Goal: Information Seeking & Learning: Check status

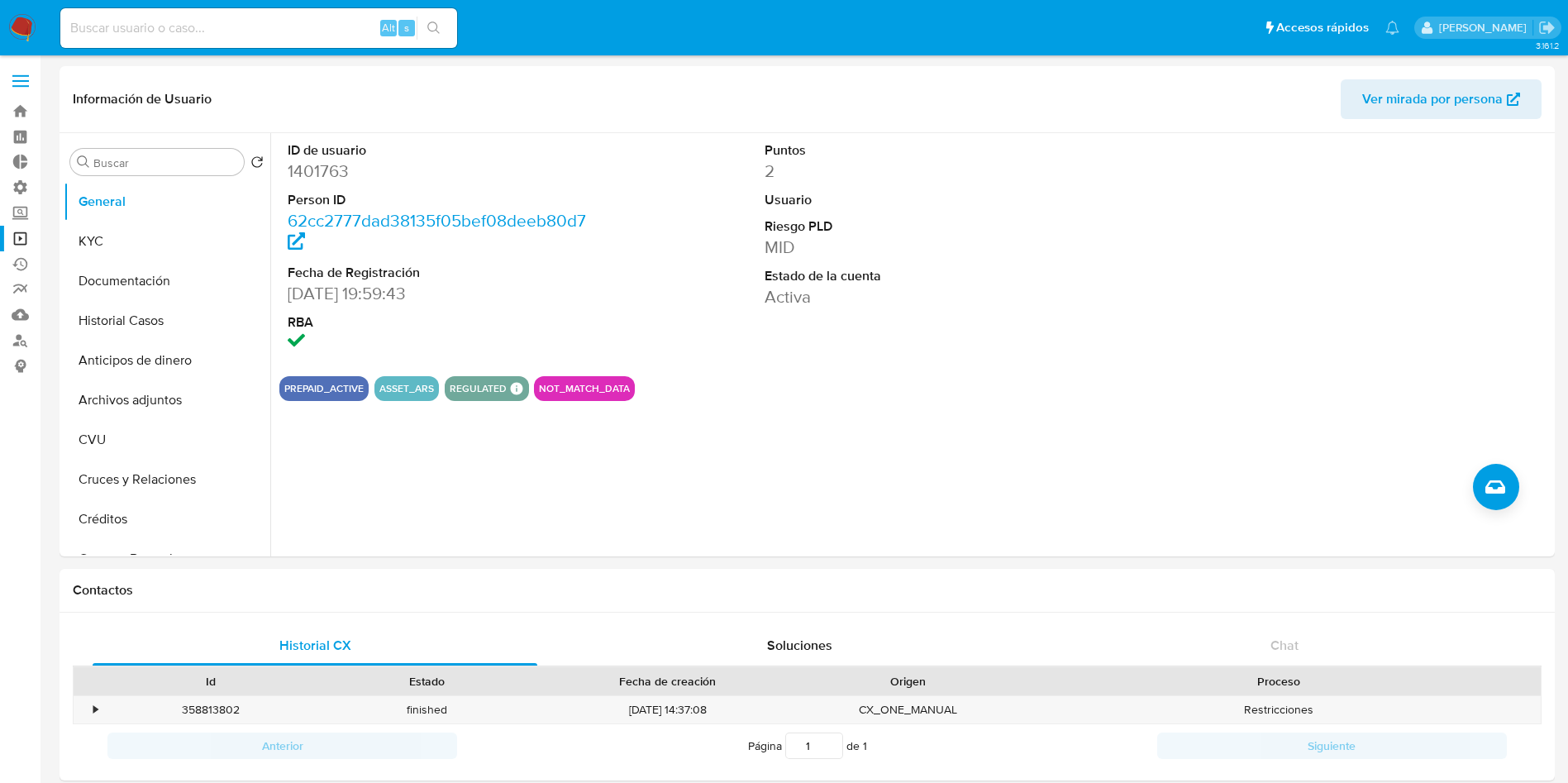
select select "10"
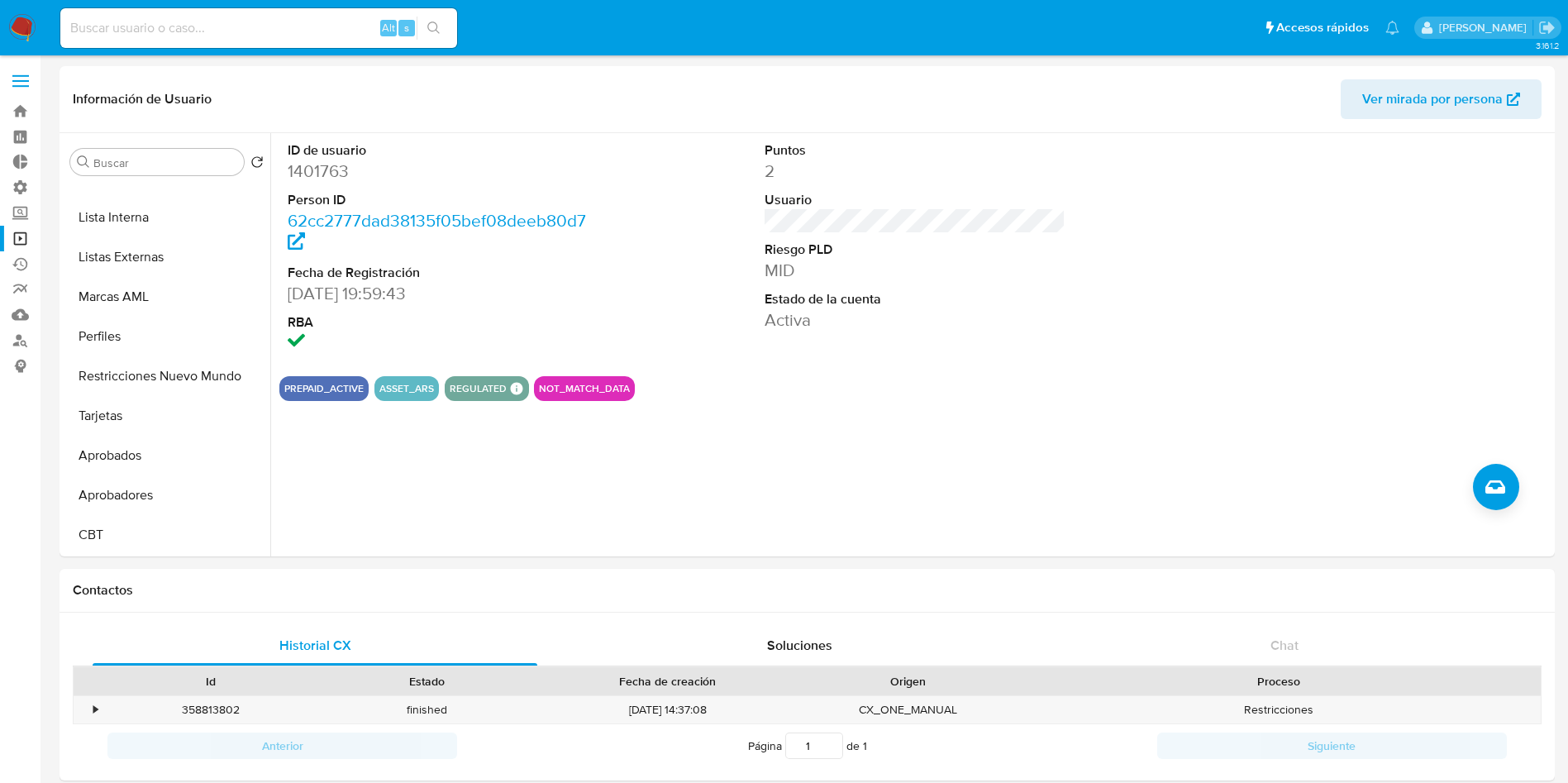
click at [214, 33] on input at bounding box center [258, 28] width 397 height 22
paste input "6Iv7WBSYRK9IGALESQSGLIPf"
type input "6Iv7WBSYRK9IGALESQSGLIPf"
click at [444, 26] on button "search-icon" at bounding box center [434, 28] width 34 height 23
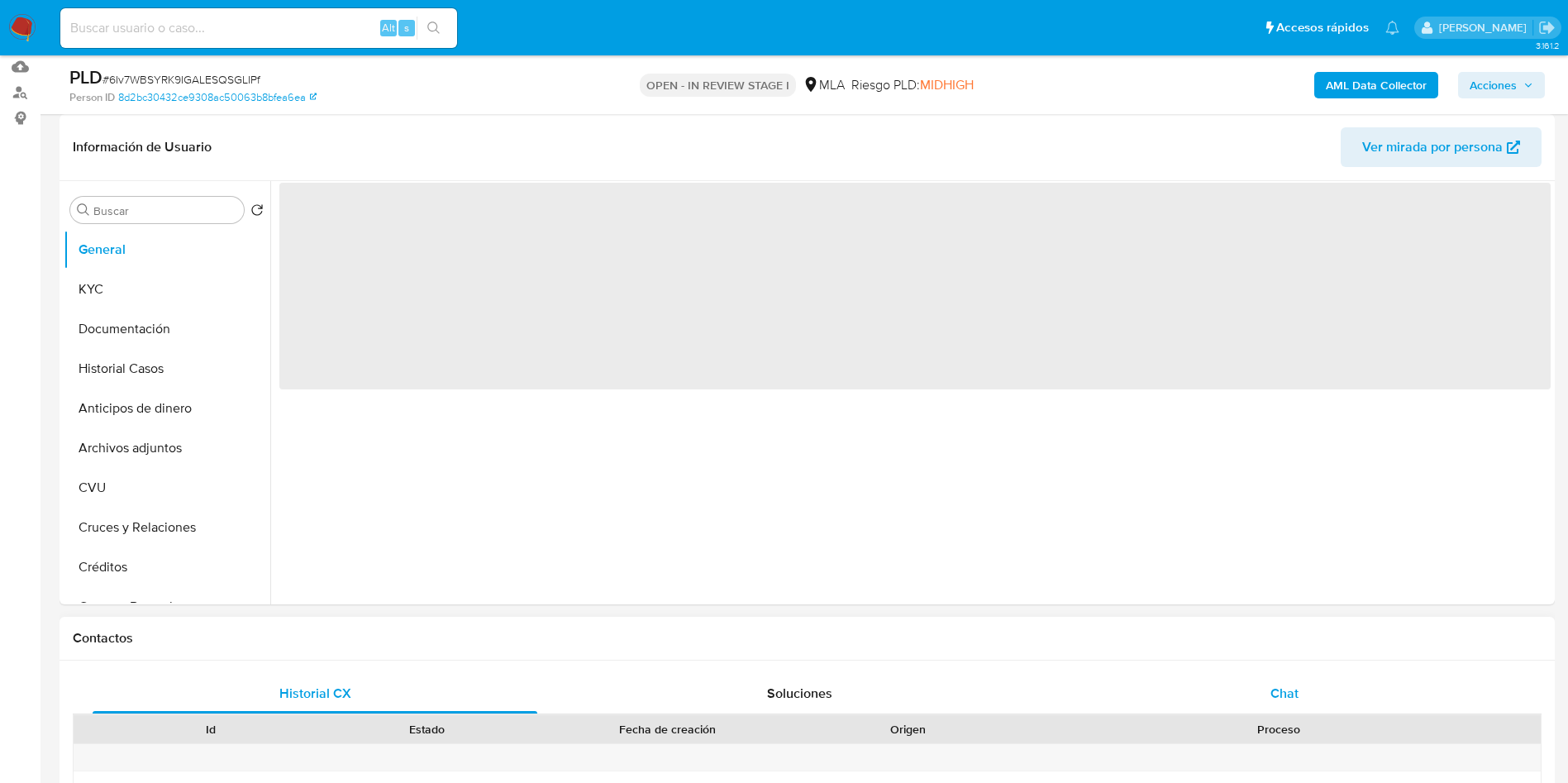
click at [1291, 693] on span "Chat" at bounding box center [1284, 692] width 28 height 19
select select "10"
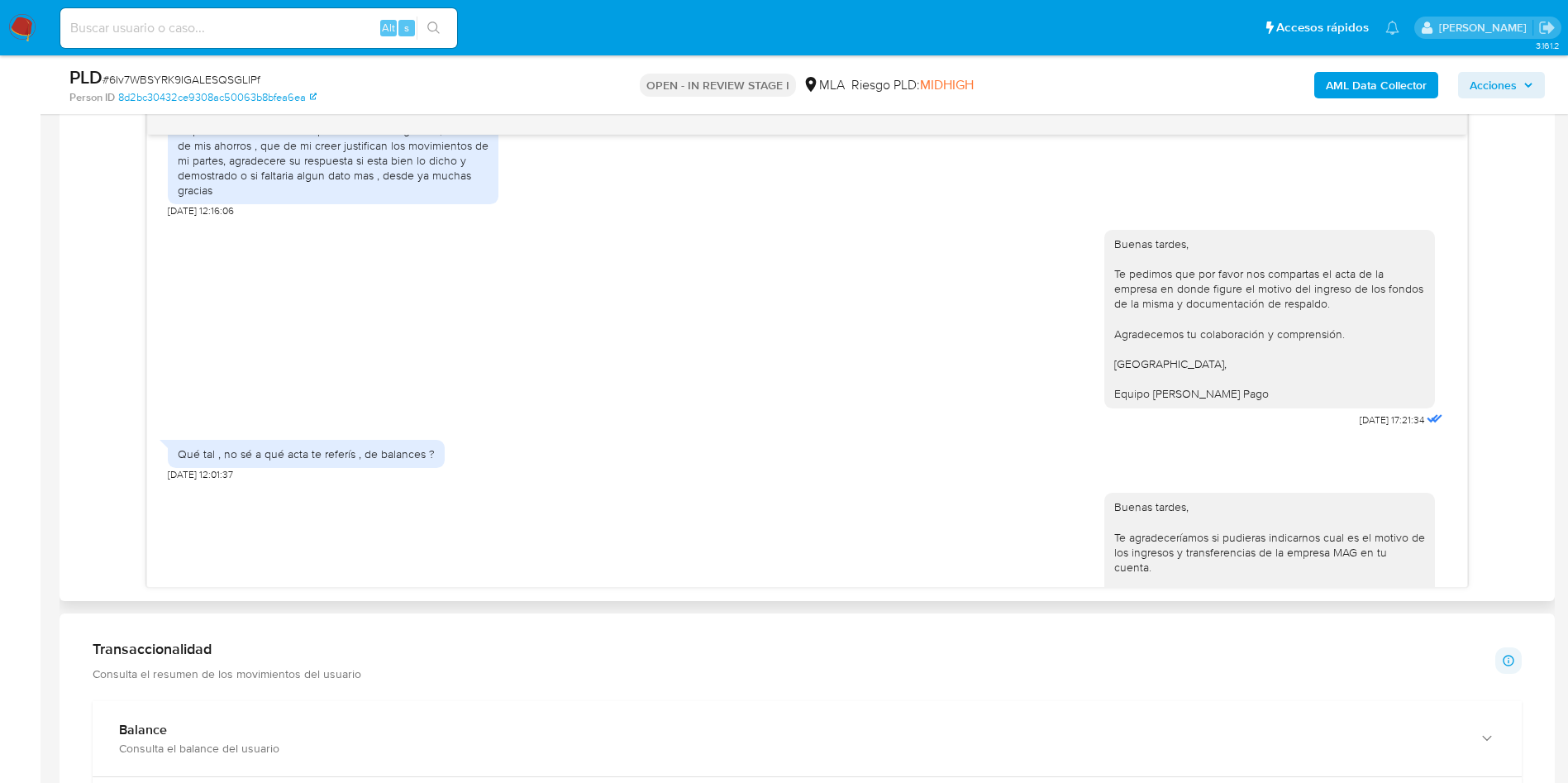
scroll to position [697, 0]
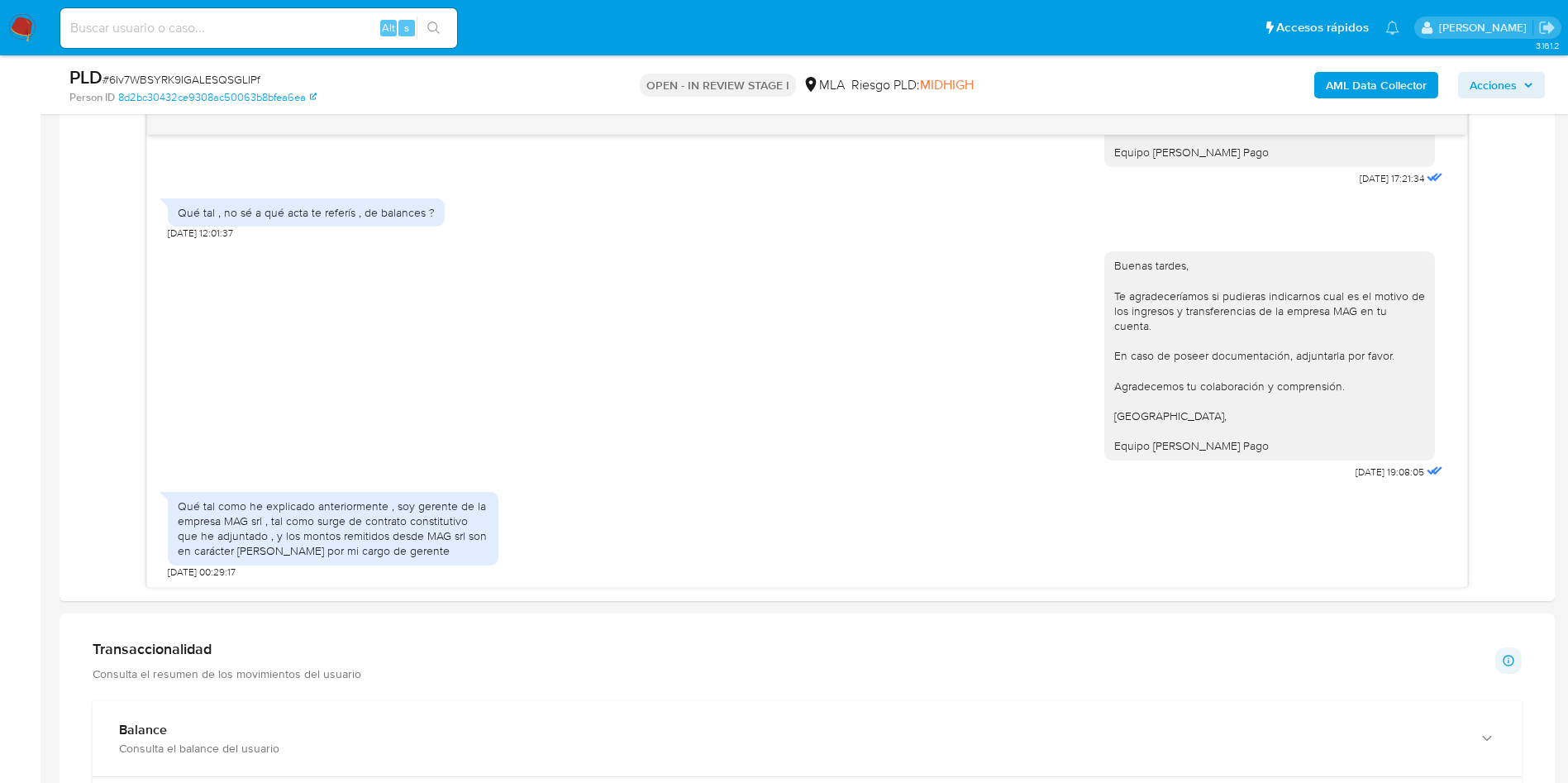
click at [266, 35] on input at bounding box center [258, 28] width 397 height 22
paste input "qMDNePEFKW4yGxjDkcCVEuvO"
type input "qMDNePEFKW4yGxjDkcCVEuvO"
click at [436, 31] on icon "search-icon" at bounding box center [434, 28] width 14 height 14
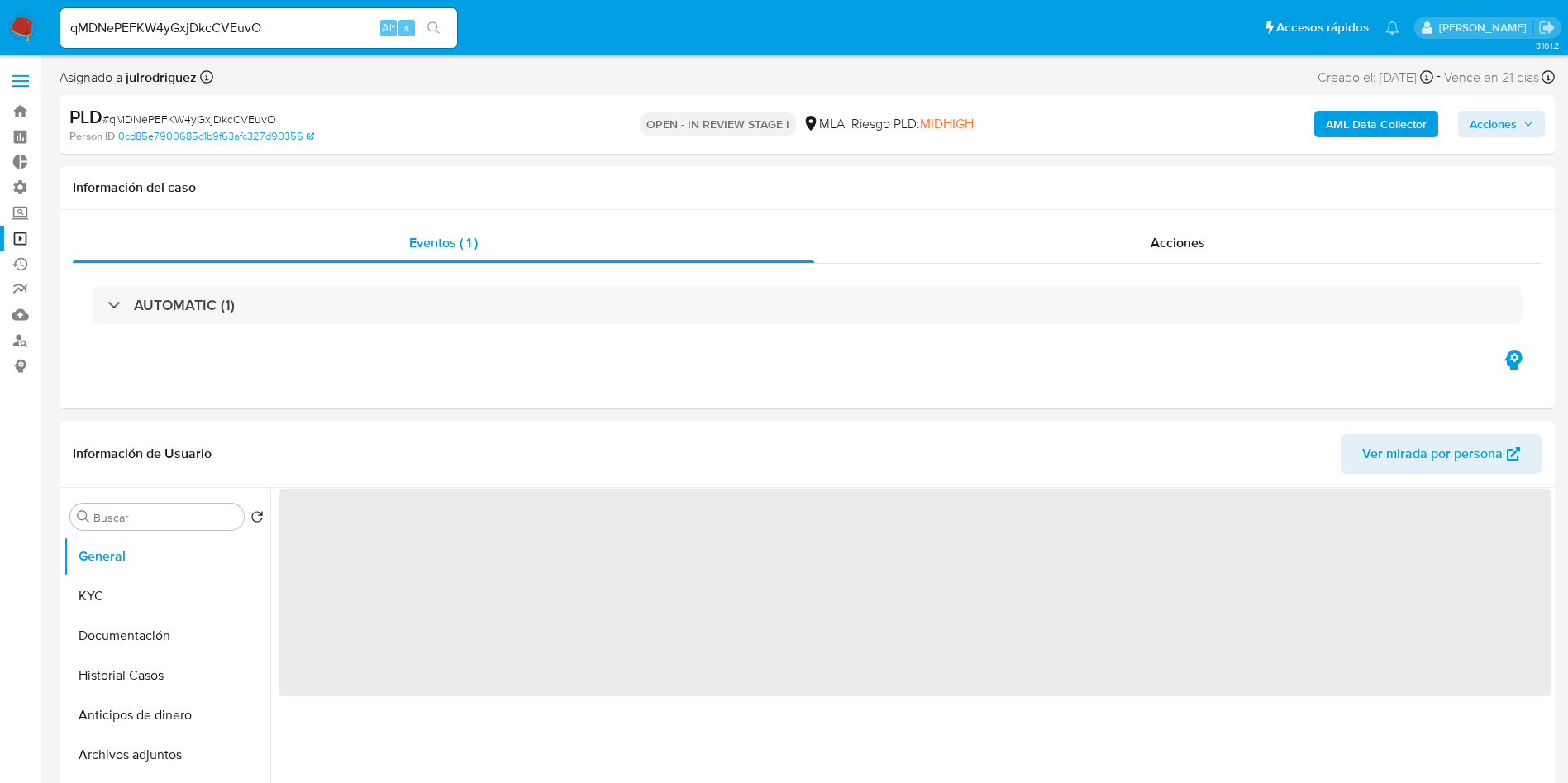
select select "10"
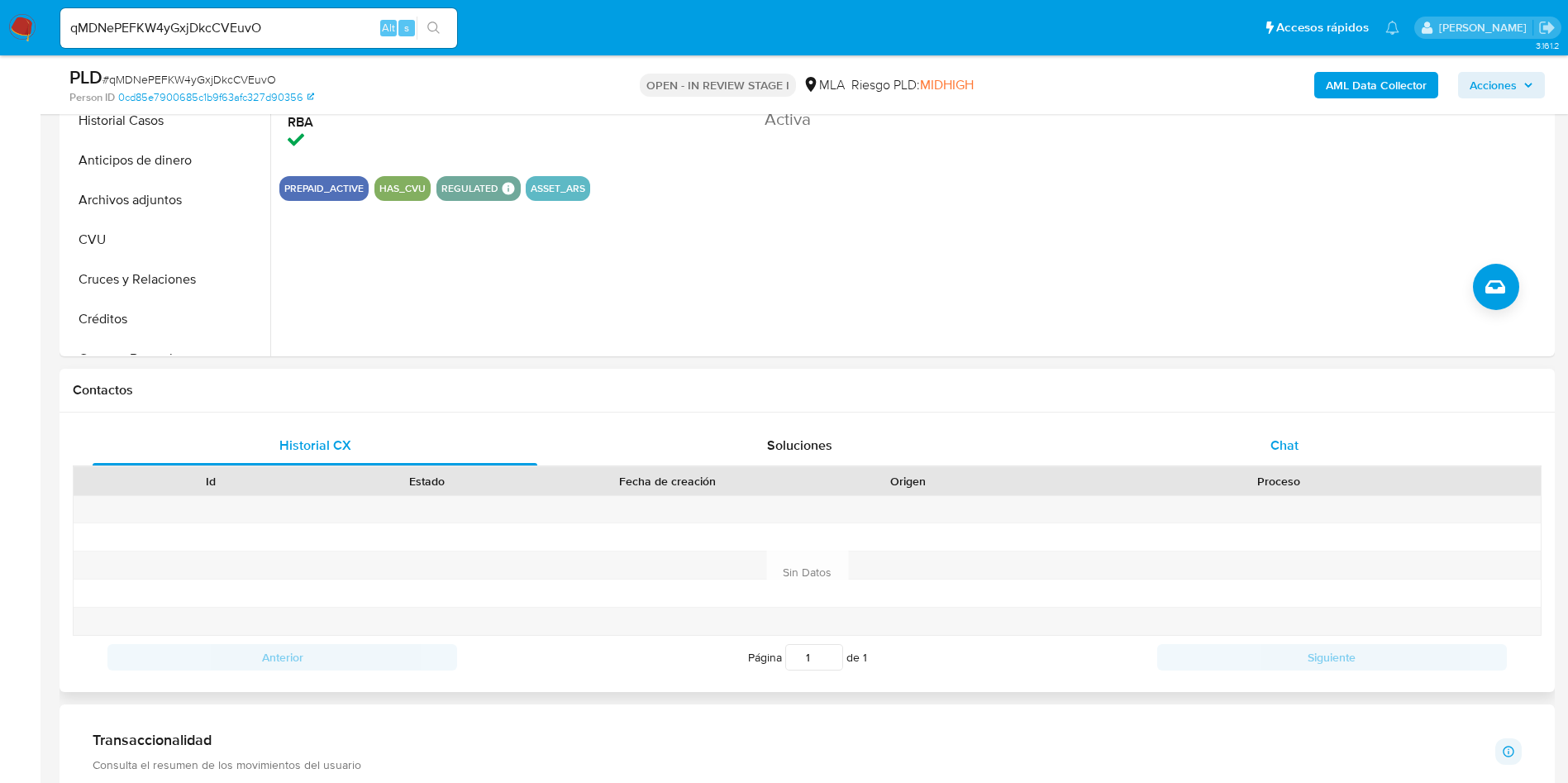
drag, startPoint x: 1309, startPoint y: 463, endPoint x: 1301, endPoint y: 451, distance: 14.4
click at [1302, 453] on div "Chat" at bounding box center [1284, 446] width 445 height 40
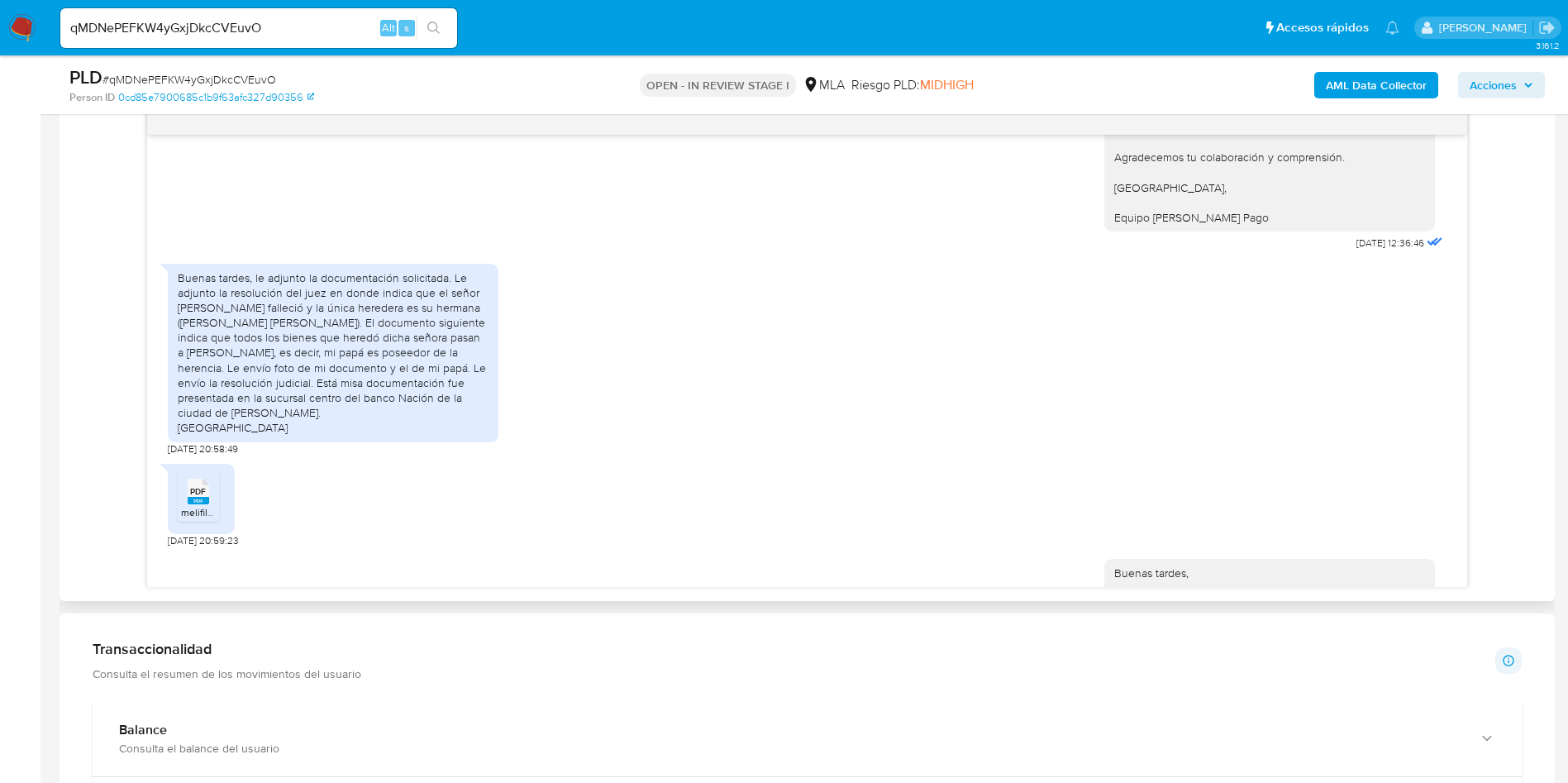
scroll to position [1364, 0]
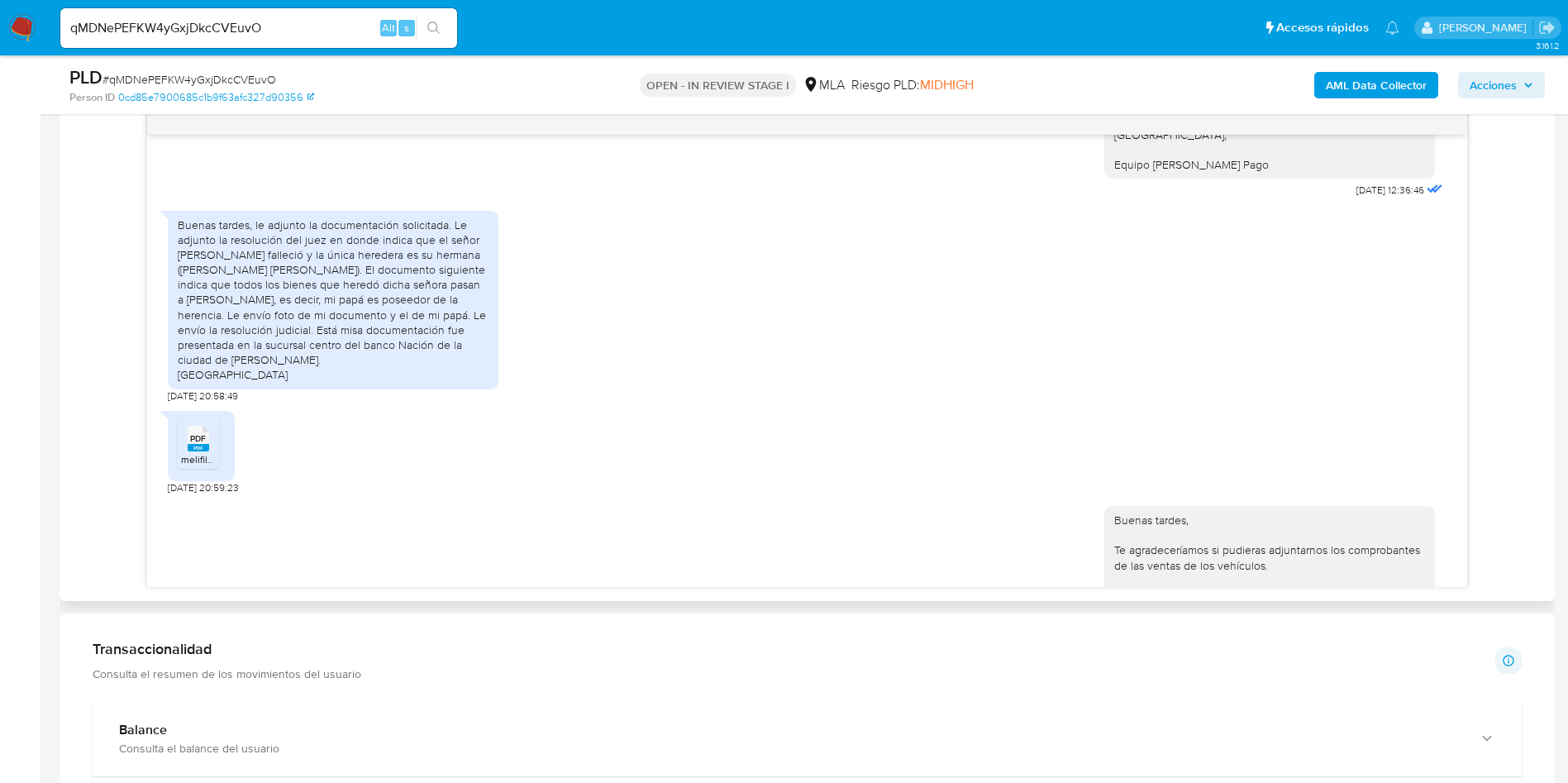
click at [557, 383] on div "Buenas tardes, le adjunto la documentación solicitada. Le adjunto la resolución…" at bounding box center [807, 302] width 1279 height 200
drag, startPoint x: 557, startPoint y: 383, endPoint x: 613, endPoint y: 433, distance: 75.1
click at [613, 433] on div "18/08/2025 17:38:57 Buenas tardes, los movimientos de mi cuenta es por una here…" at bounding box center [807, 361] width 1320 height 452
click at [590, 402] on div "Buenas tardes, le adjunto la documentación solicitada. Le adjunto la resolución…" at bounding box center [807, 302] width 1279 height 200
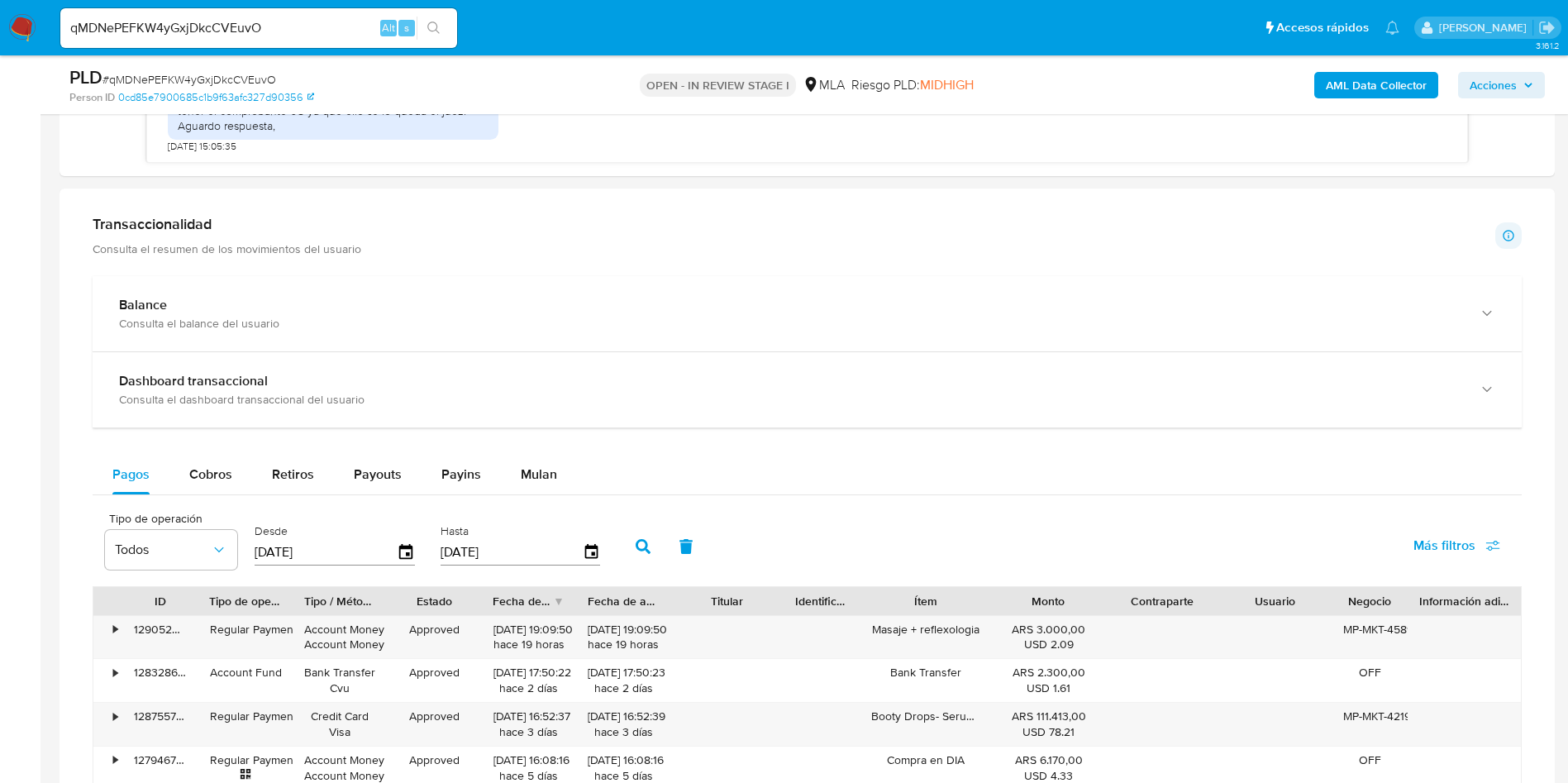
scroll to position [1240, 0]
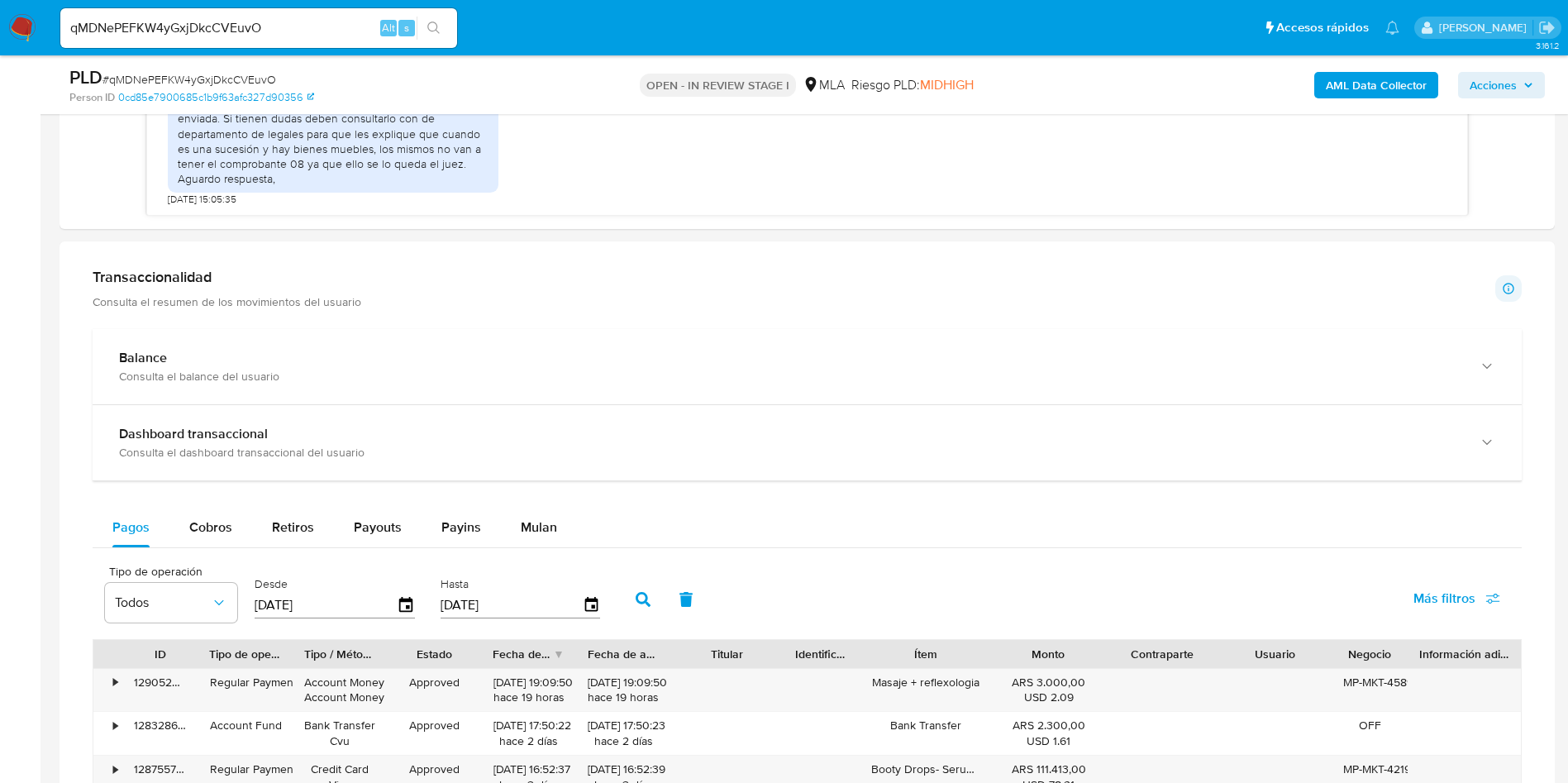
click at [188, 263] on div "Transaccionalidad Consulta el resumen de los movimientos del usuario Informació…" at bounding box center [807, 708] width 1469 height 908
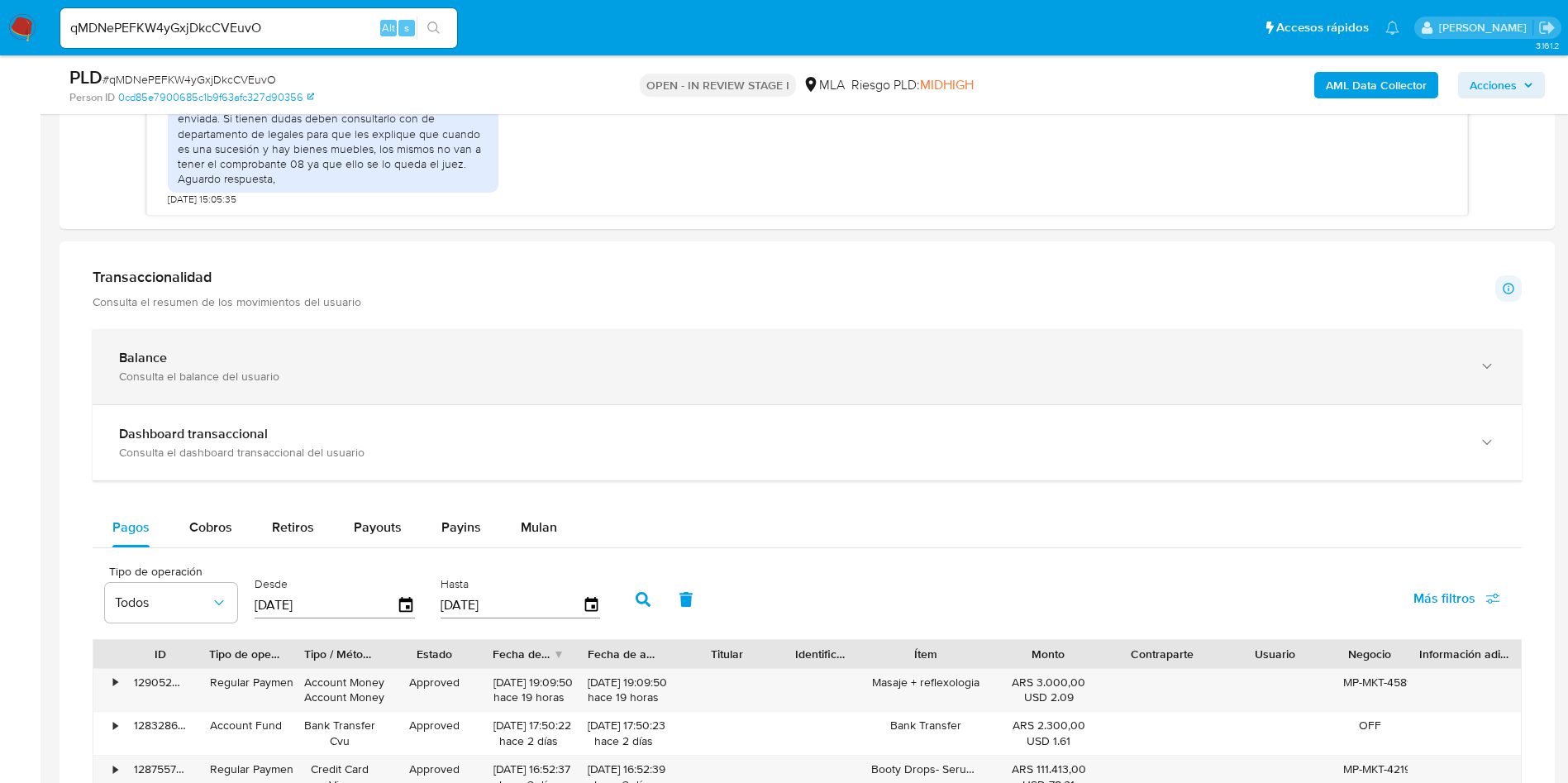
click at [191, 358] on div "Balance" at bounding box center [790, 357] width 1343 height 16
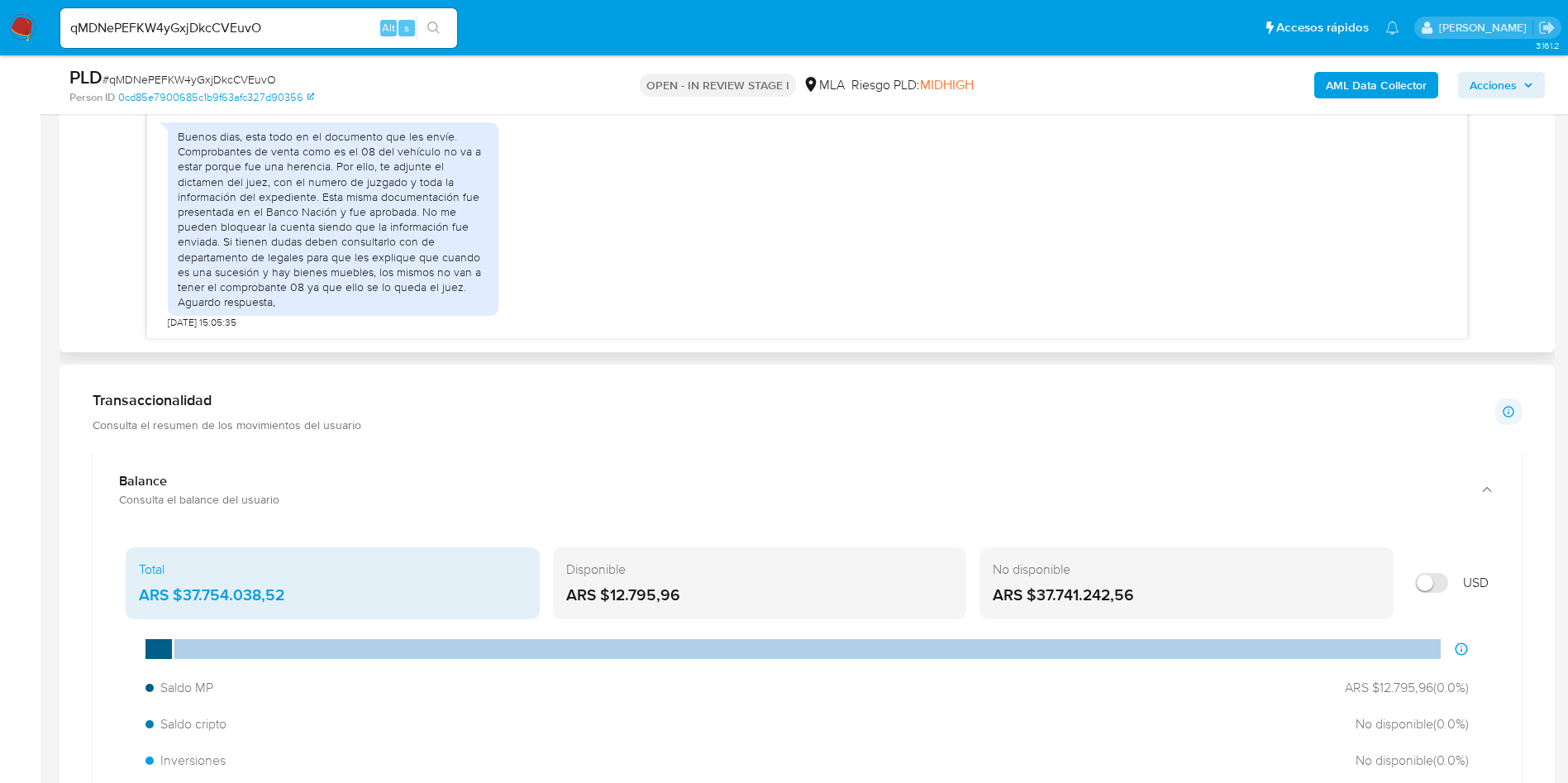
scroll to position [1116, 0]
click at [248, 17] on input "qMDNePEFKW4yGxjDkcCVEuvO" at bounding box center [258, 28] width 397 height 22
paste input "x7WuZibHuin02sE9DKxvfNYZ"
type input "x7WuZibHuin02sE9DKxvfNYZ"
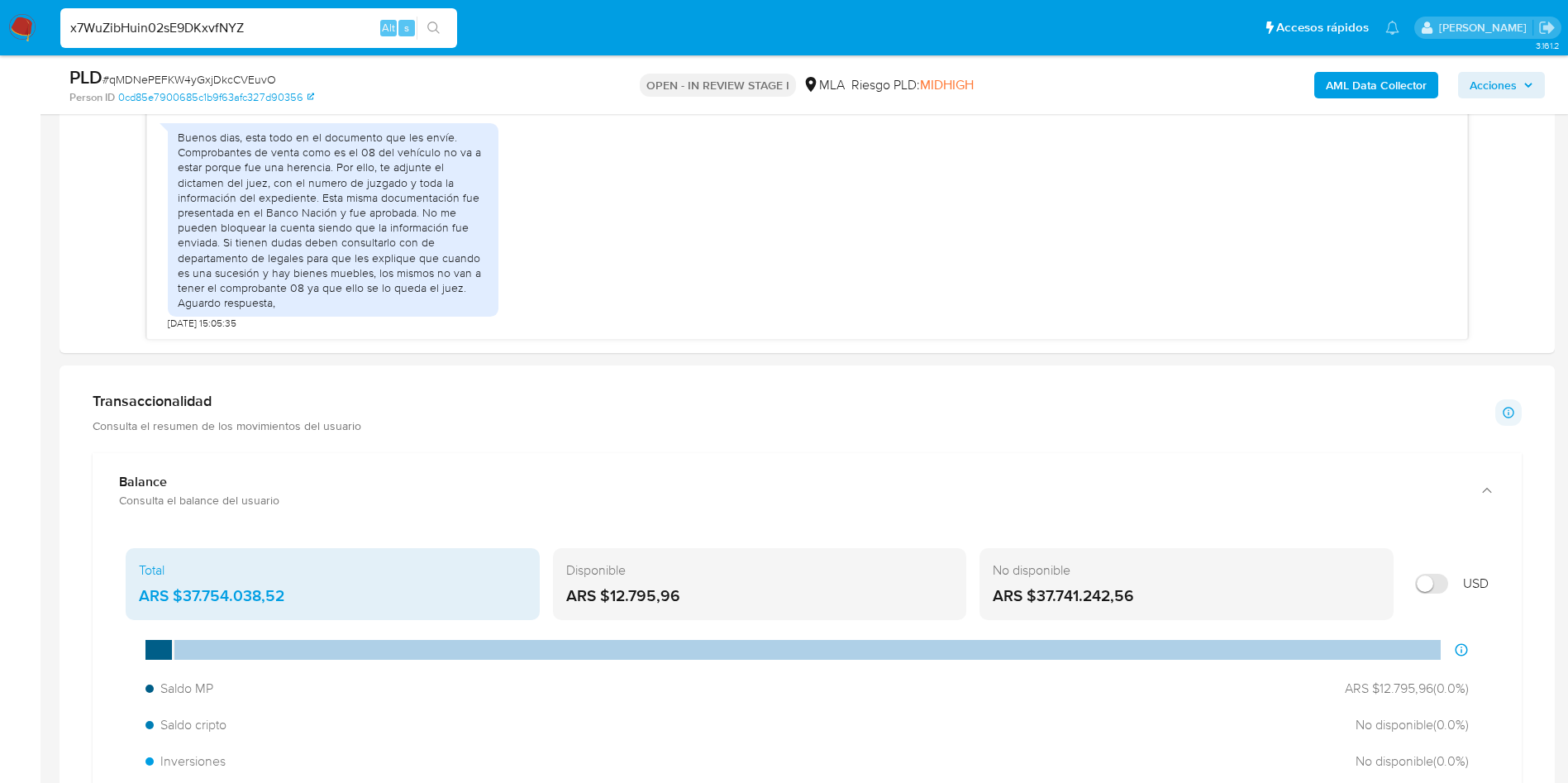
click at [441, 25] on button "search-icon" at bounding box center [434, 28] width 34 height 23
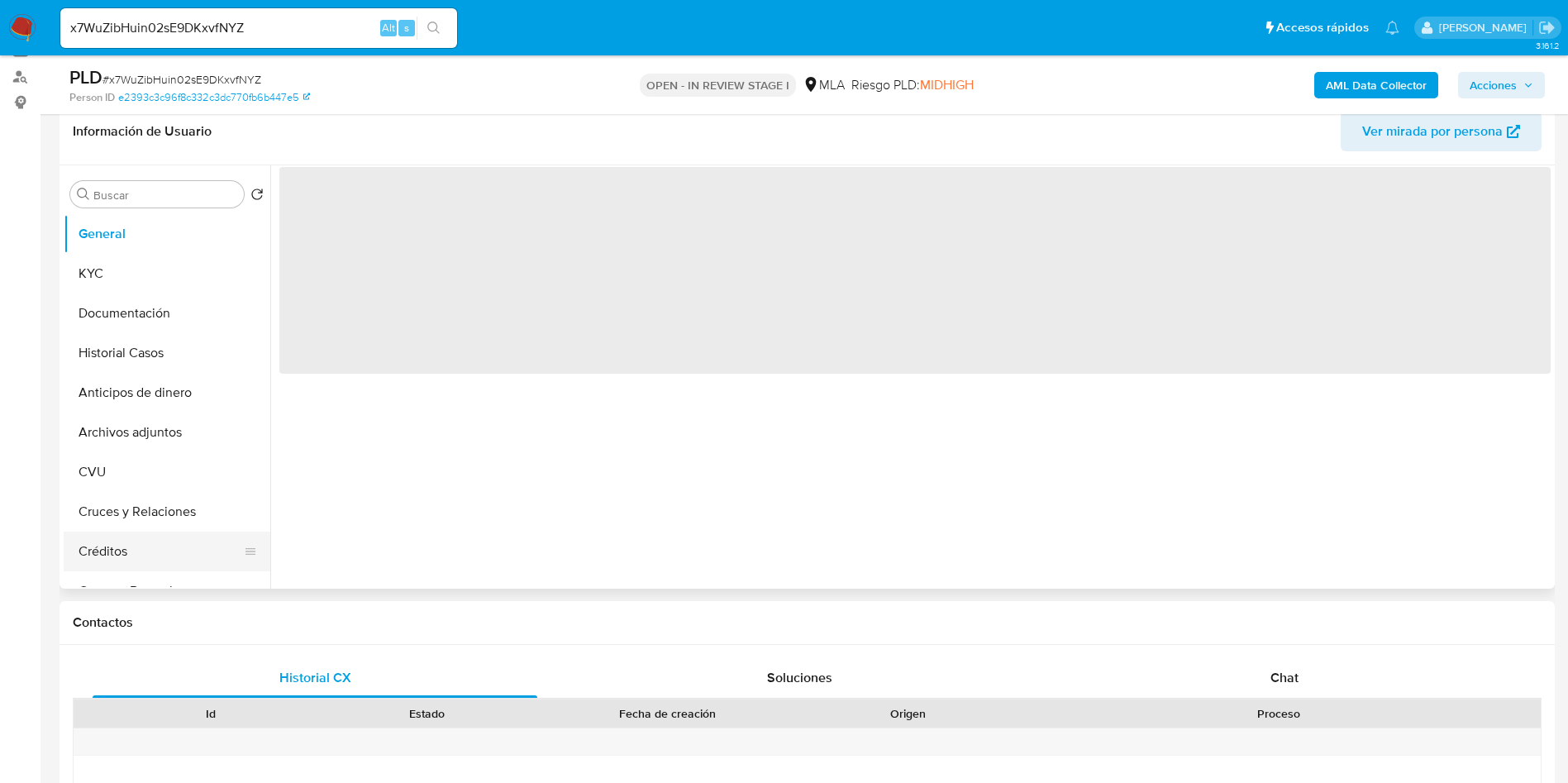
scroll to position [372, 0]
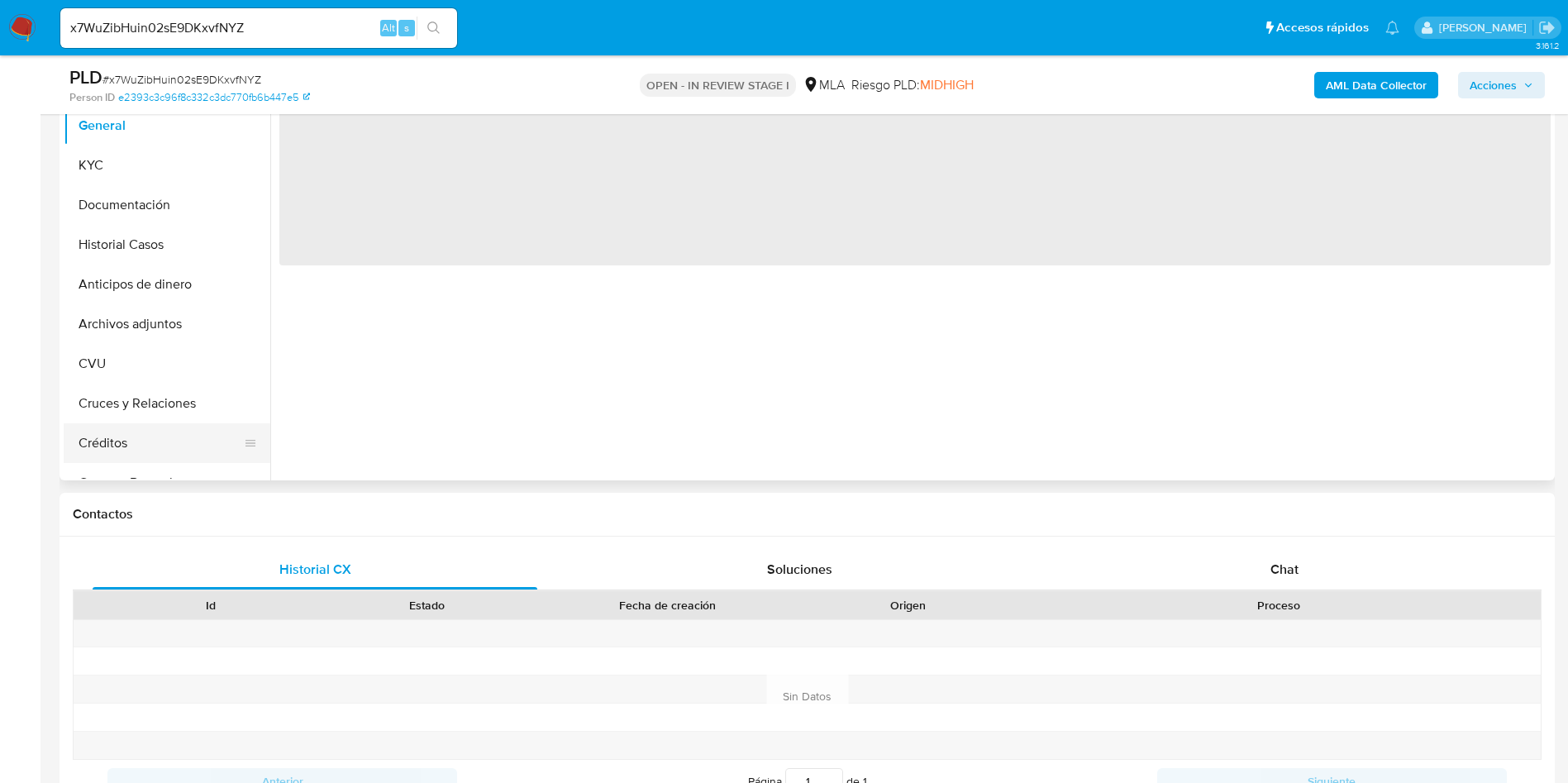
select select "10"
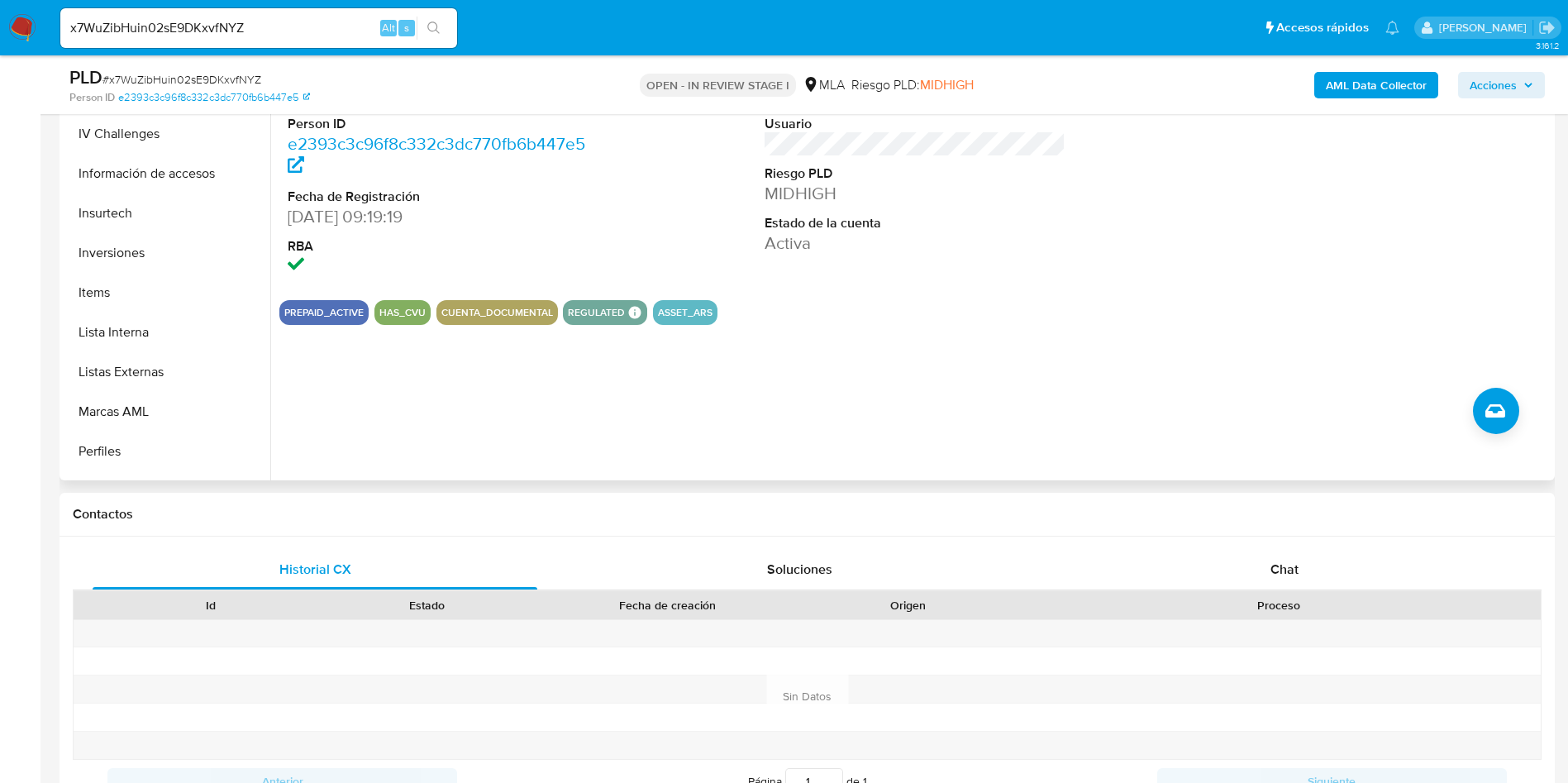
scroll to position [609, 0]
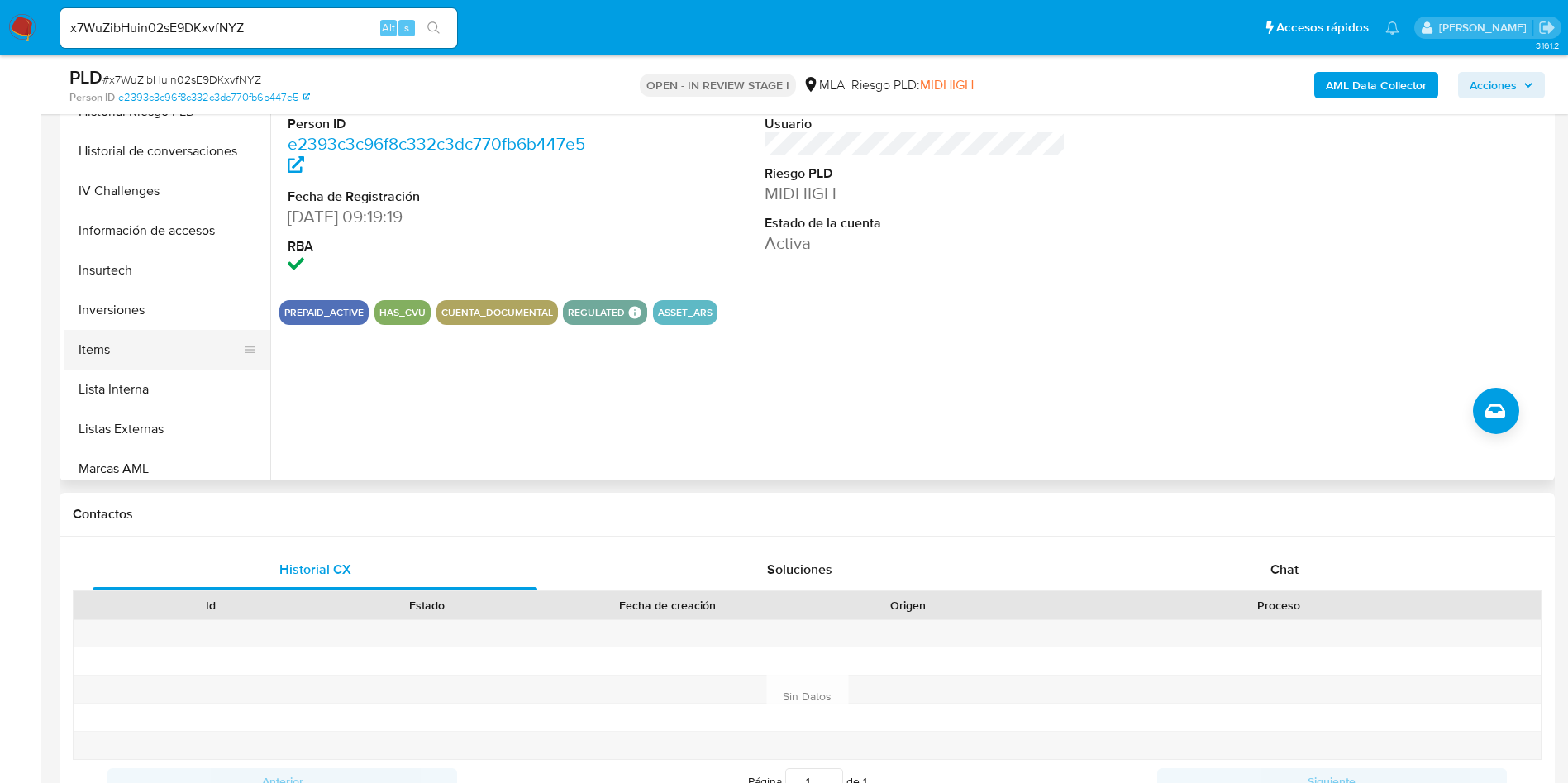
click at [139, 354] on button "Items" at bounding box center [160, 349] width 194 height 40
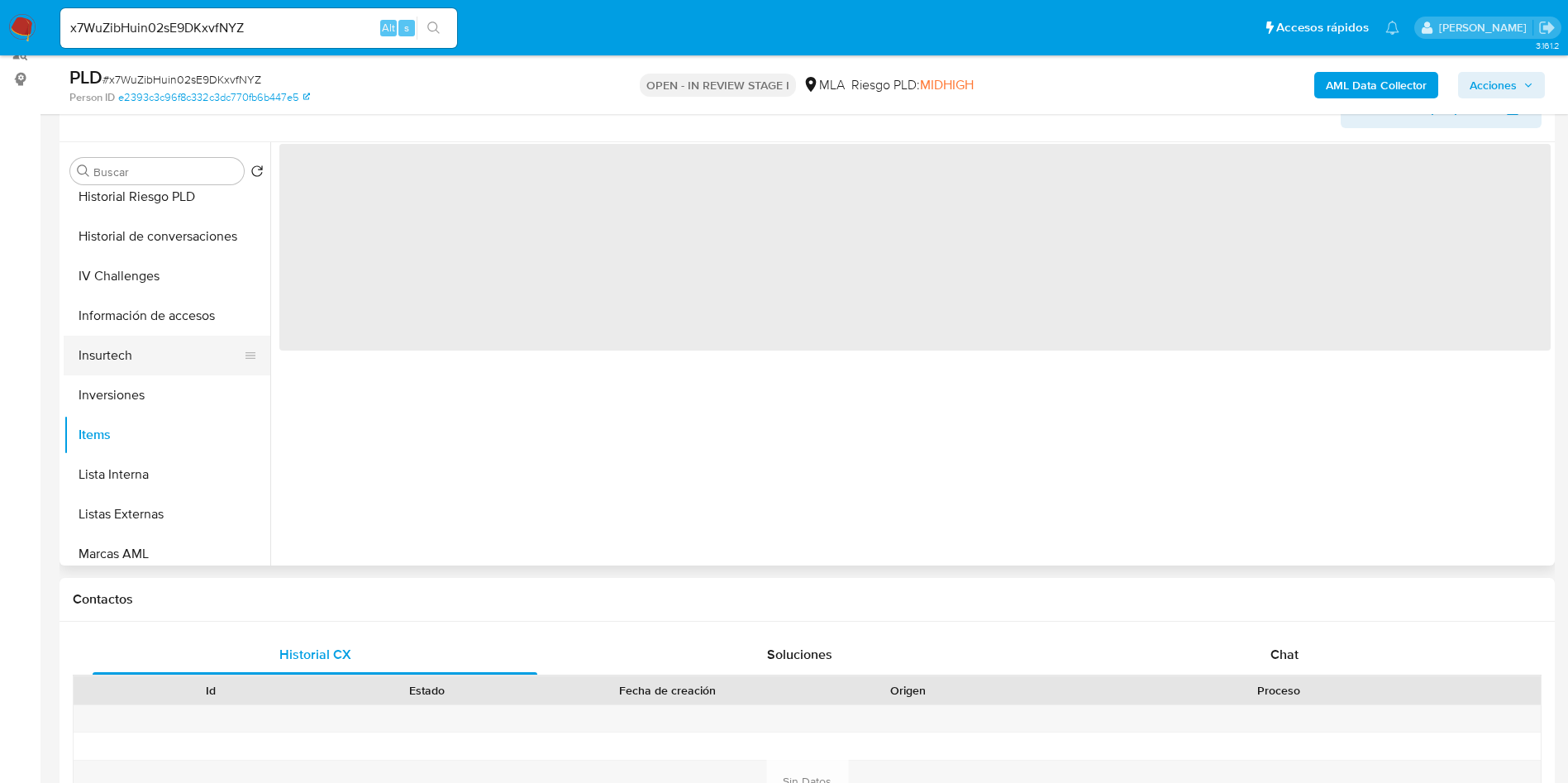
scroll to position [248, 0]
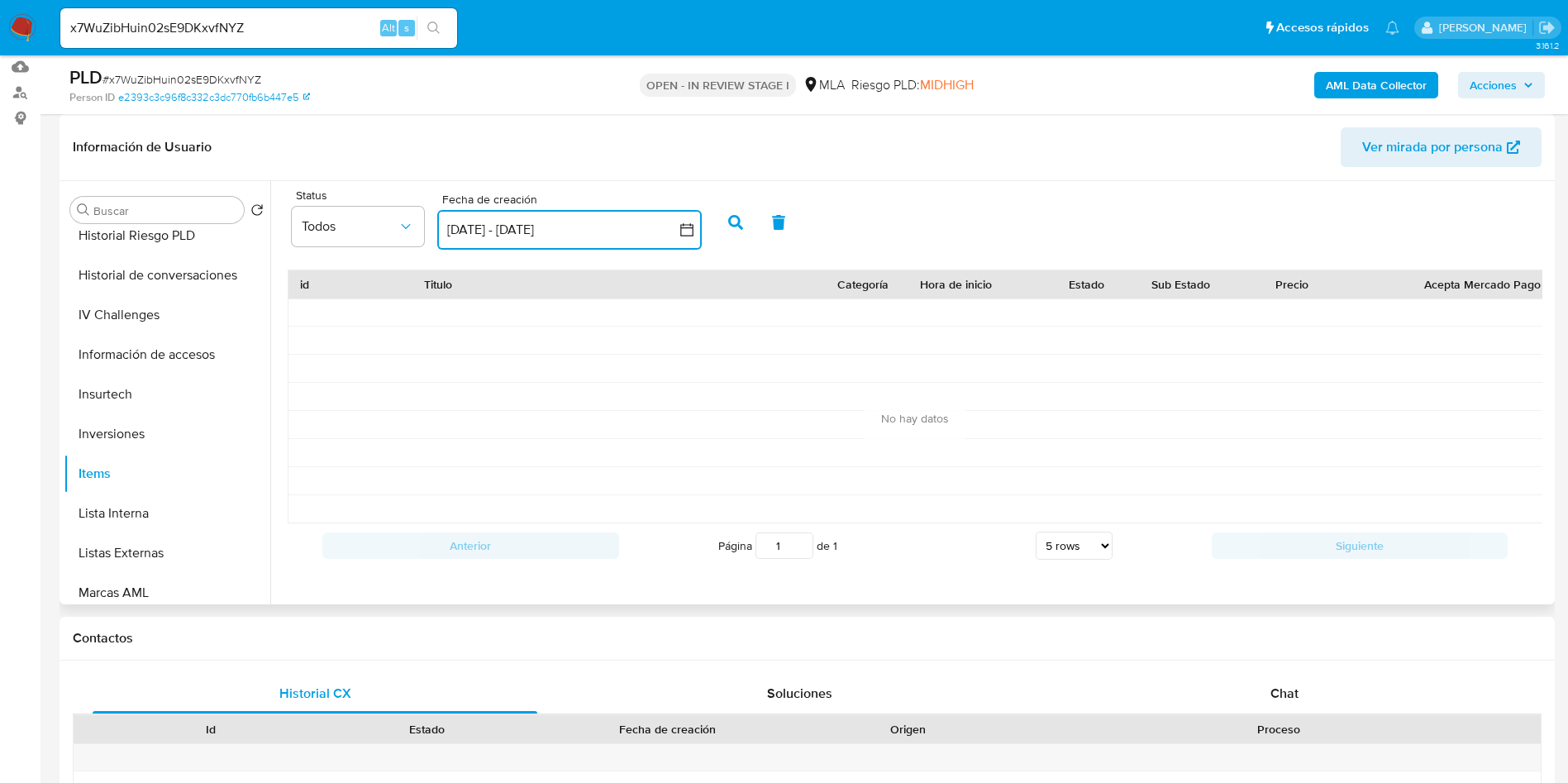
click at [526, 222] on button "8 sep 2025 - 8 oct 2025" at bounding box center [570, 230] width 265 height 40
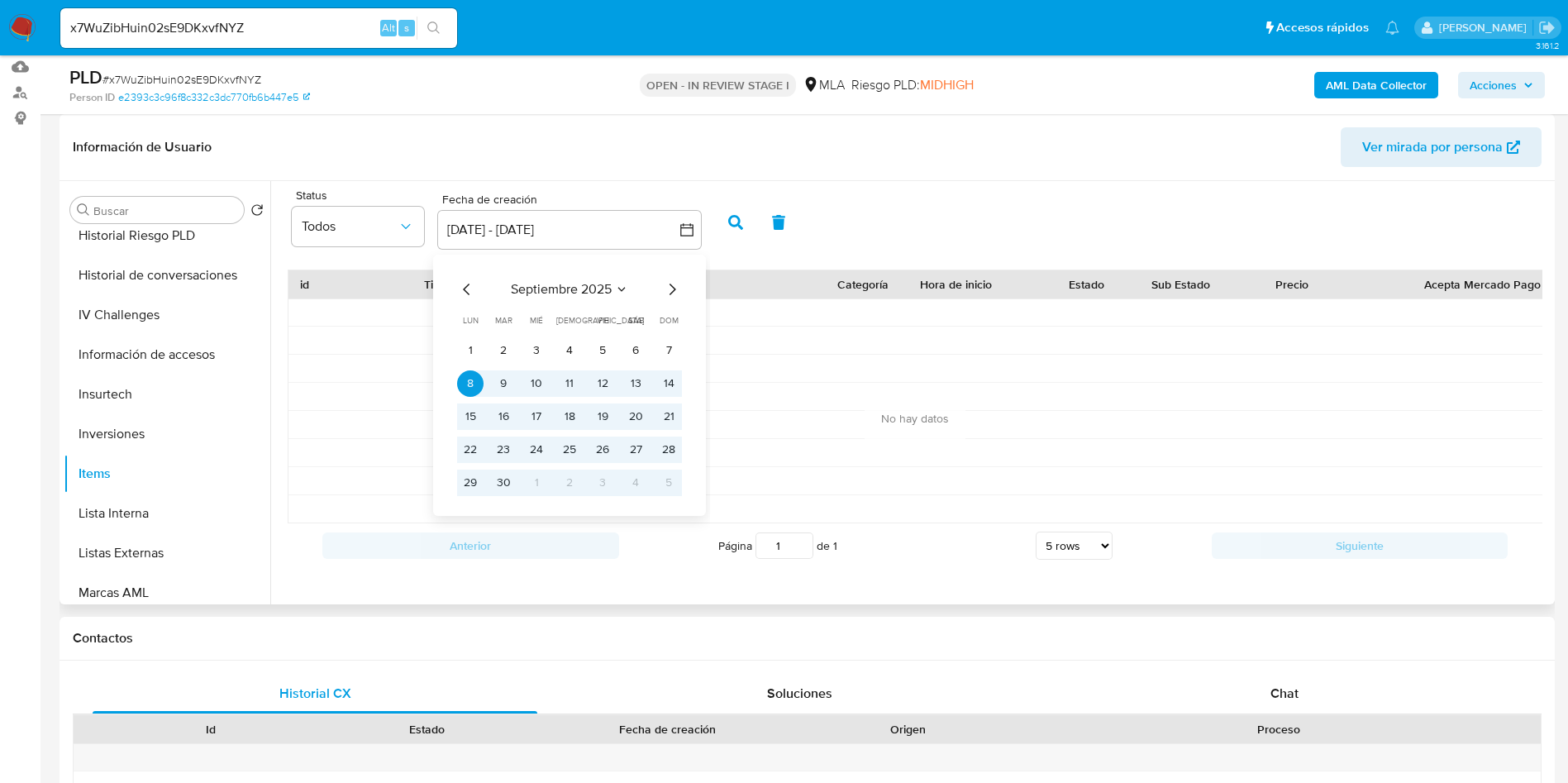
click at [461, 297] on icon "Mes anterior" at bounding box center [467, 289] width 20 height 20
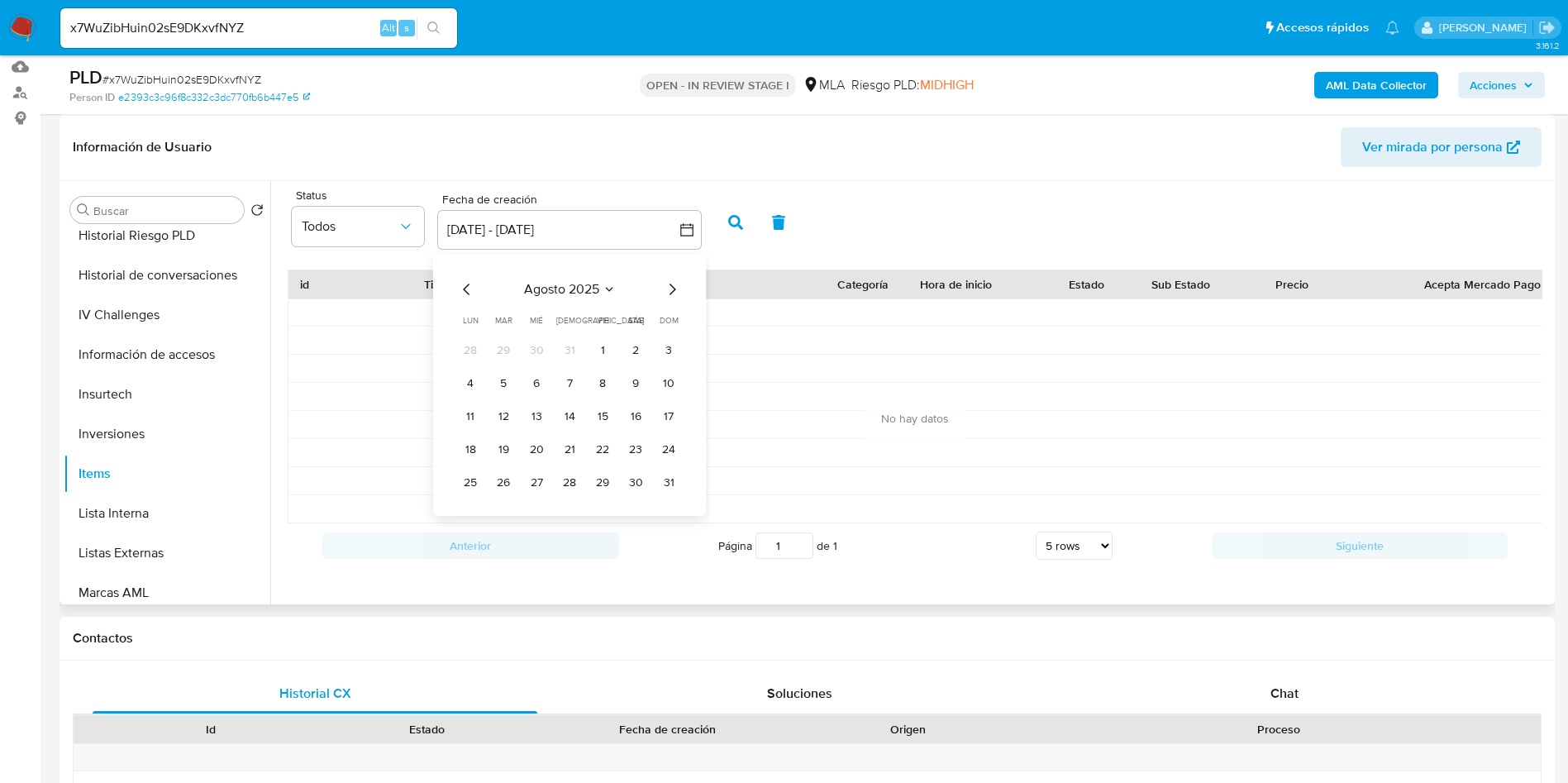
click at [461, 297] on icon "Mes anterior" at bounding box center [467, 289] width 20 height 20
click at [459, 292] on icon "Mes anterior" at bounding box center [467, 289] width 20 height 20
click at [462, 292] on icon "Mes anterior" at bounding box center [467, 289] width 20 height 20
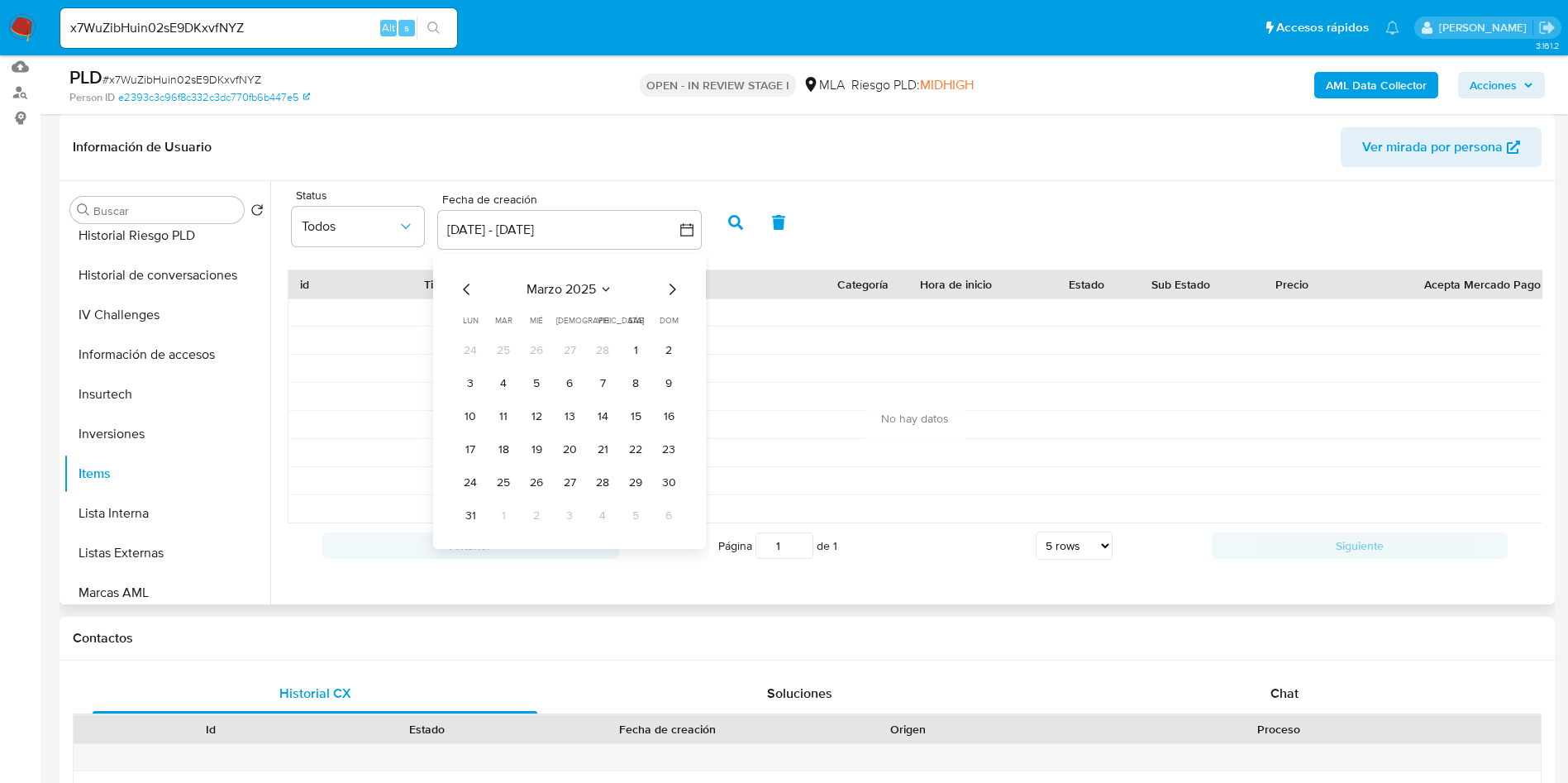
click at [462, 292] on icon "Mes anterior" at bounding box center [467, 289] width 20 height 20
click at [544, 346] on button "1" at bounding box center [536, 350] width 26 height 26
click at [669, 292] on icon "Mes siguiente" at bounding box center [672, 289] width 20 height 20
click at [669, 293] on icon "Mes siguiente" at bounding box center [672, 289] width 20 height 20
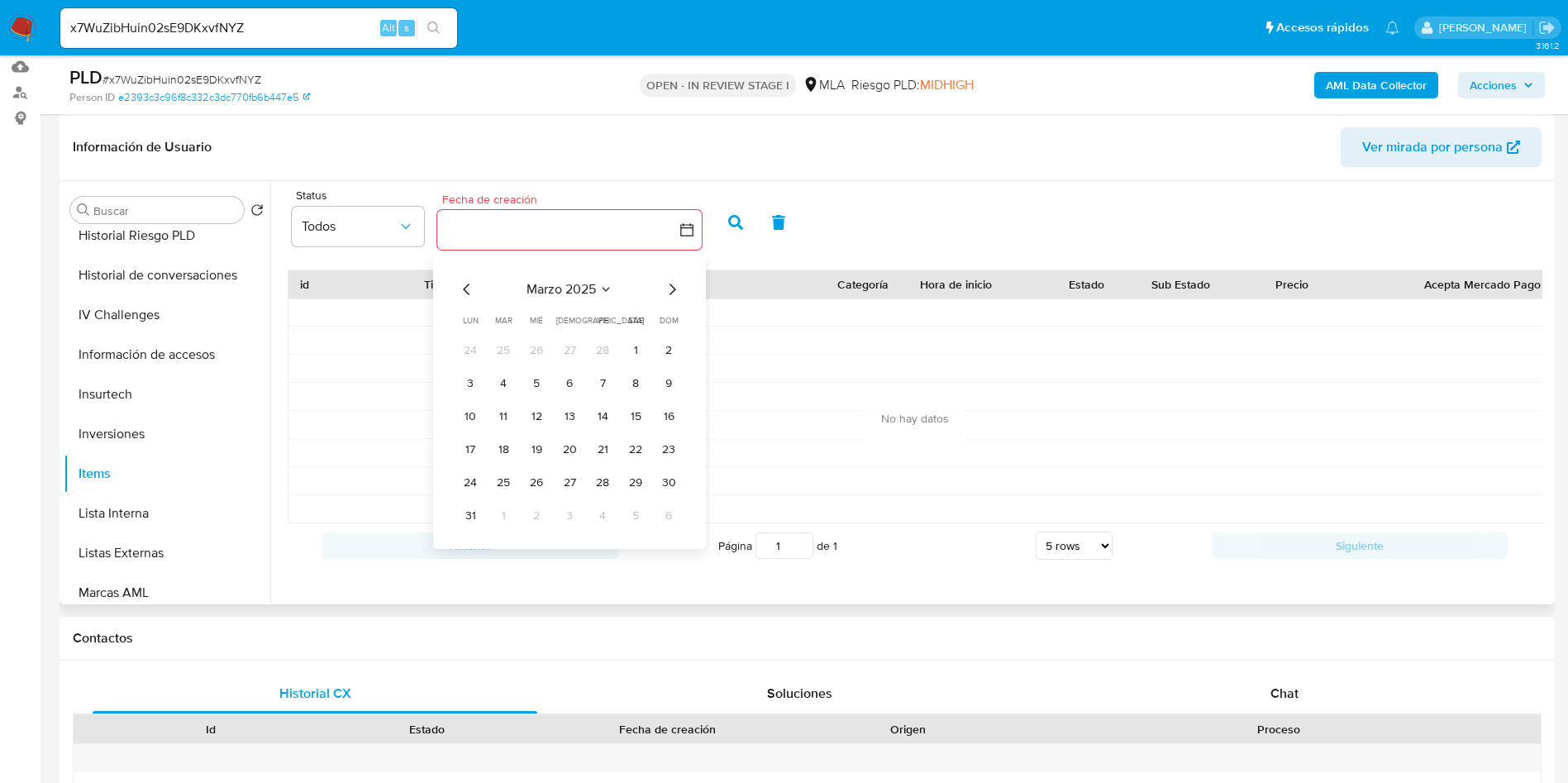
click at [669, 293] on icon "Mes siguiente" at bounding box center [672, 289] width 20 height 20
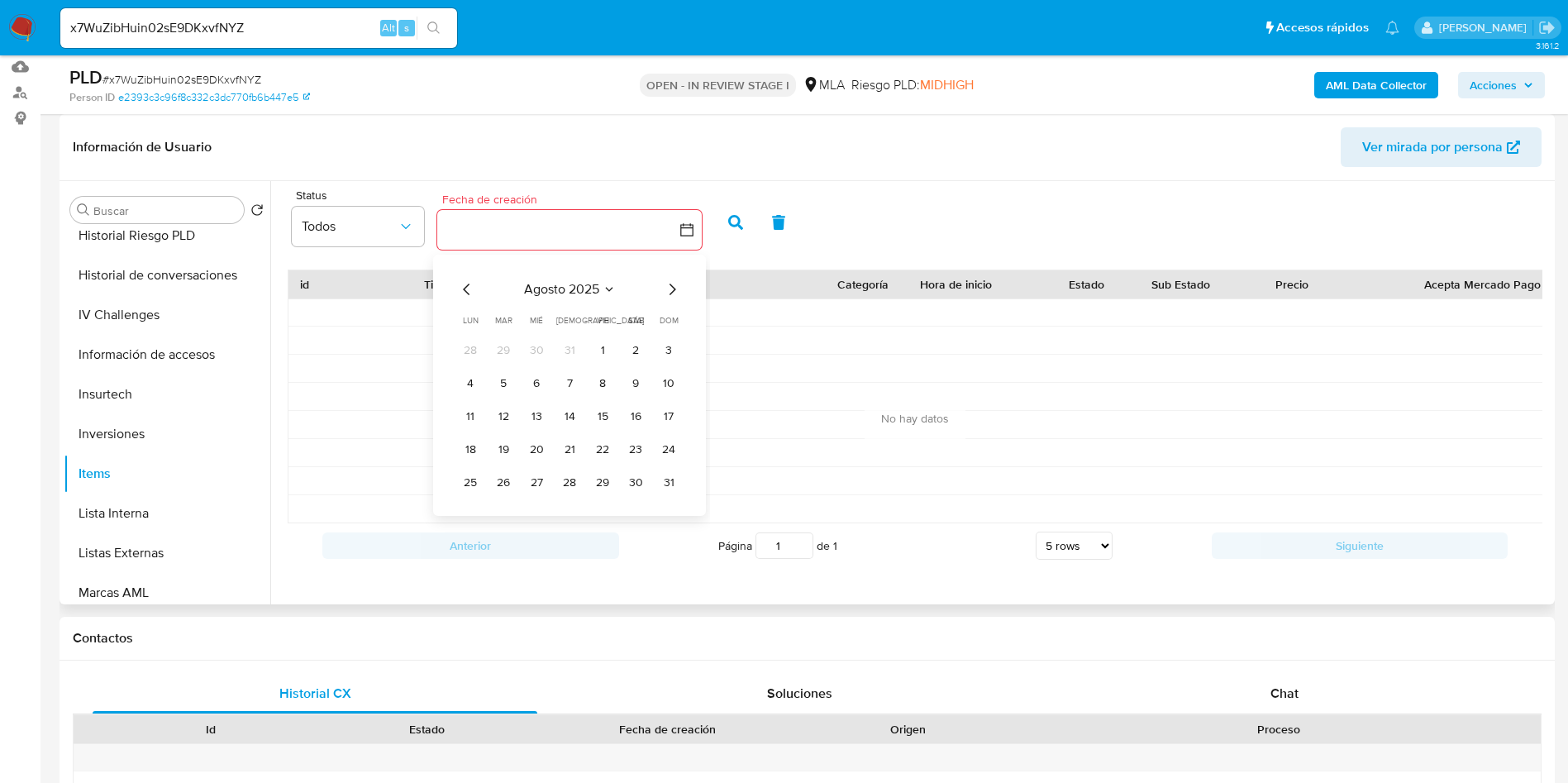
click at [669, 293] on icon "Mes siguiente" at bounding box center [672, 289] width 20 height 20
click at [536, 383] on button "8" at bounding box center [536, 382] width 26 height 26
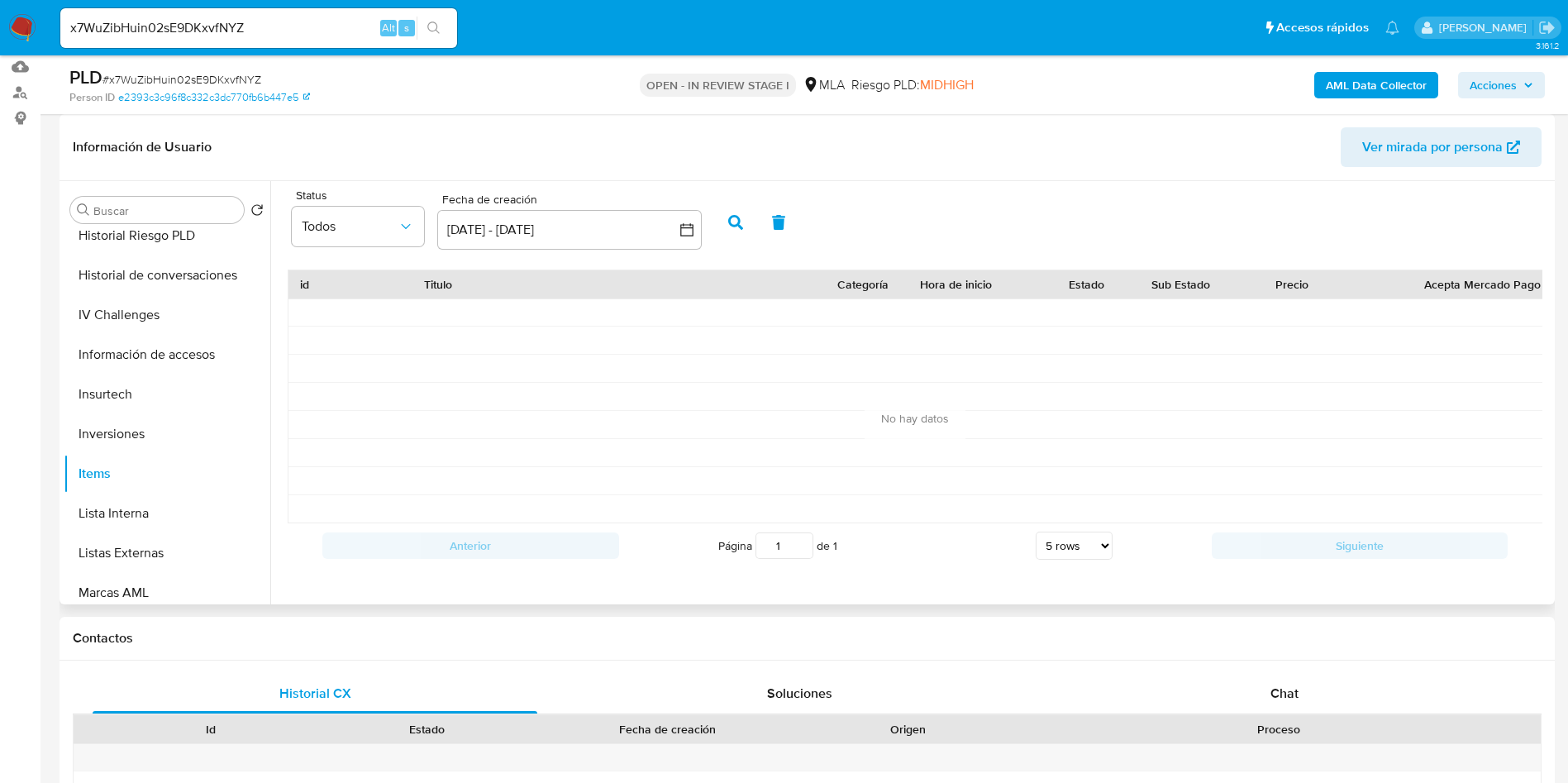
click at [735, 217] on icon "button" at bounding box center [735, 222] width 15 height 15
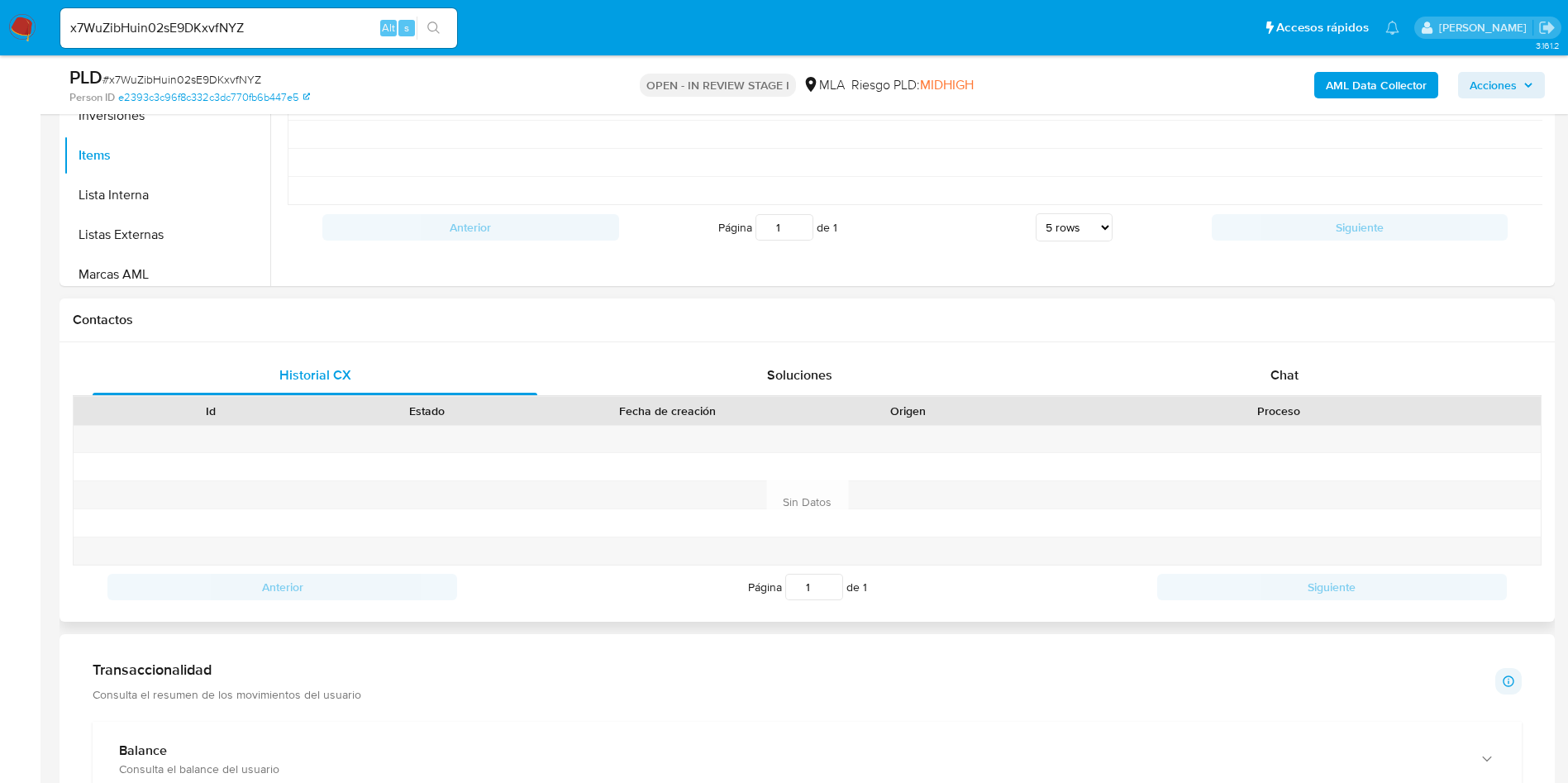
scroll to position [744, 0]
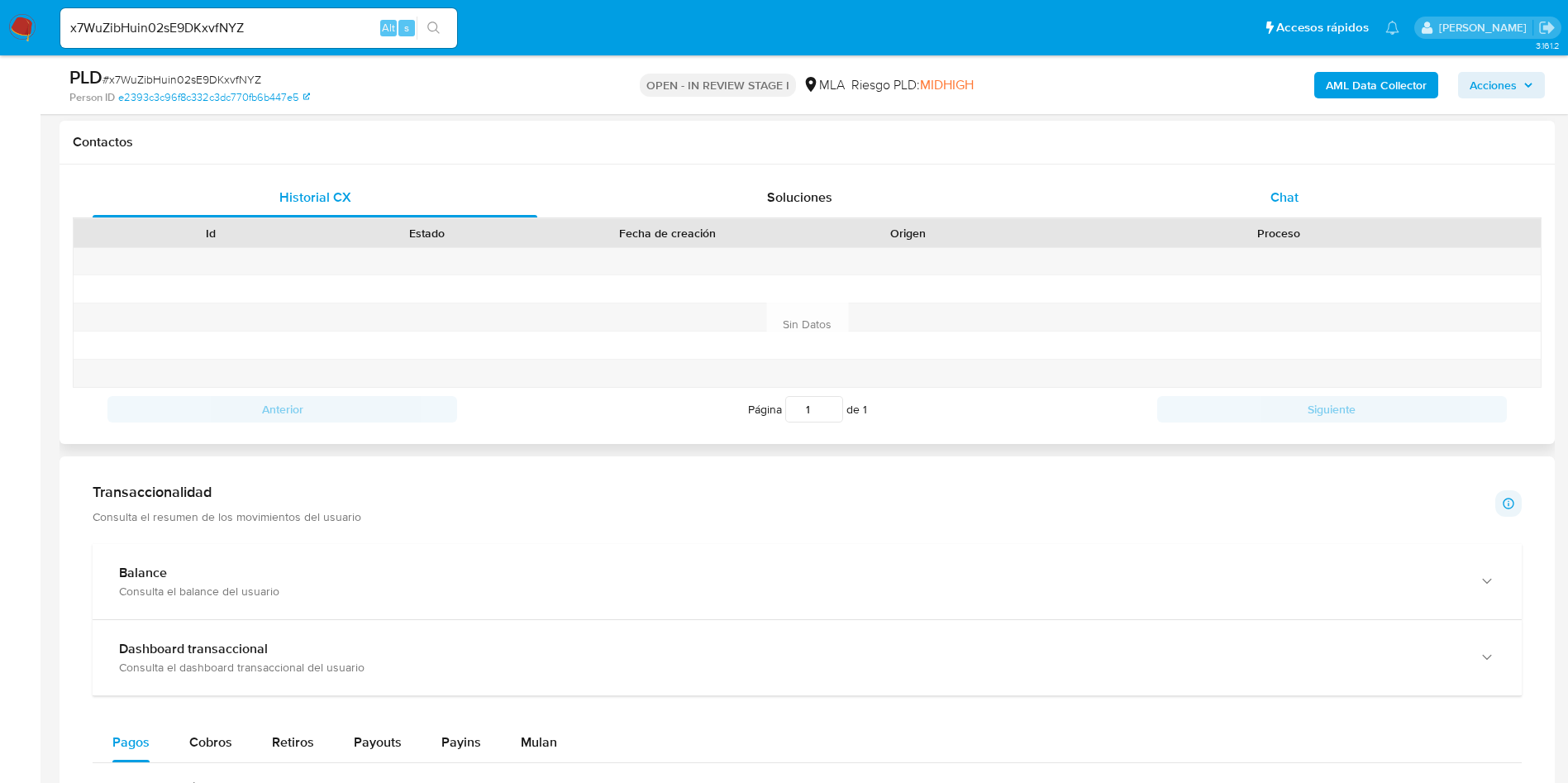
click at [1271, 193] on span "Chat" at bounding box center [1284, 196] width 28 height 19
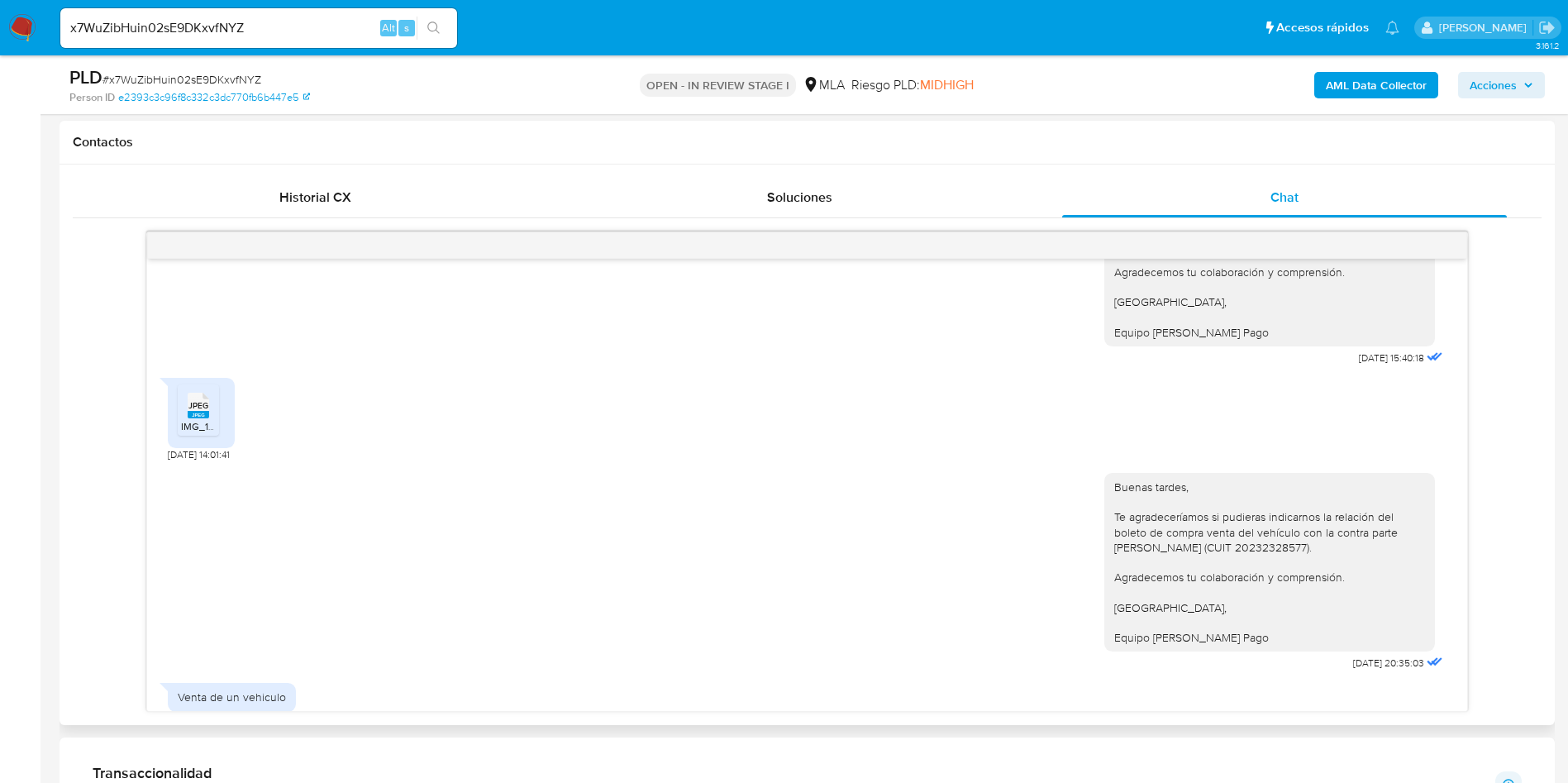
scroll to position [1707, 0]
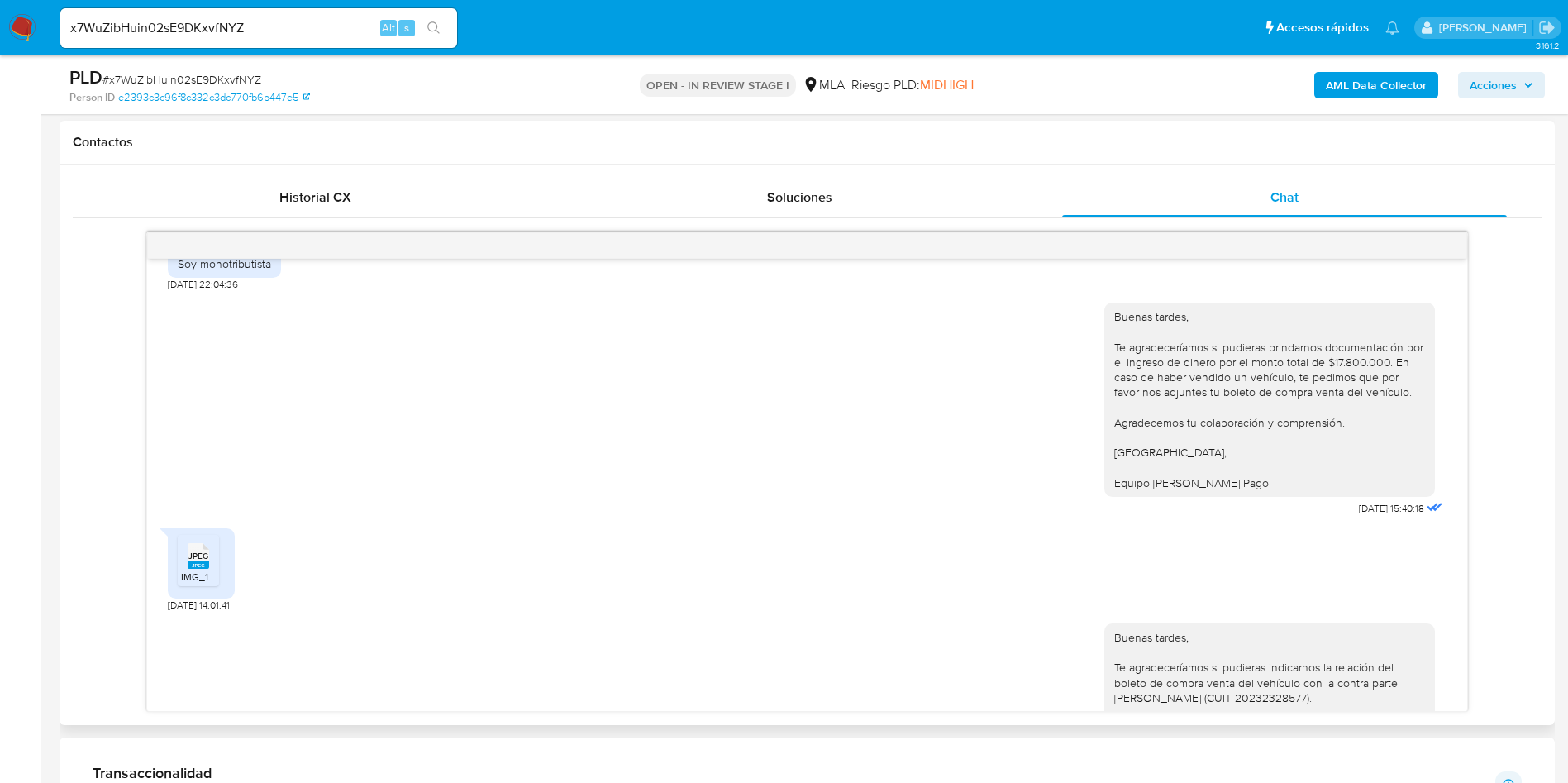
click at [207, 550] on rect at bounding box center [215, 539] width 25 height 22
click at [0, 328] on aside "Bandeja Tablero Tablero Externo Administración Reglas Roles Usuarios Equipos Co…" at bounding box center [20, 659] width 41 height 2806
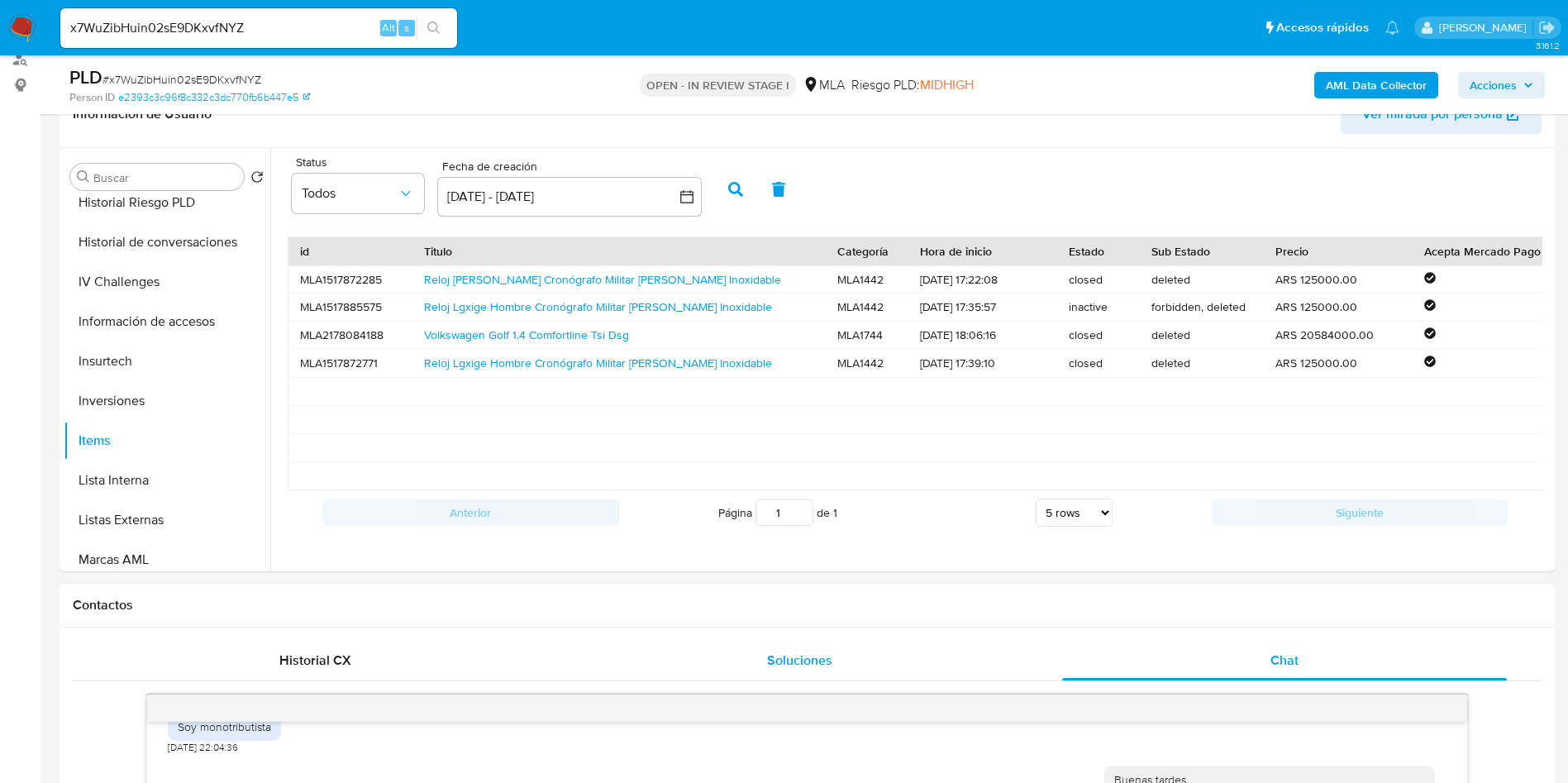
scroll to position [248, 0]
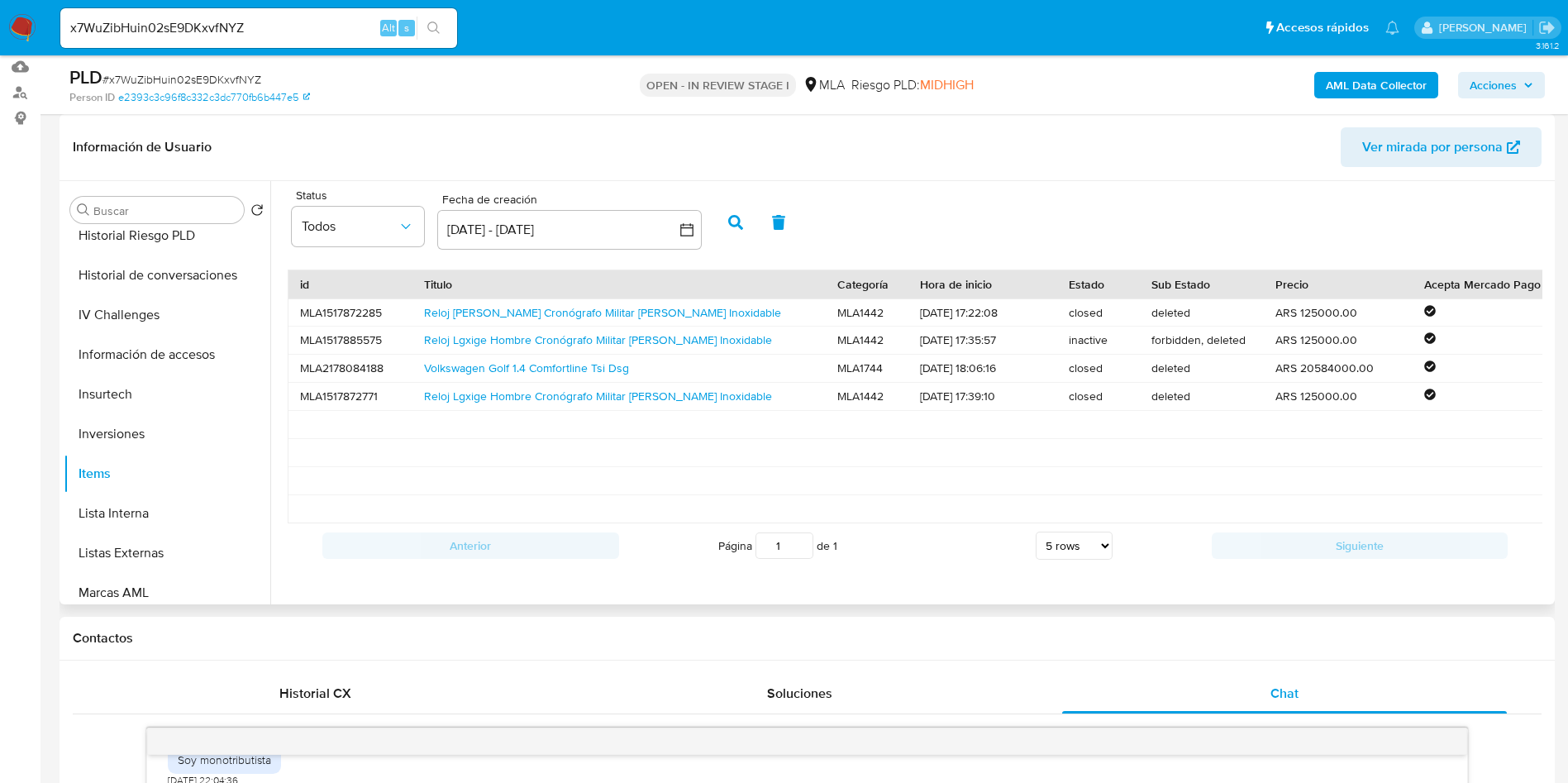
drag, startPoint x: 0, startPoint y: 197, endPoint x: 215, endPoint y: 172, distance: 216.4
click at [1311, 461] on div at bounding box center [1338, 453] width 149 height 27
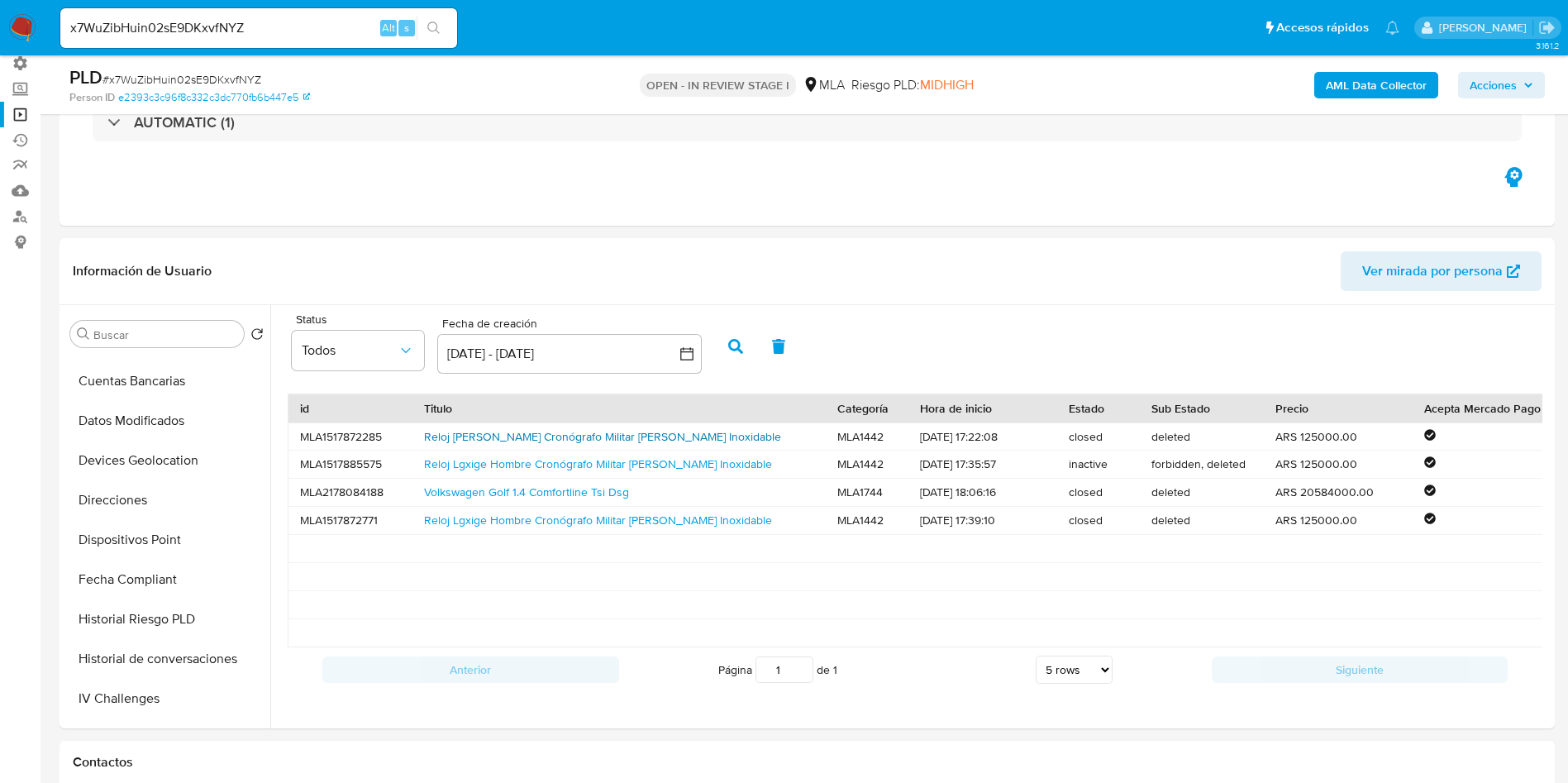
scroll to position [0, 0]
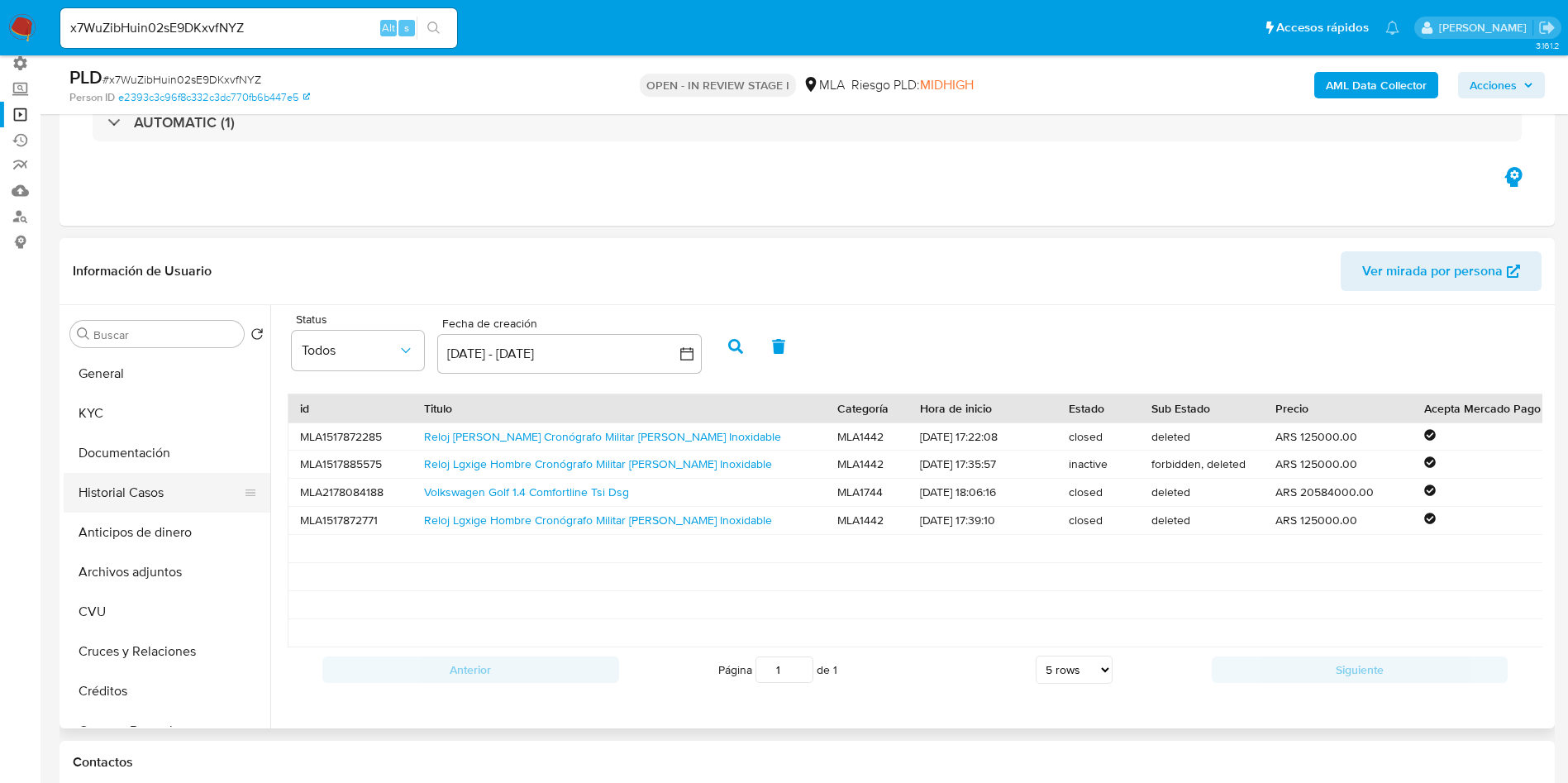
click at [123, 488] on button "Historial Casos" at bounding box center [160, 492] width 194 height 40
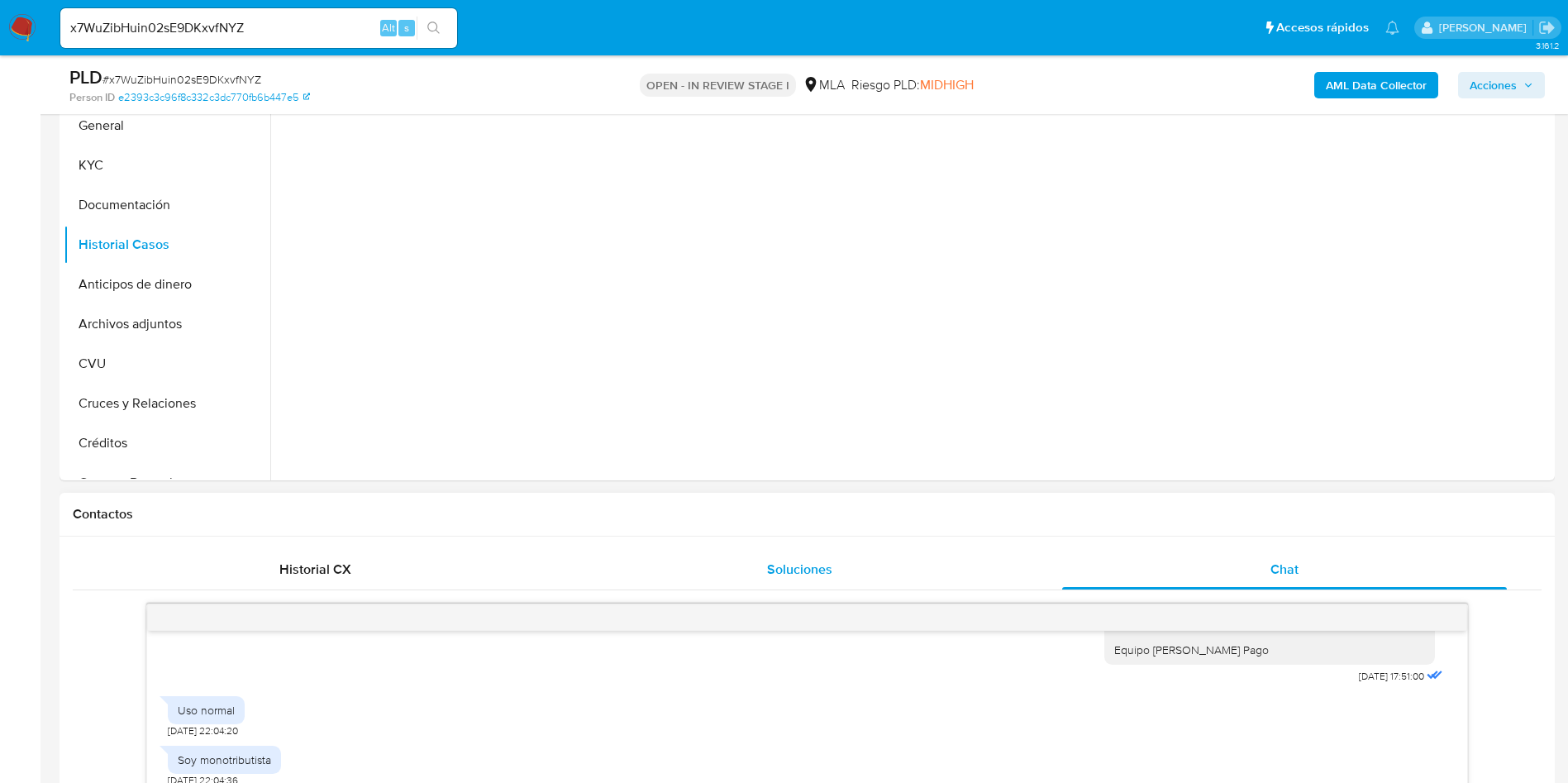
scroll to position [248, 0]
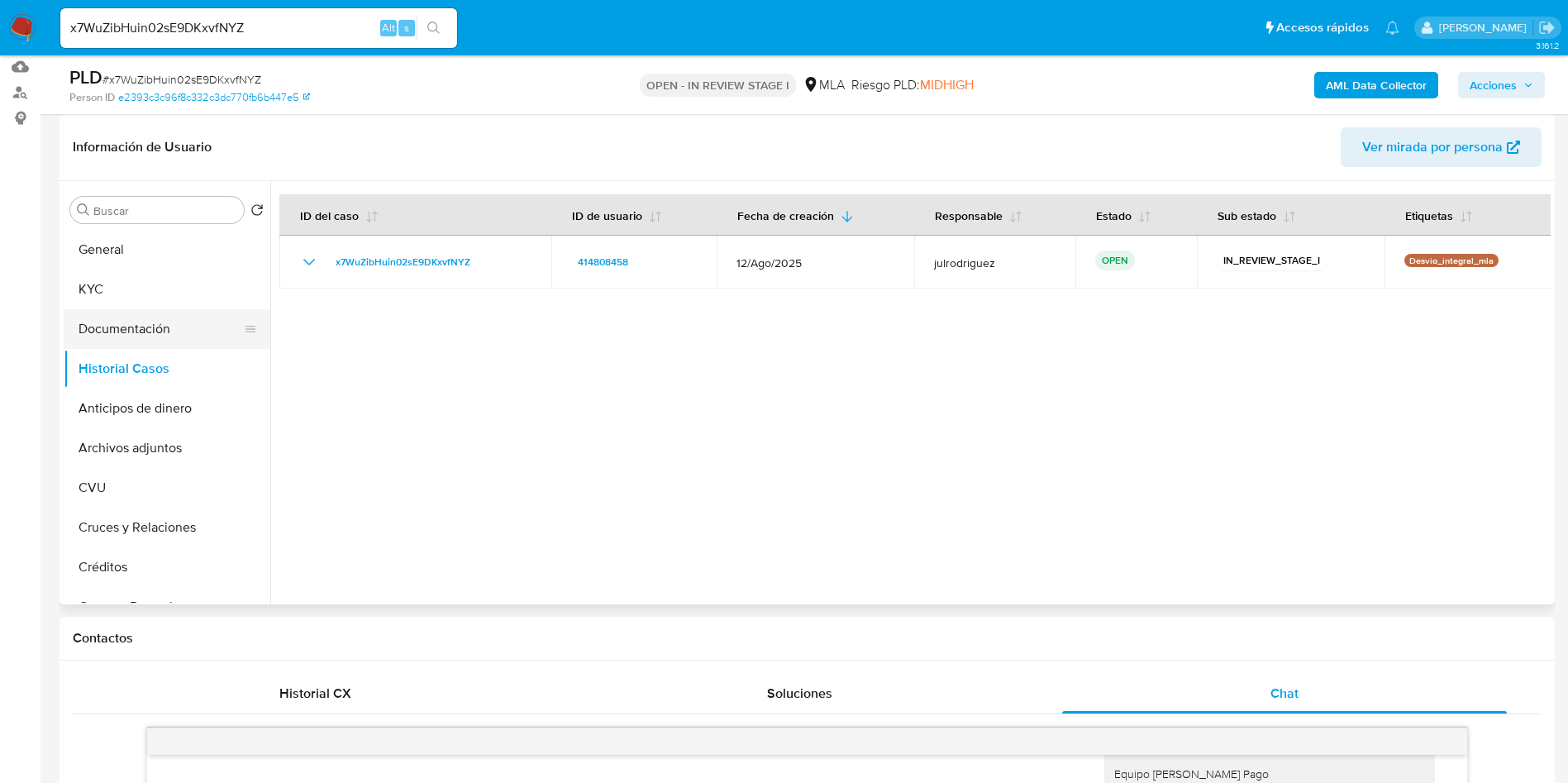
click at [145, 334] on button "Documentación" at bounding box center [160, 328] width 194 height 40
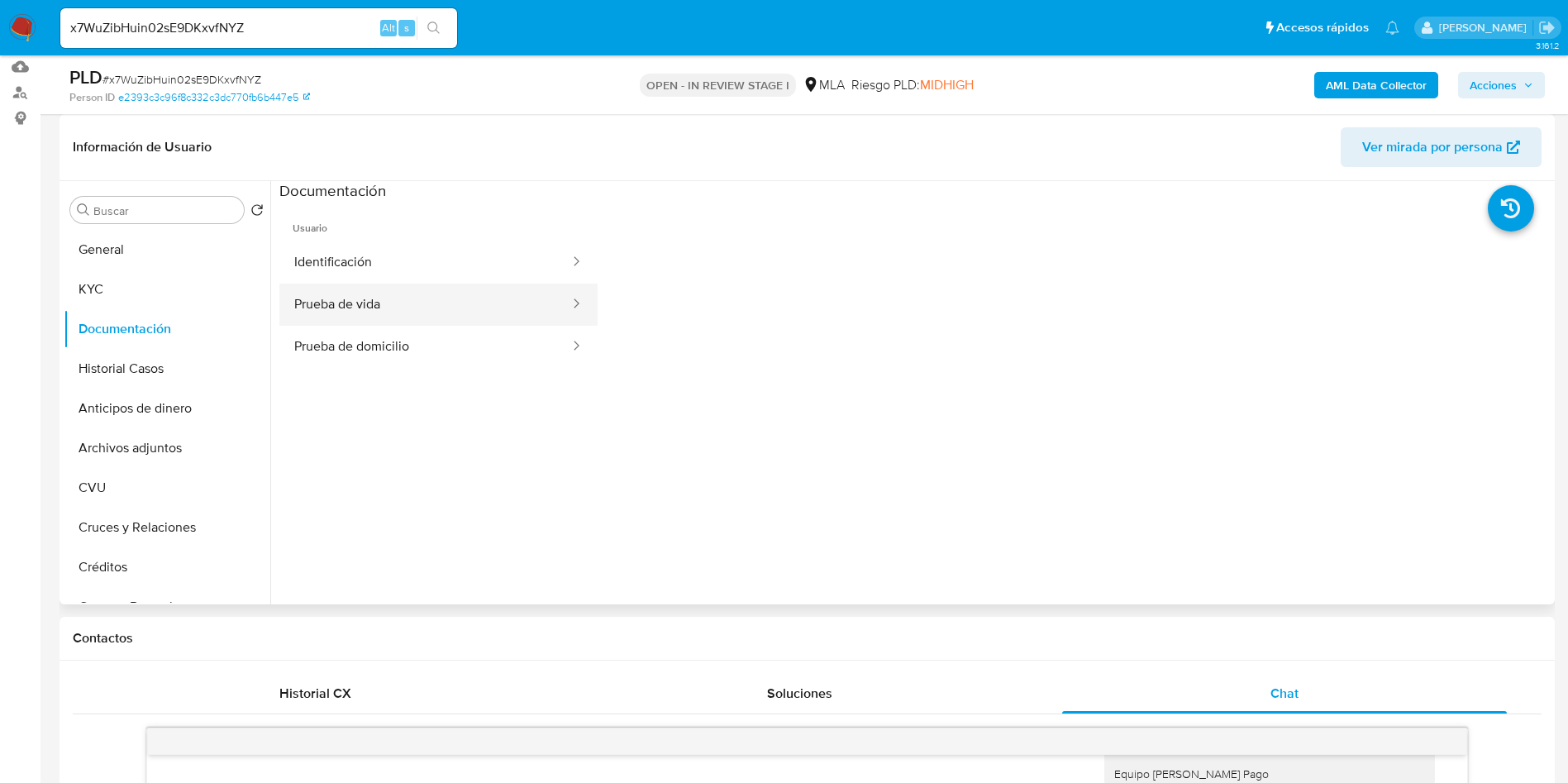
click at [414, 307] on button "Prueba de vida" at bounding box center [425, 304] width 292 height 42
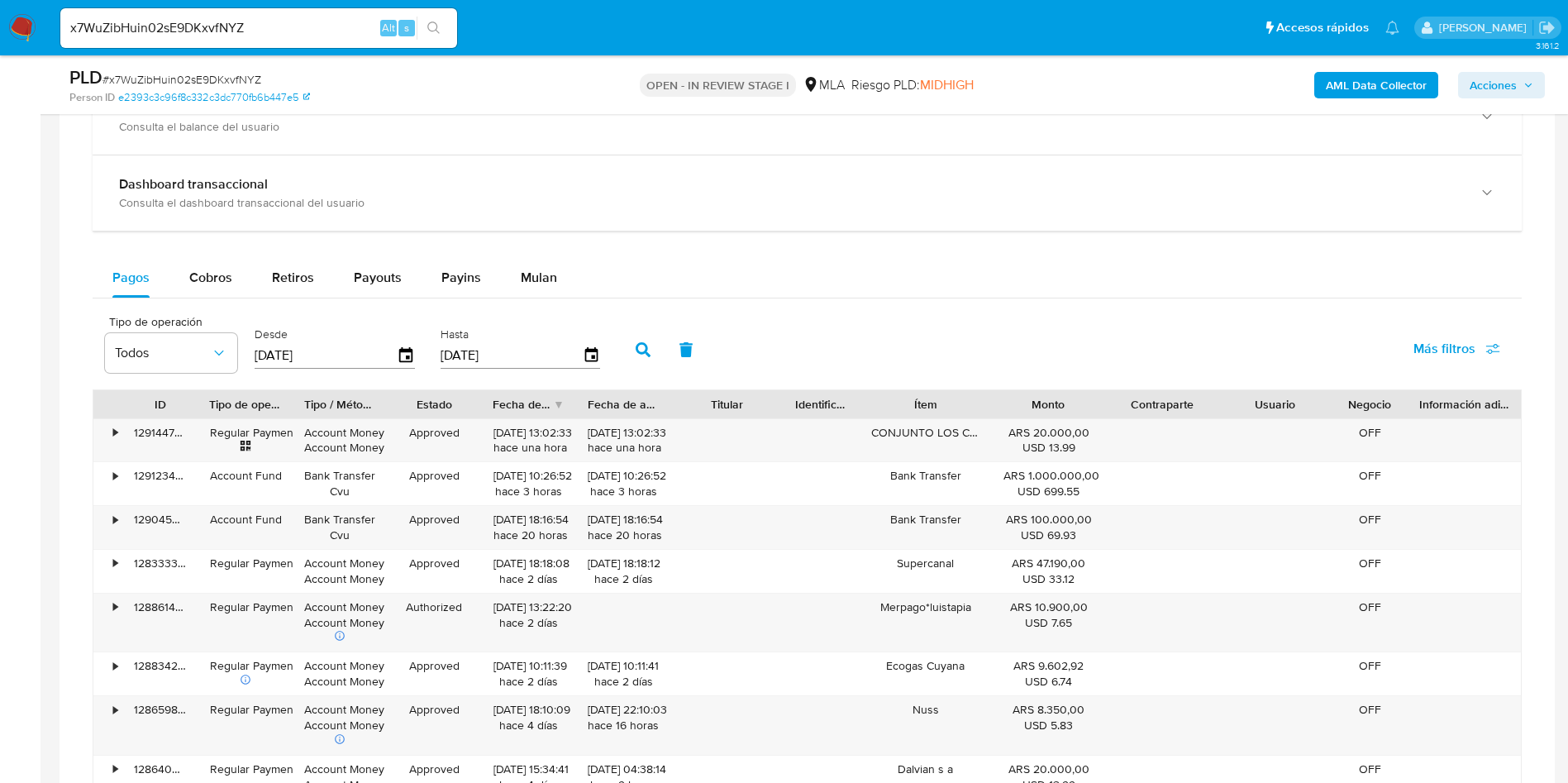
scroll to position [1488, 0]
click at [323, 280] on button "Retiros" at bounding box center [293, 279] width 82 height 40
select select "10"
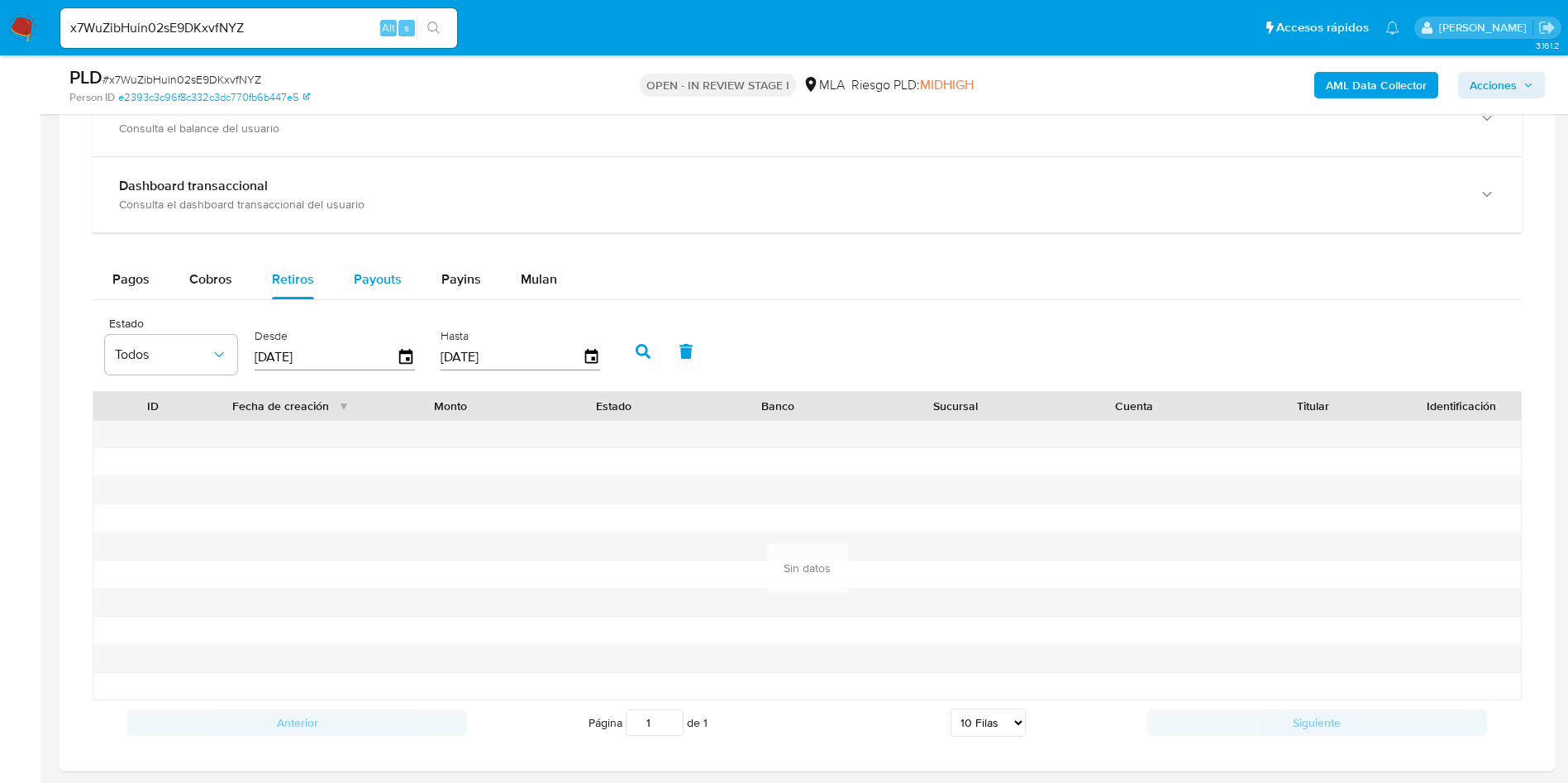
click at [377, 282] on span "Payouts" at bounding box center [377, 278] width 48 height 19
select select "10"
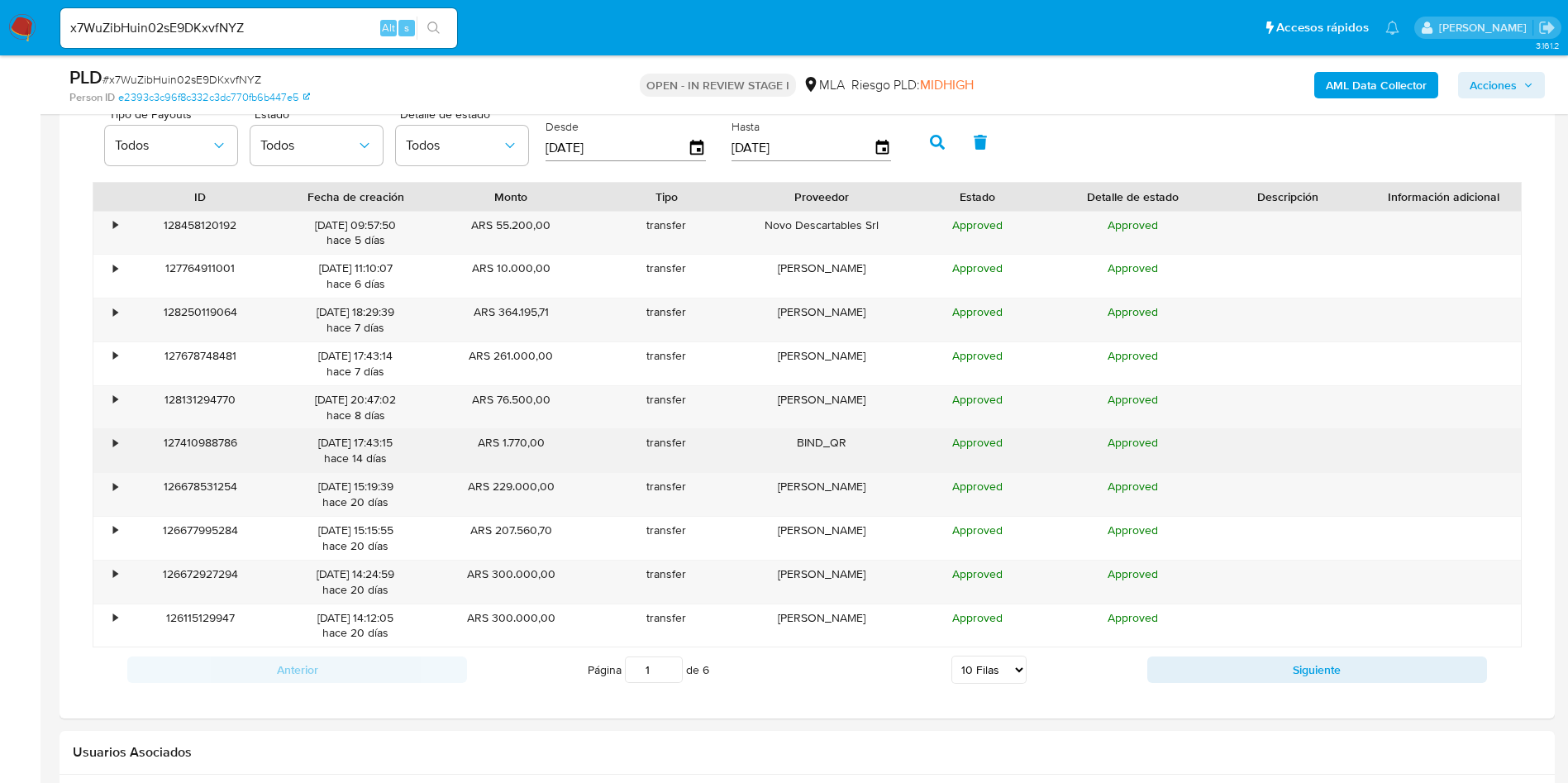
scroll to position [1736, 0]
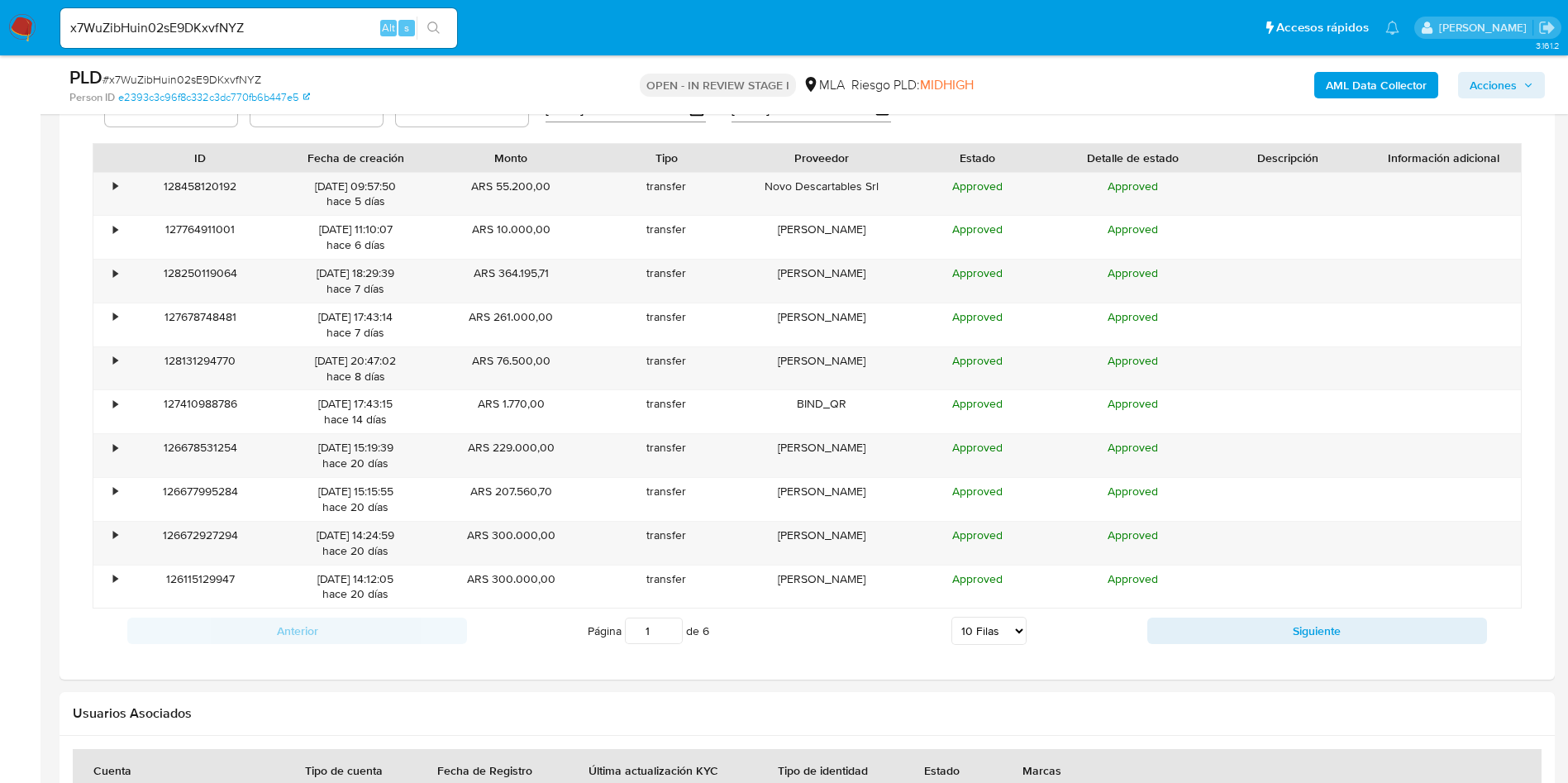
click at [232, 25] on input "x7WuZibHuin02sE9DKxvfNYZ" at bounding box center [258, 28] width 397 height 22
paste input "eLU5iudli5ymx41kVg6z4kHr"
type input "eLU5iudli5ymx41kVg6z4kHr"
click at [430, 17] on button "search-icon" at bounding box center [434, 28] width 34 height 23
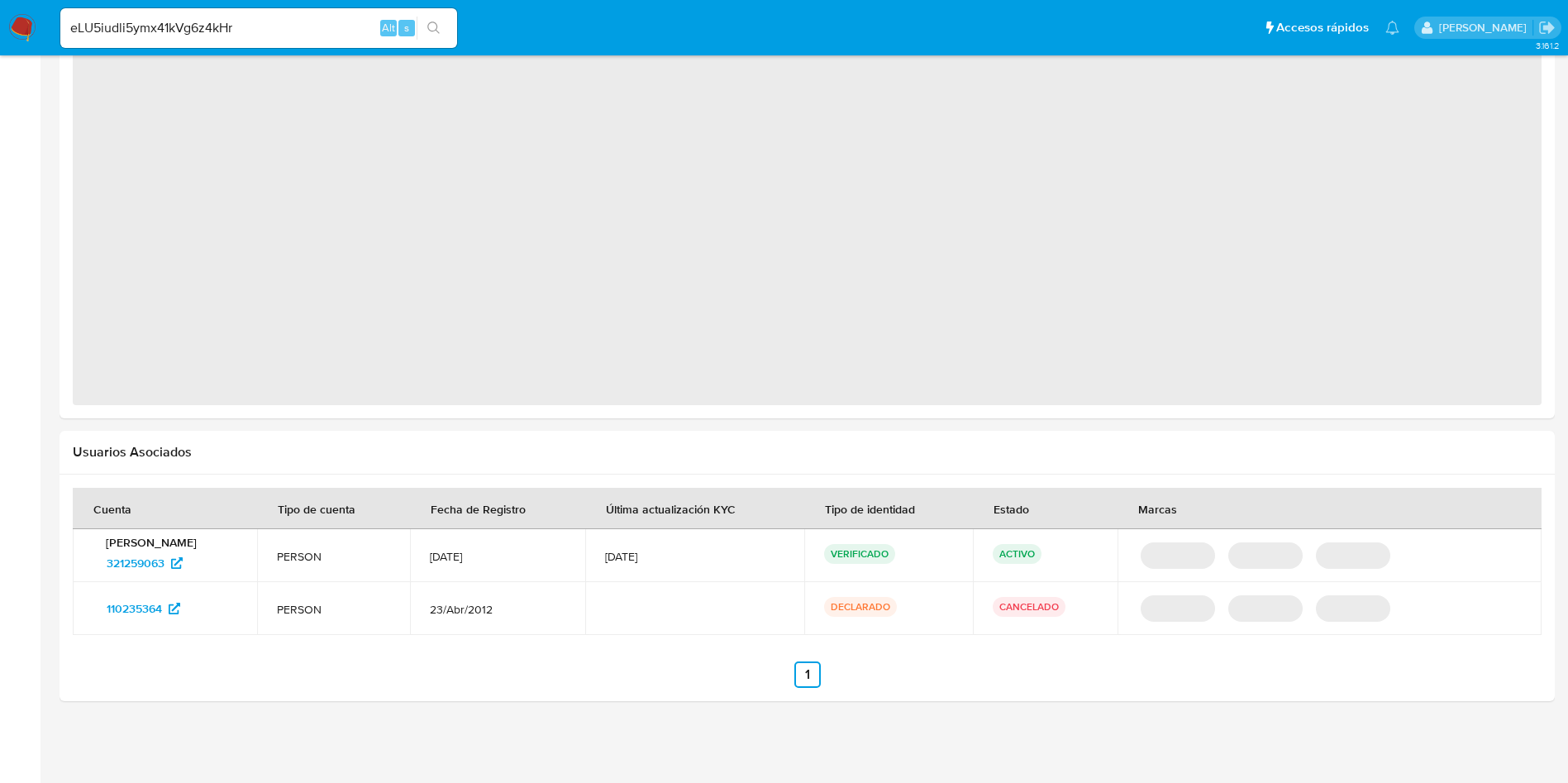
select select "10"
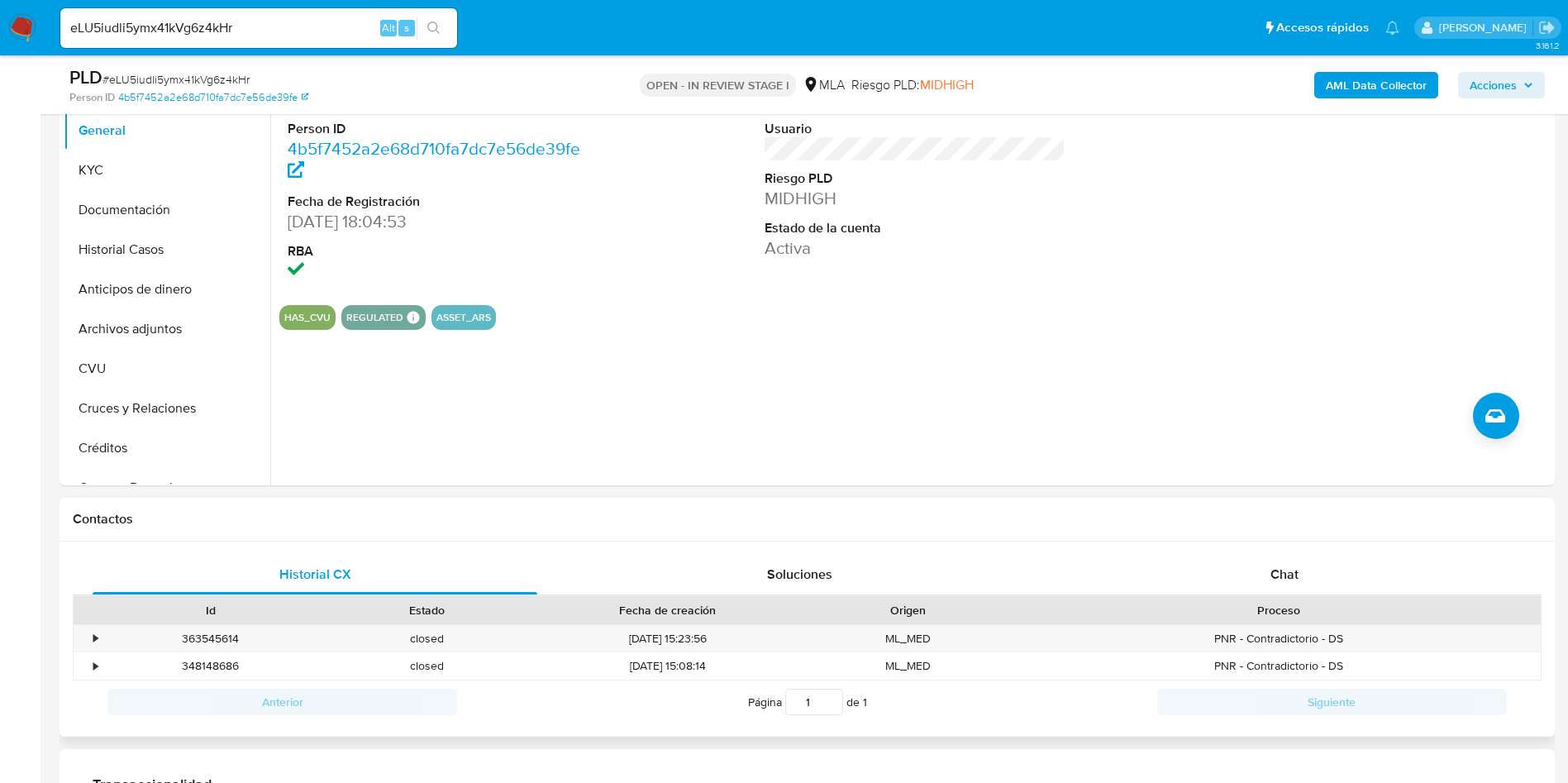
scroll to position [372, 0]
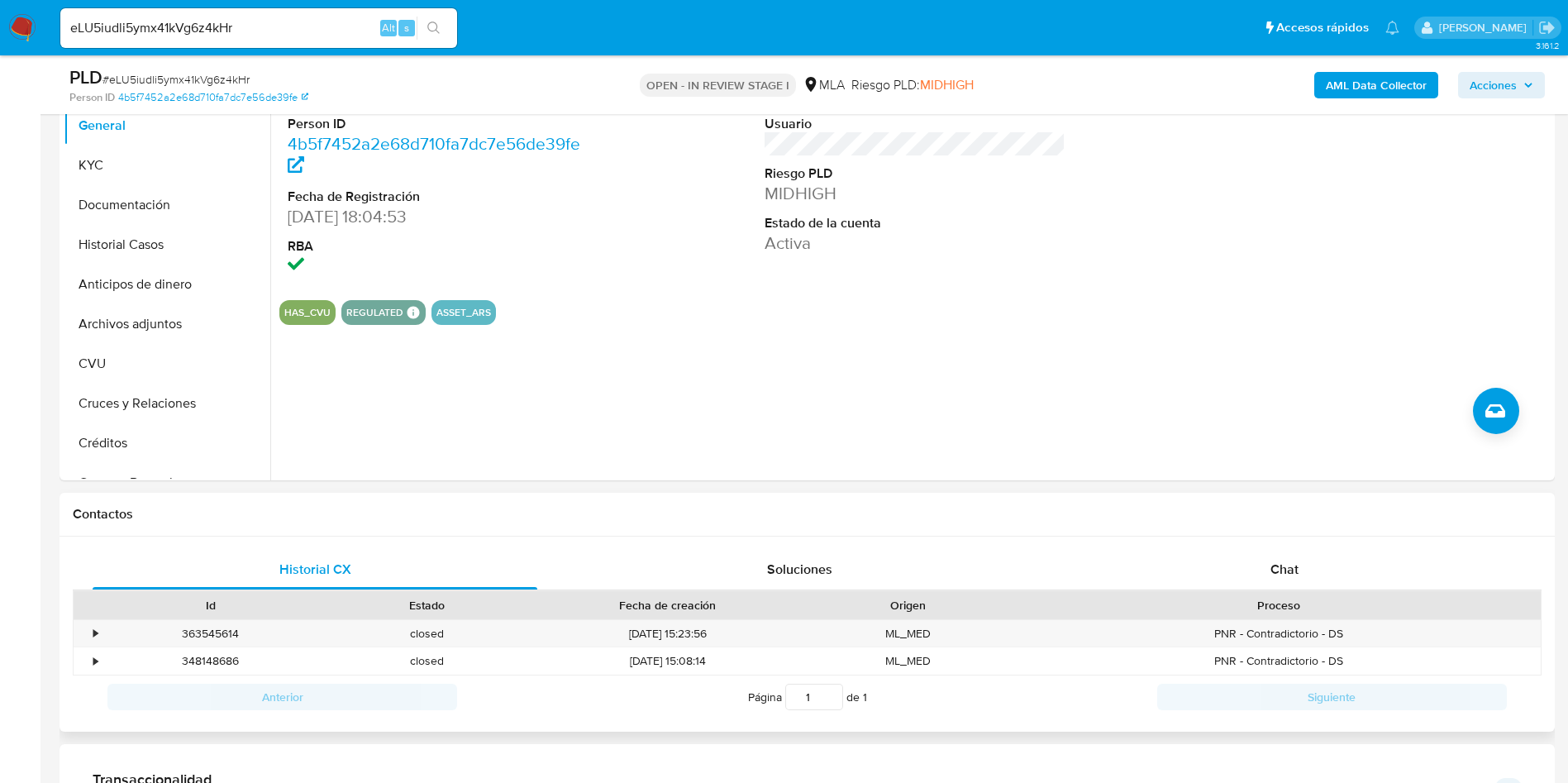
click at [1260, 600] on div "Proceso" at bounding box center [1278, 605] width 501 height 16
click at [1284, 569] on span "Chat" at bounding box center [1284, 569] width 28 height 19
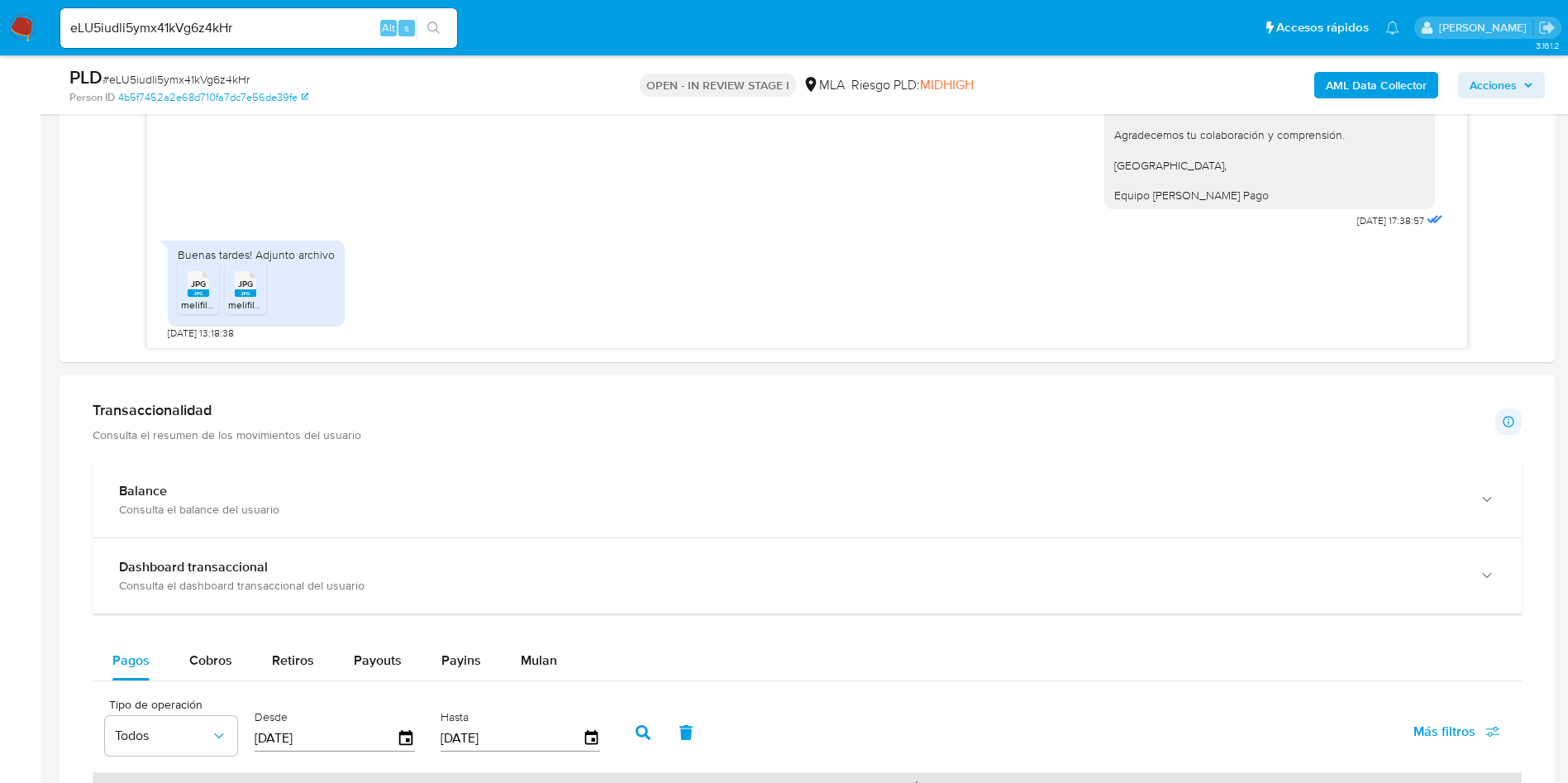
scroll to position [1116, 0]
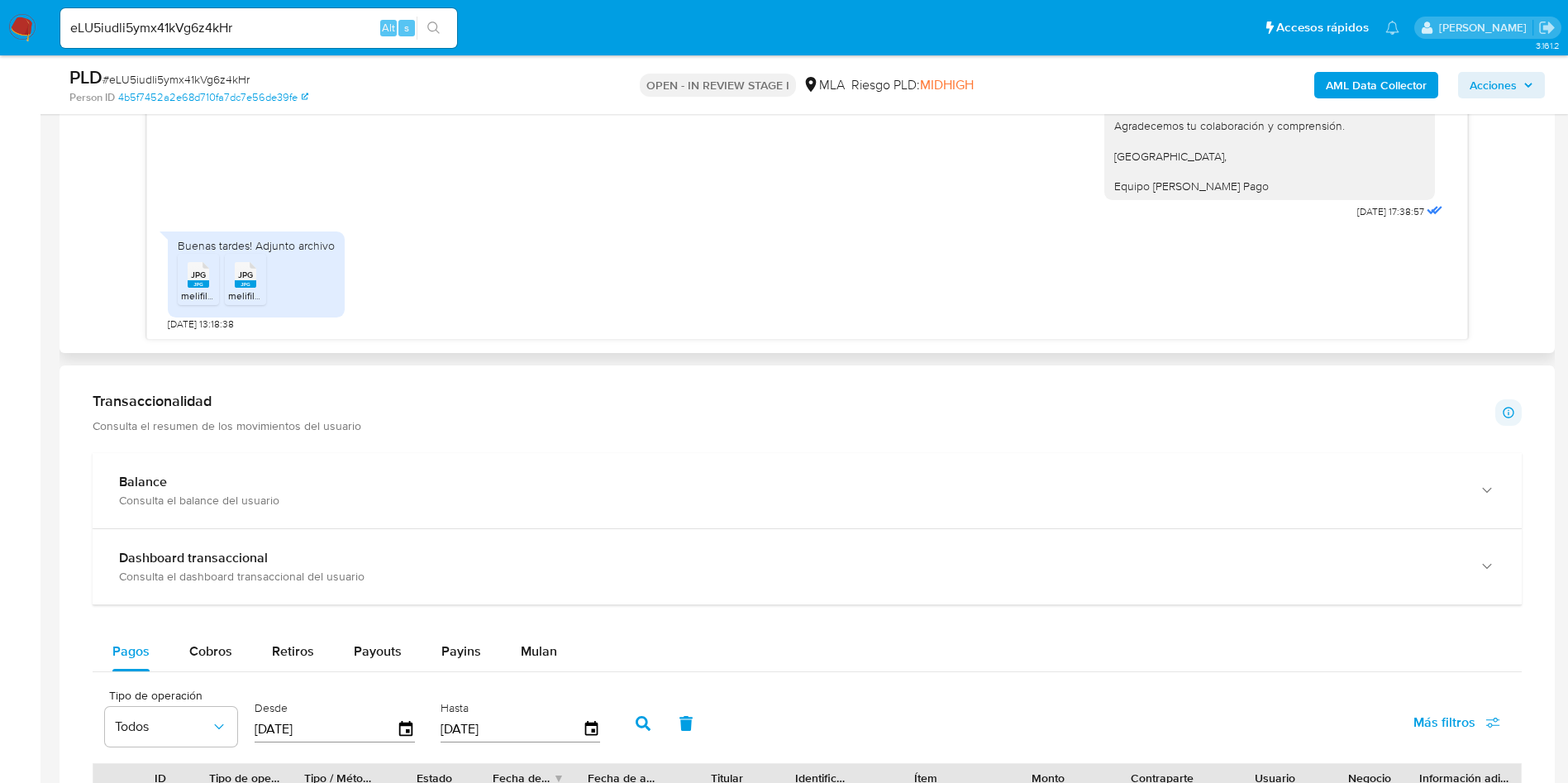
click at [191, 282] on rect at bounding box center [198, 284] width 22 height 7
click at [255, 292] on span "melifile4790354142497912381.jpg" at bounding box center [302, 296] width 149 height 14
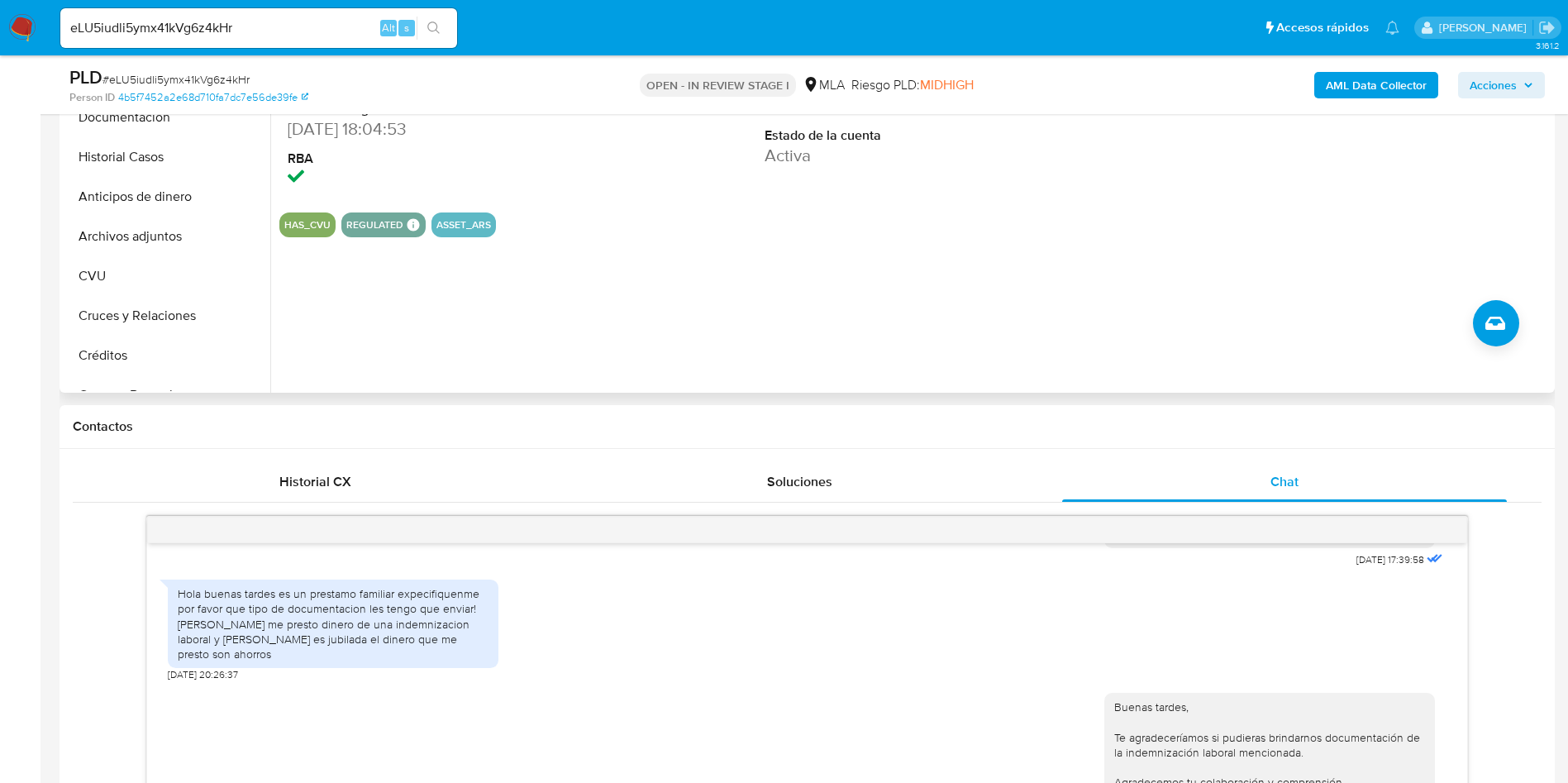
scroll to position [496, 0]
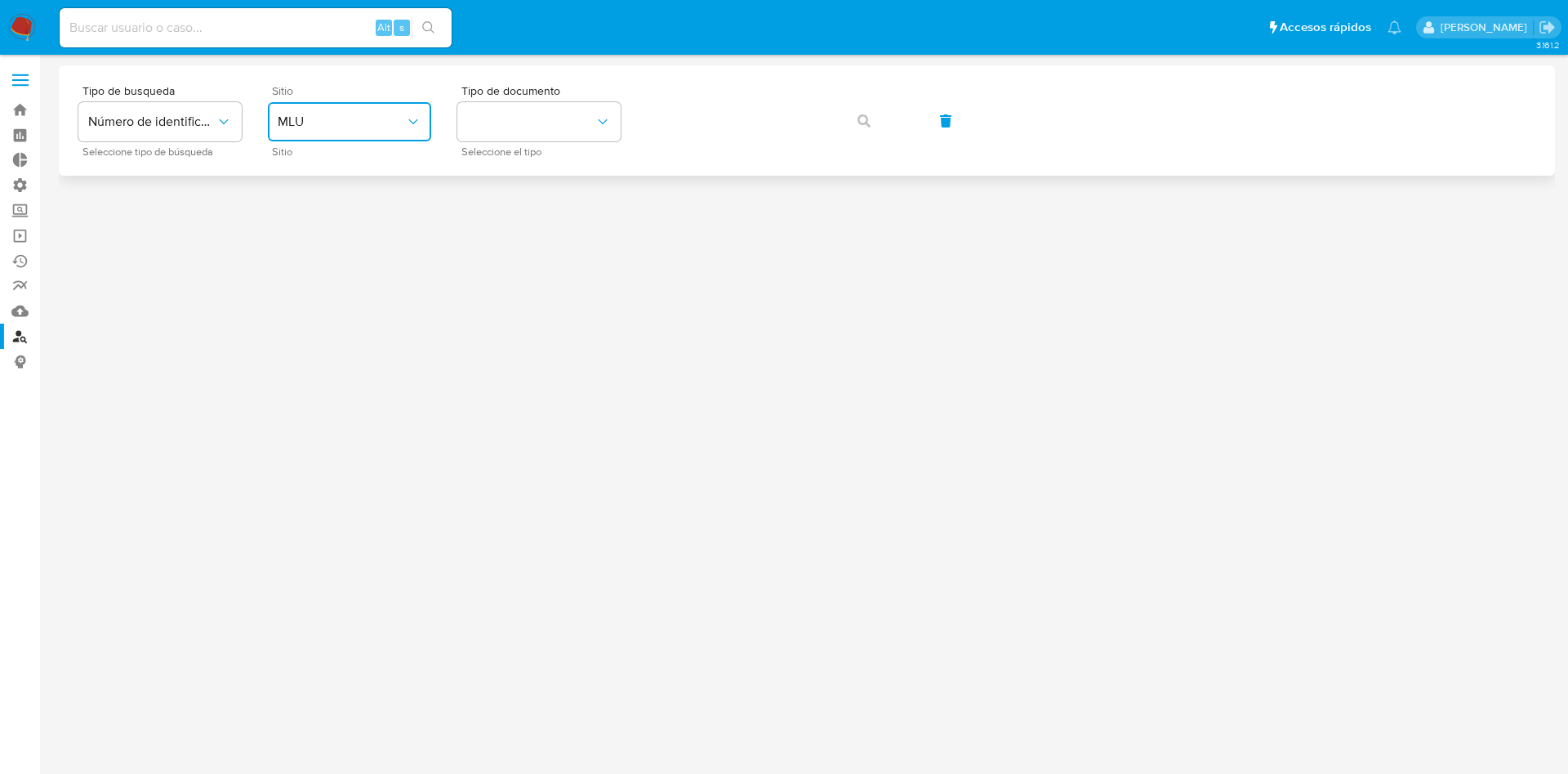
click at [302, 115] on span "MLU" at bounding box center [341, 122] width 127 height 16
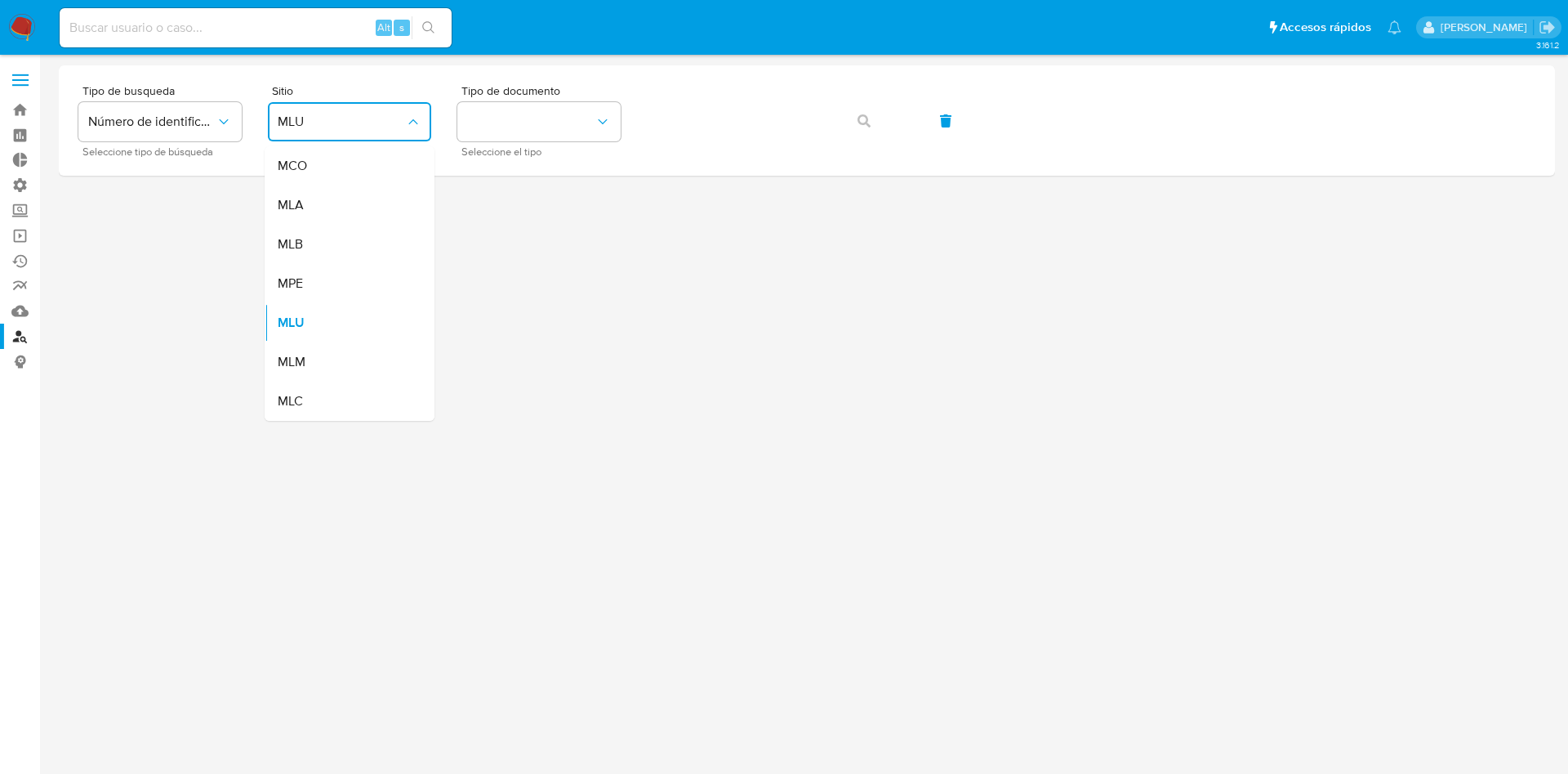
click at [289, 206] on span "MLA" at bounding box center [290, 205] width 26 height 16
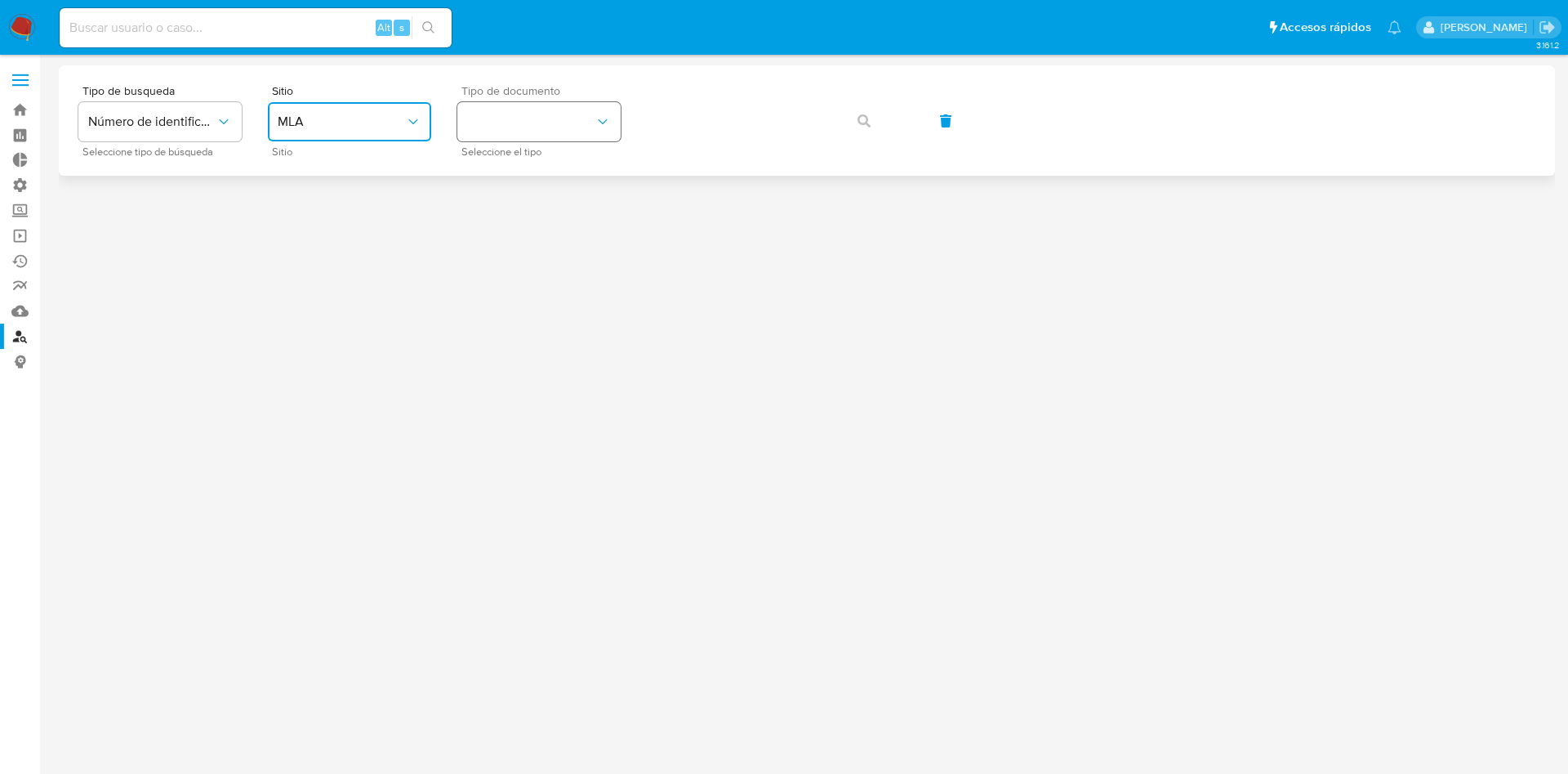
click at [543, 125] on button "identificationType" at bounding box center [539, 122] width 164 height 39
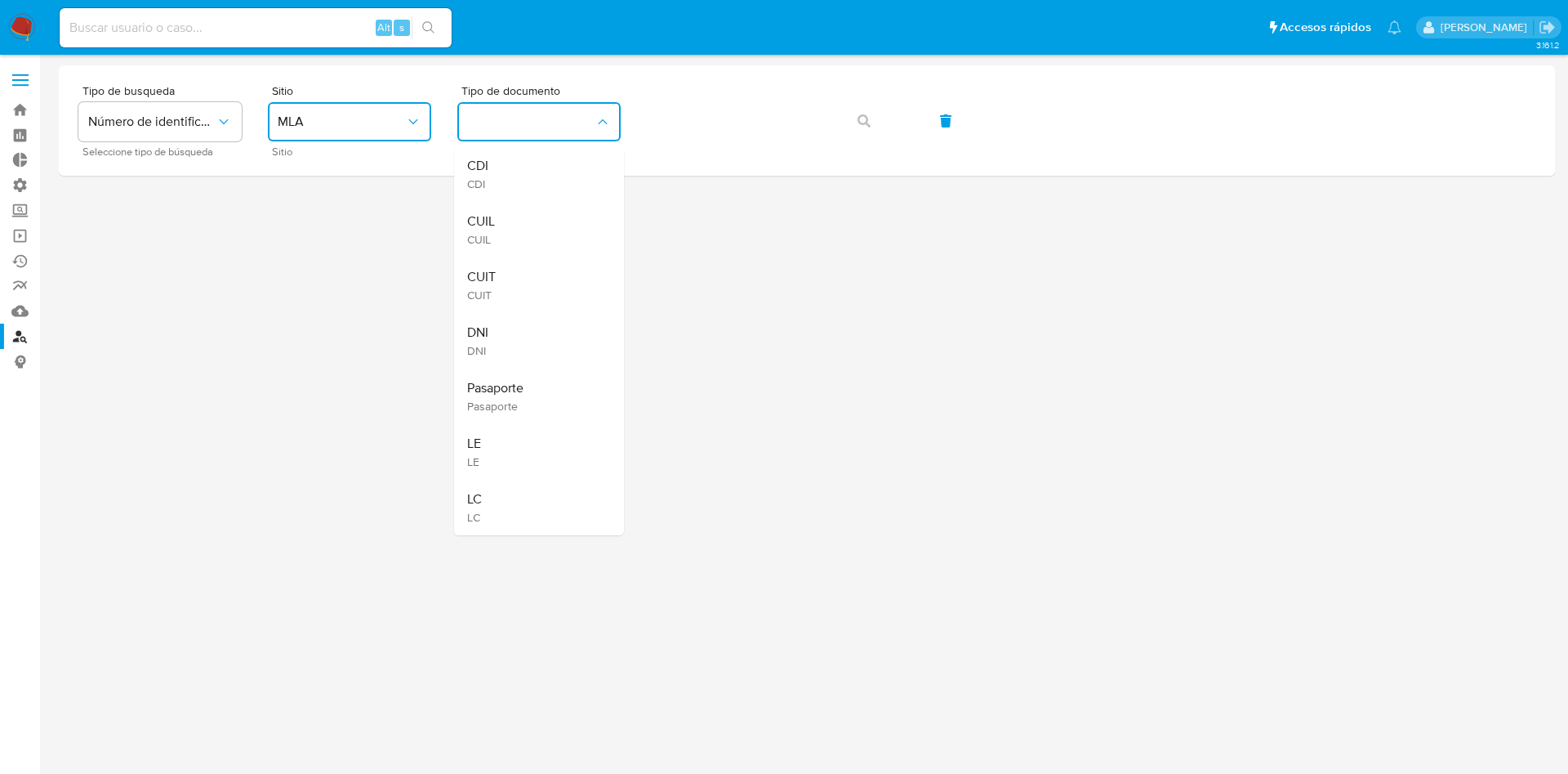
click at [491, 242] on span "CUIL" at bounding box center [480, 239] width 28 height 15
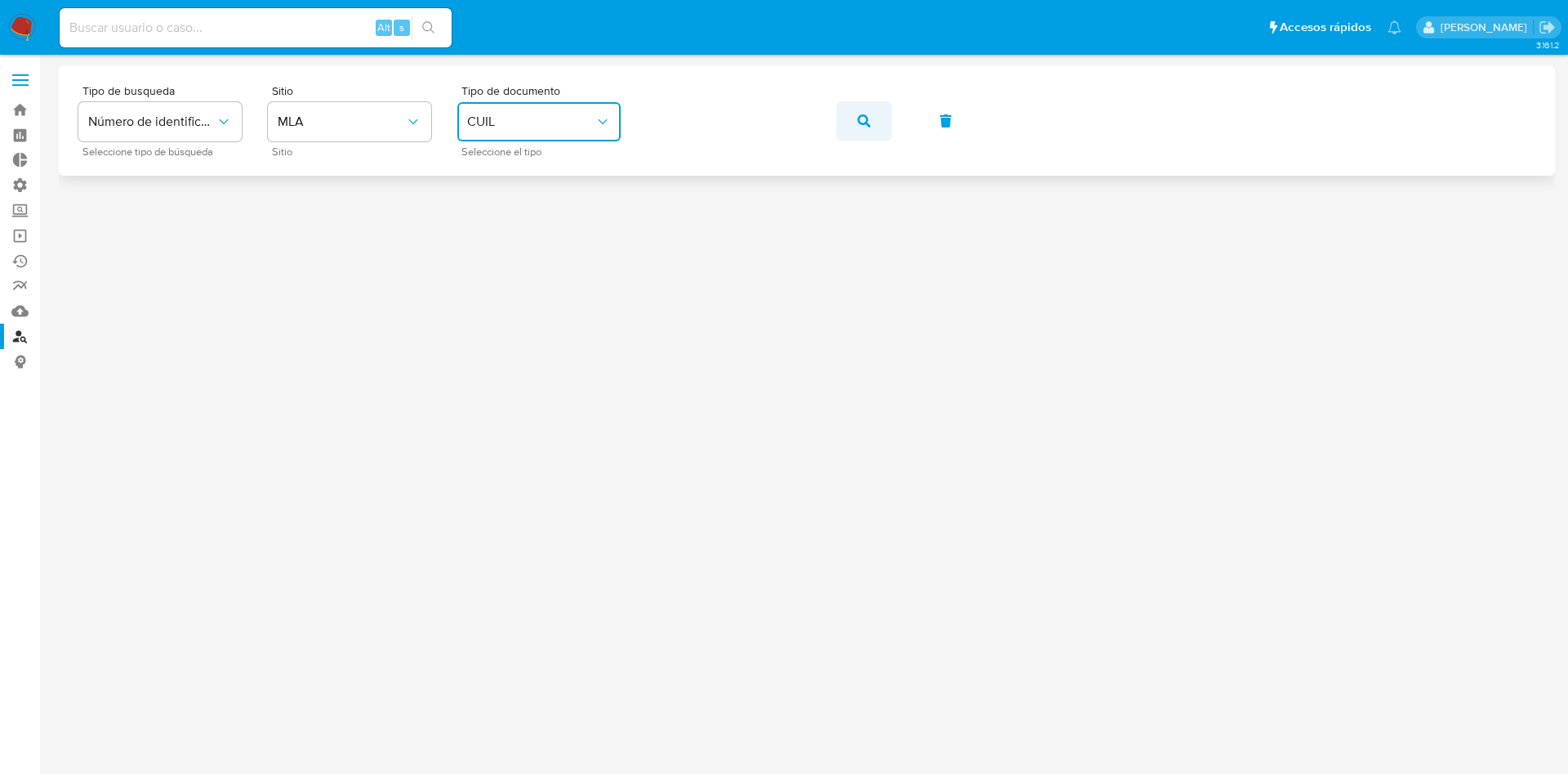
click at [856, 126] on button "button" at bounding box center [864, 121] width 55 height 39
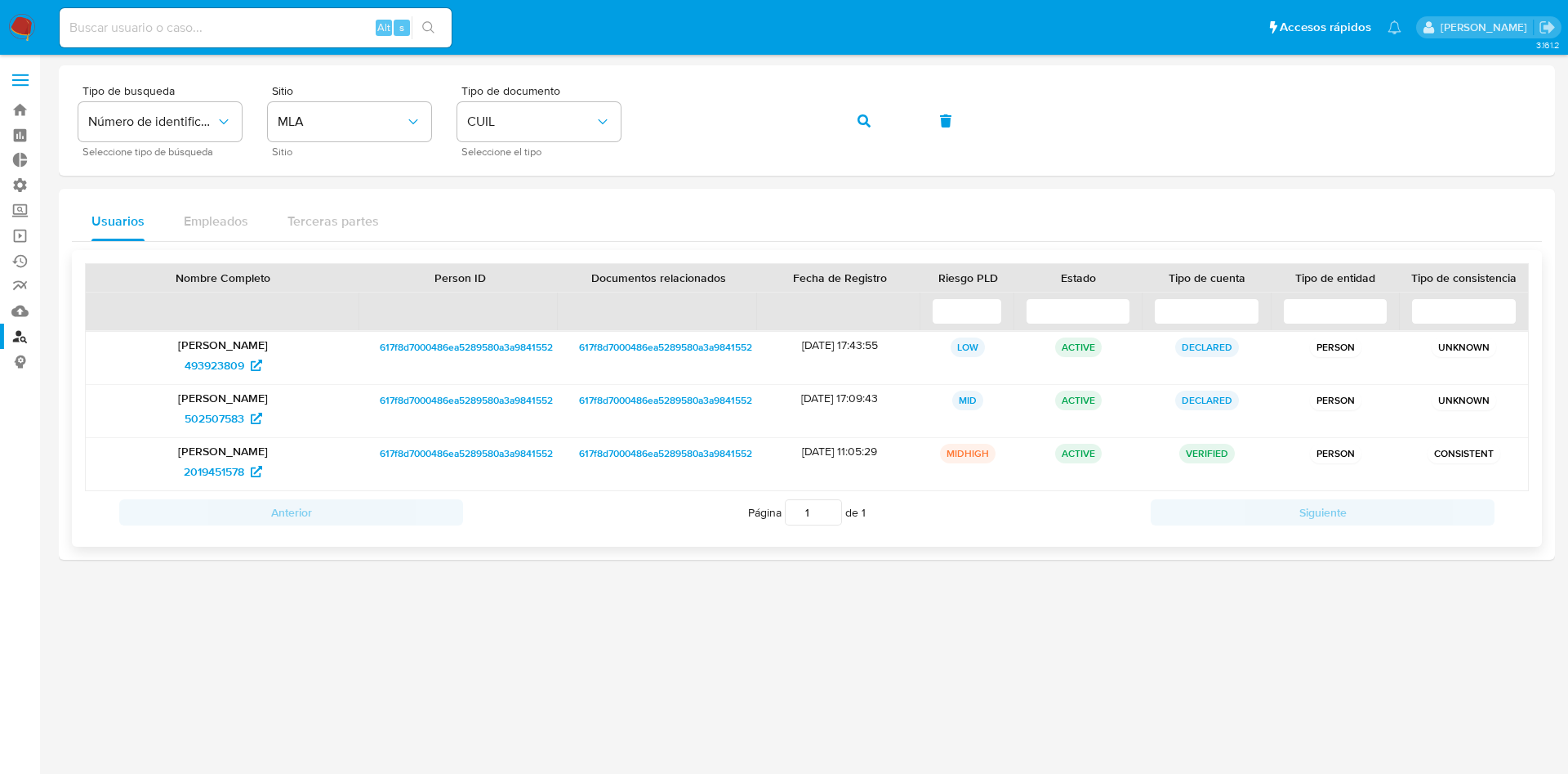
drag, startPoint x: 217, startPoint y: 471, endPoint x: 290, endPoint y: 383, distance: 114.3
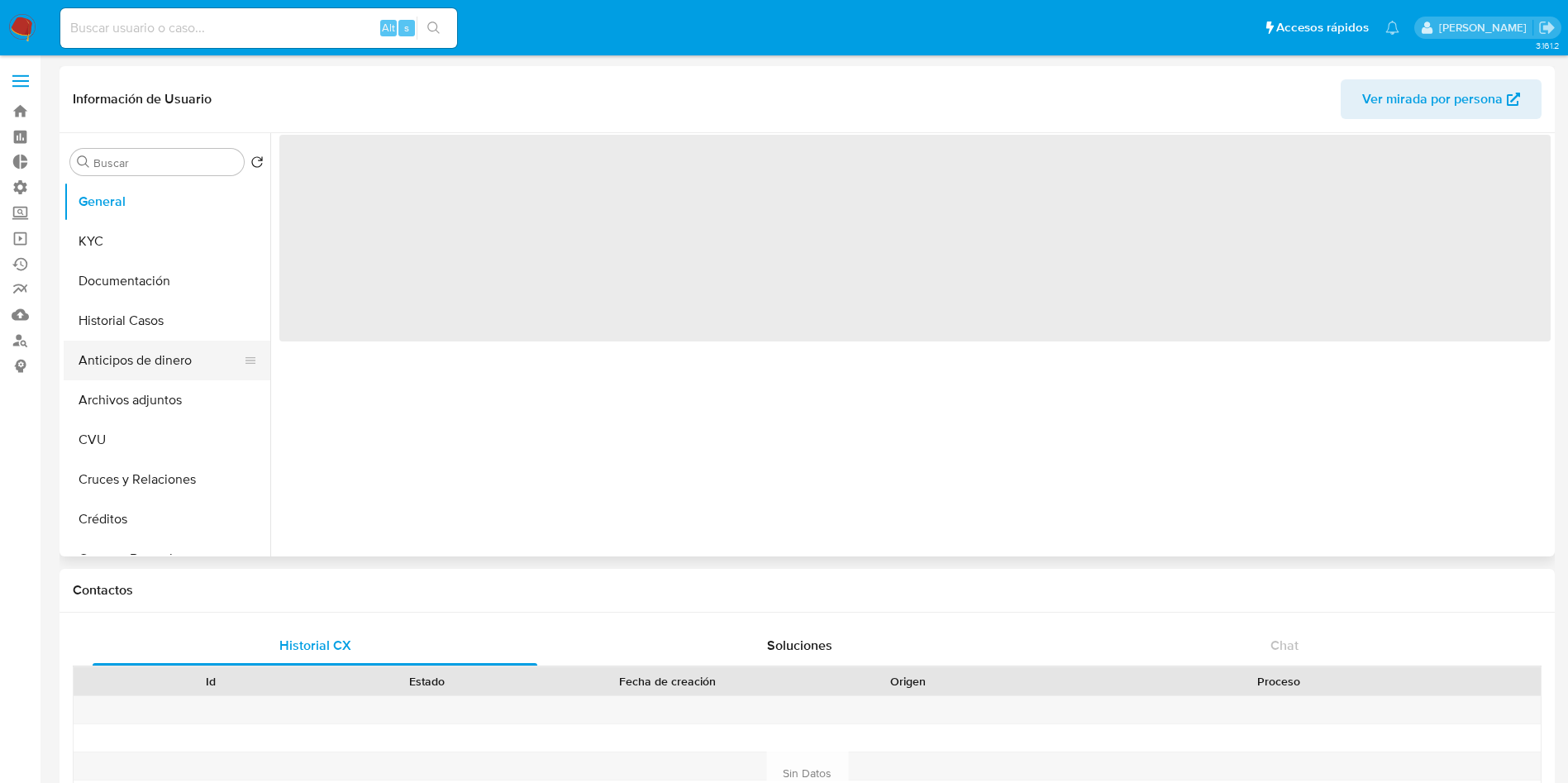
select select "10"
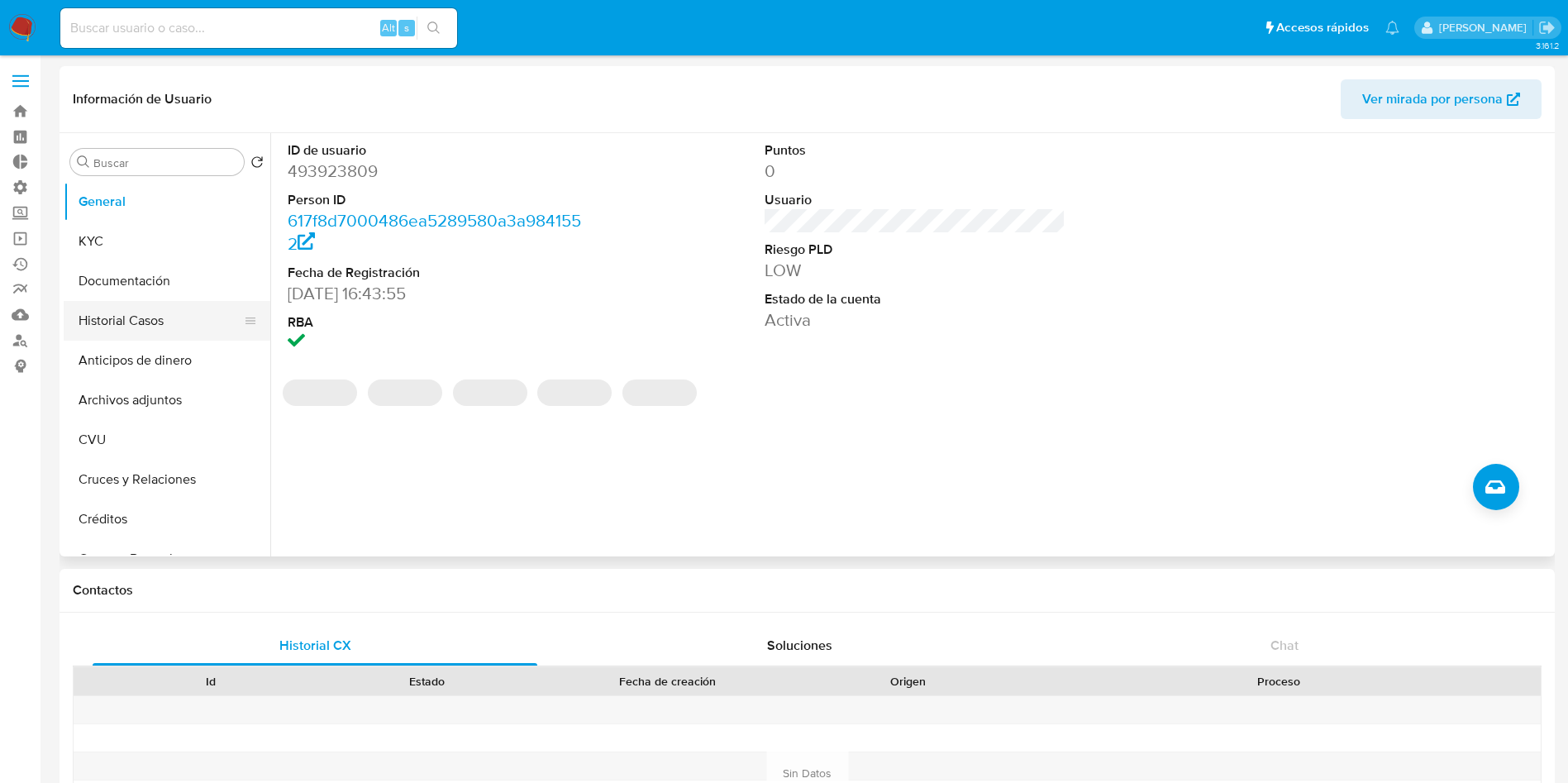
click at [102, 325] on button "Historial Casos" at bounding box center [160, 320] width 194 height 40
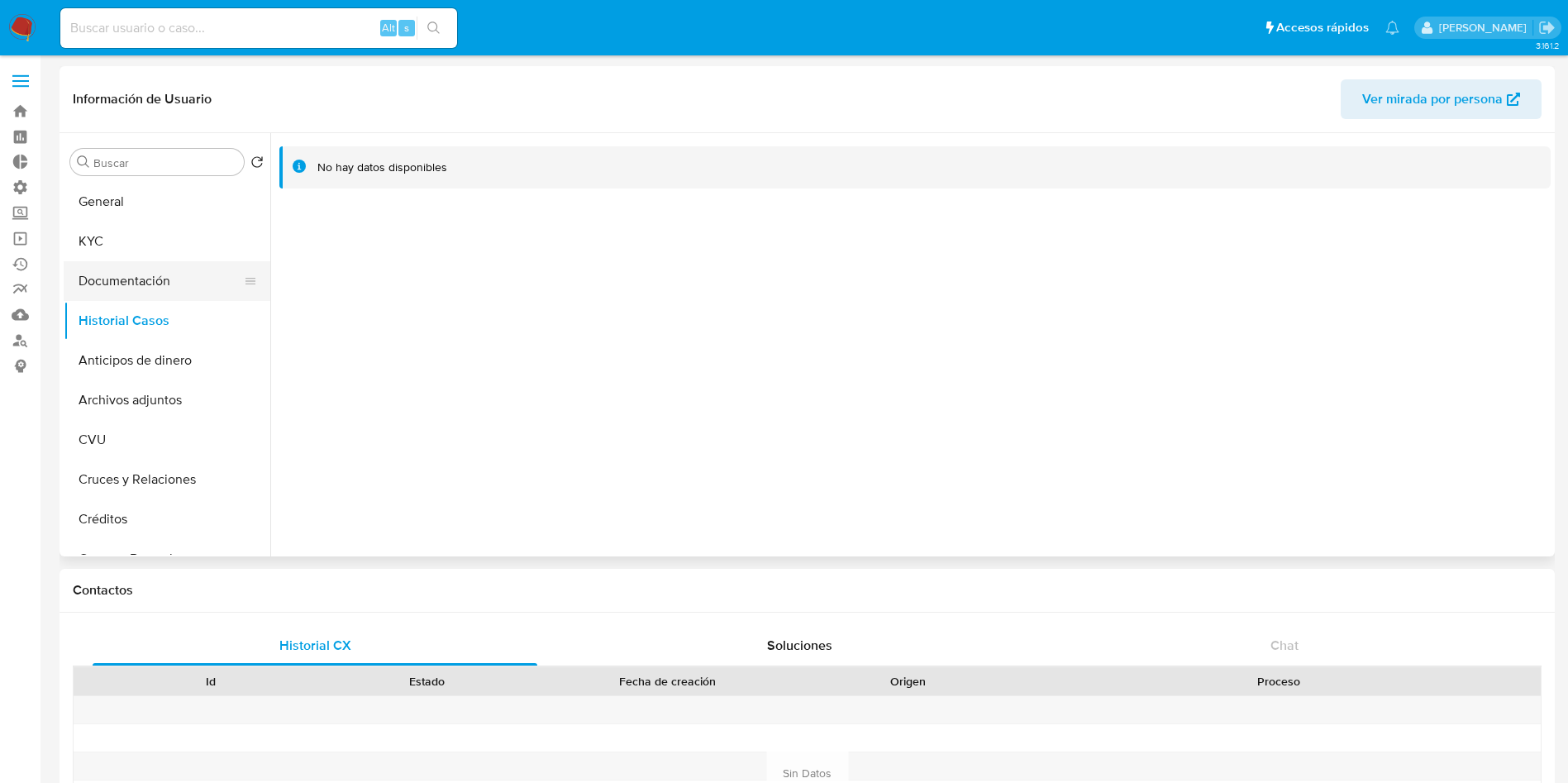
click at [143, 281] on button "Documentación" at bounding box center [160, 281] width 194 height 40
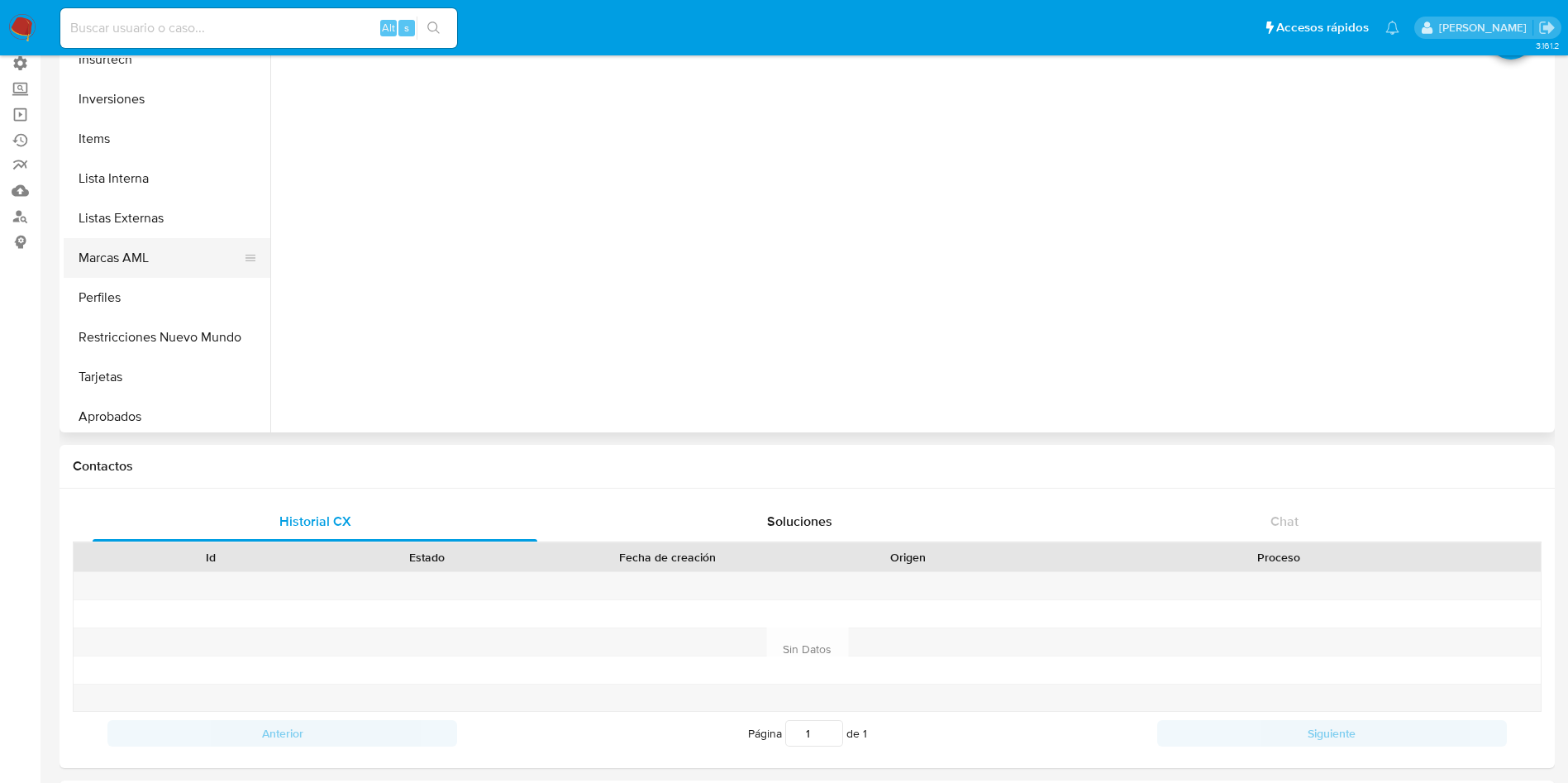
scroll to position [734, 0]
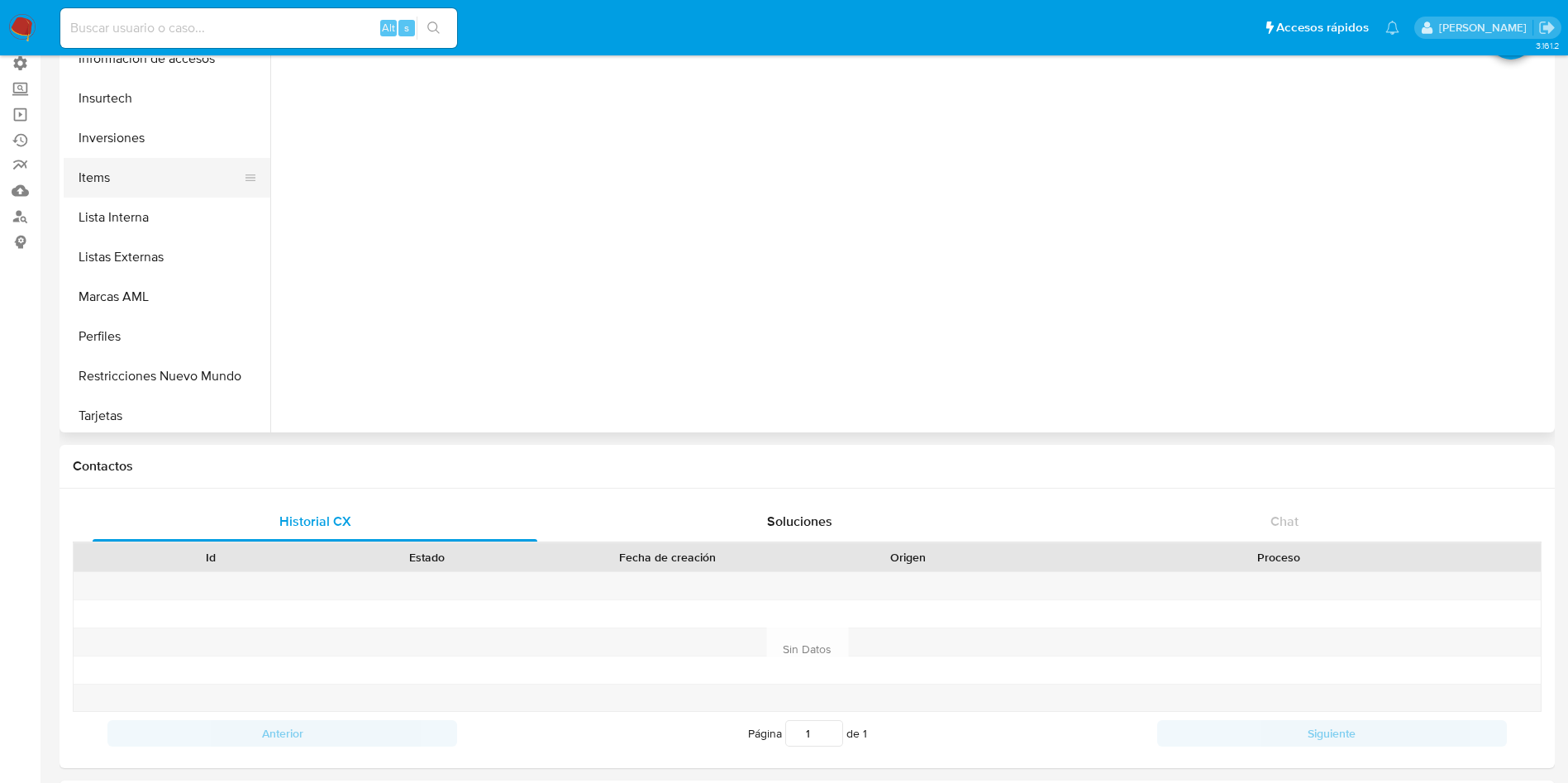
click at [131, 166] on button "Items" at bounding box center [160, 177] width 194 height 40
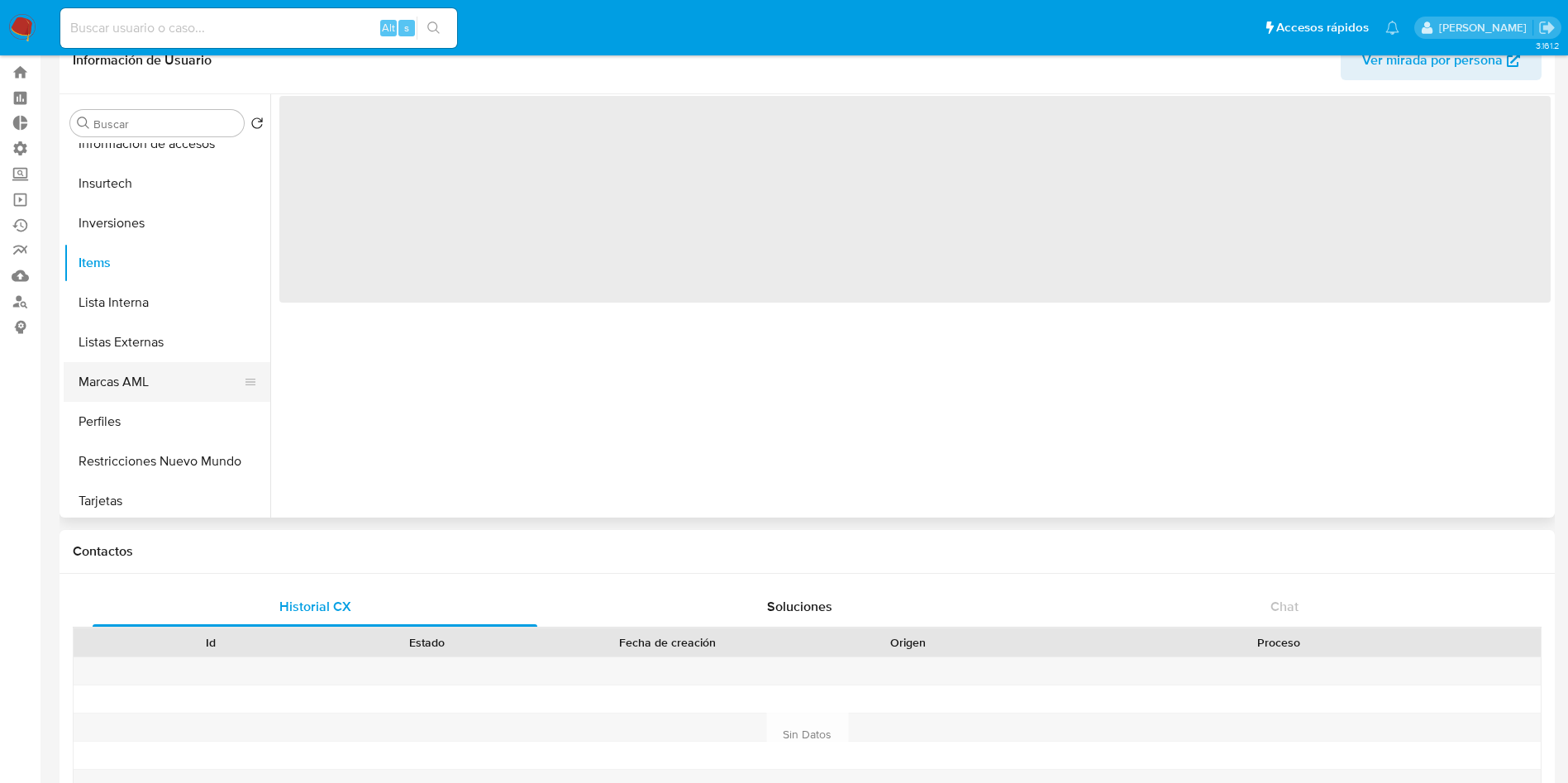
scroll to position [0, 0]
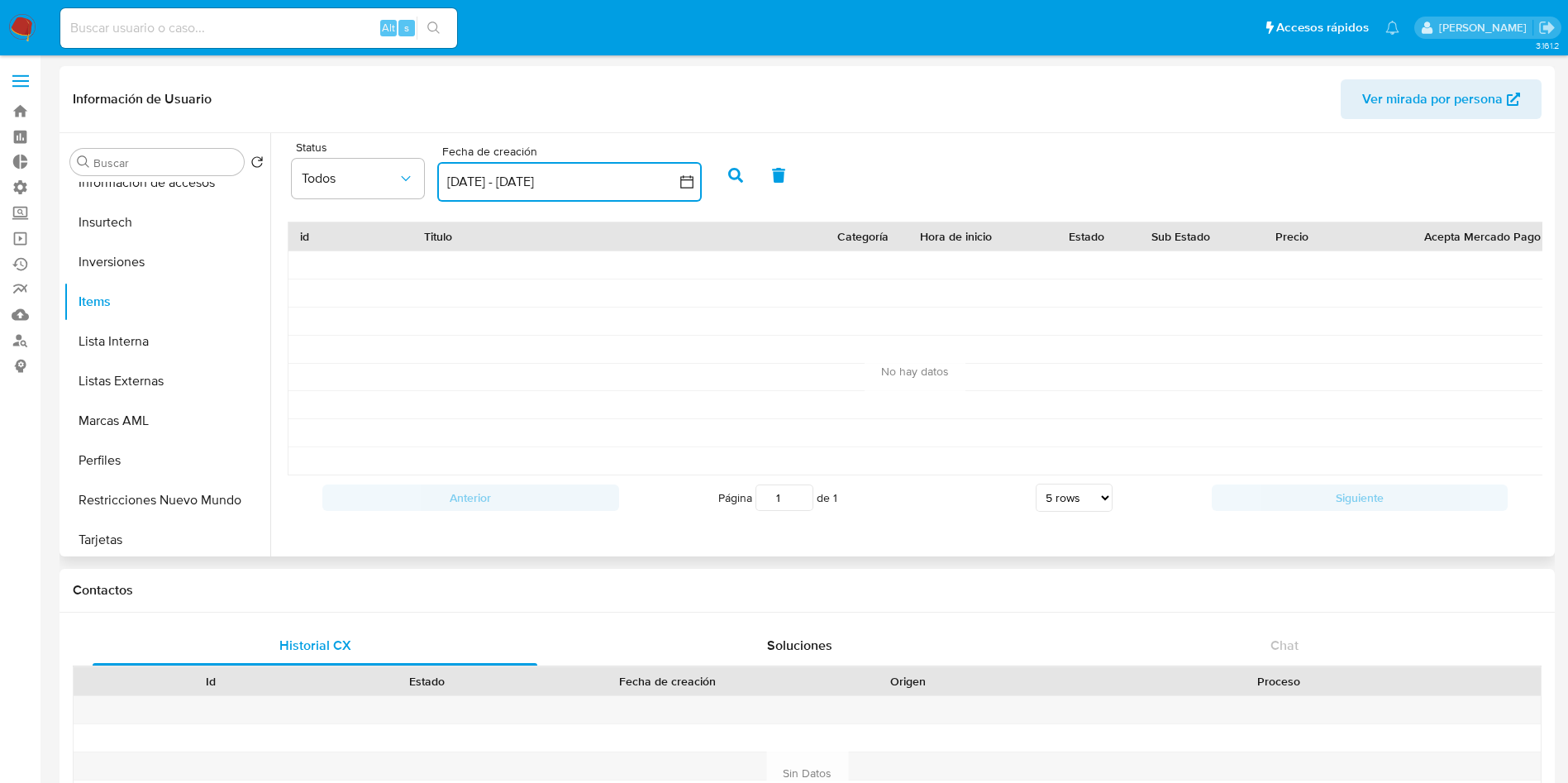
click at [518, 179] on button "8 sep 2025 - 8 oct 2025" at bounding box center [570, 182] width 265 height 40
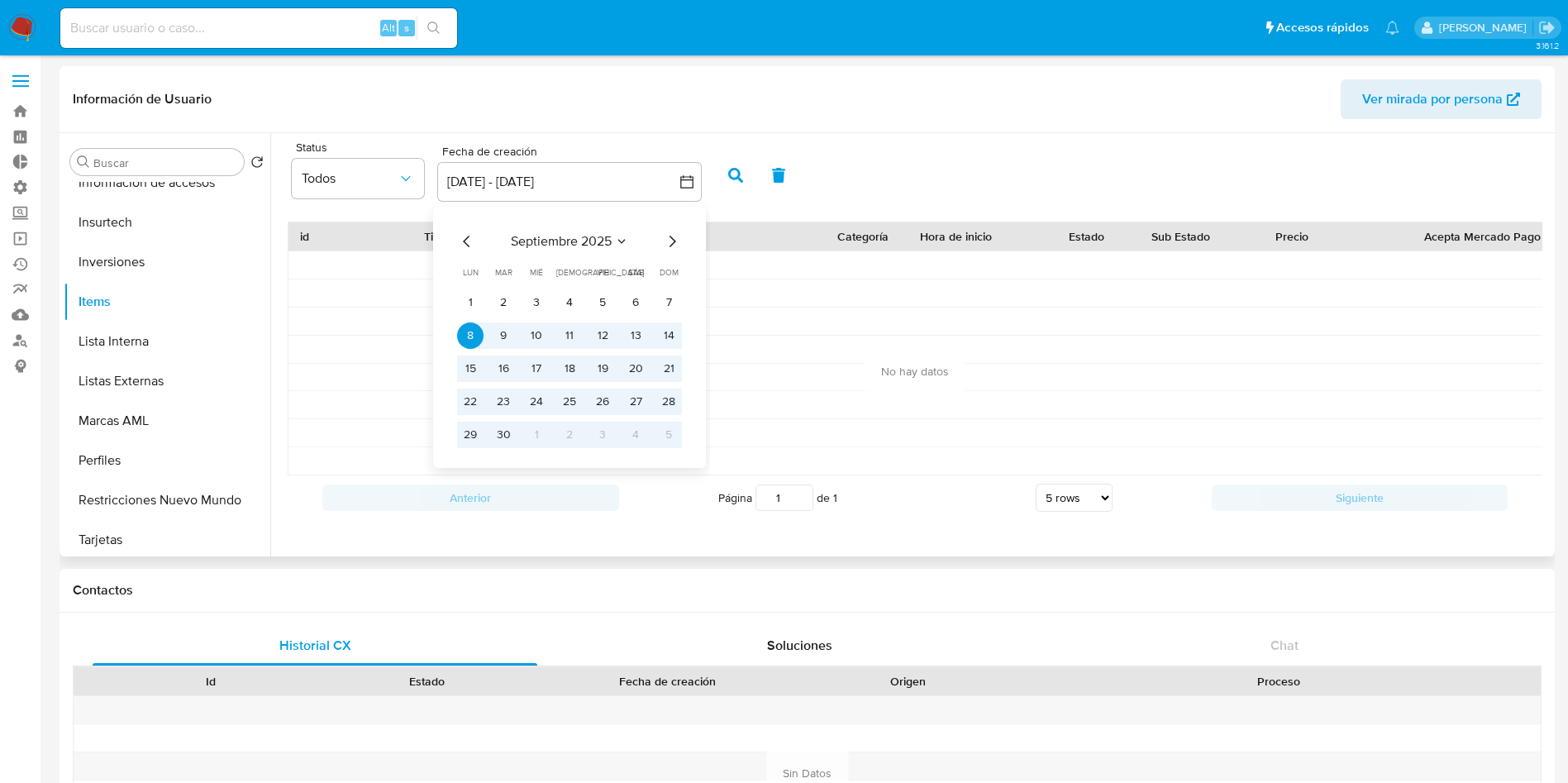
click at [471, 241] on icon "Mes anterior" at bounding box center [467, 241] width 20 height 20
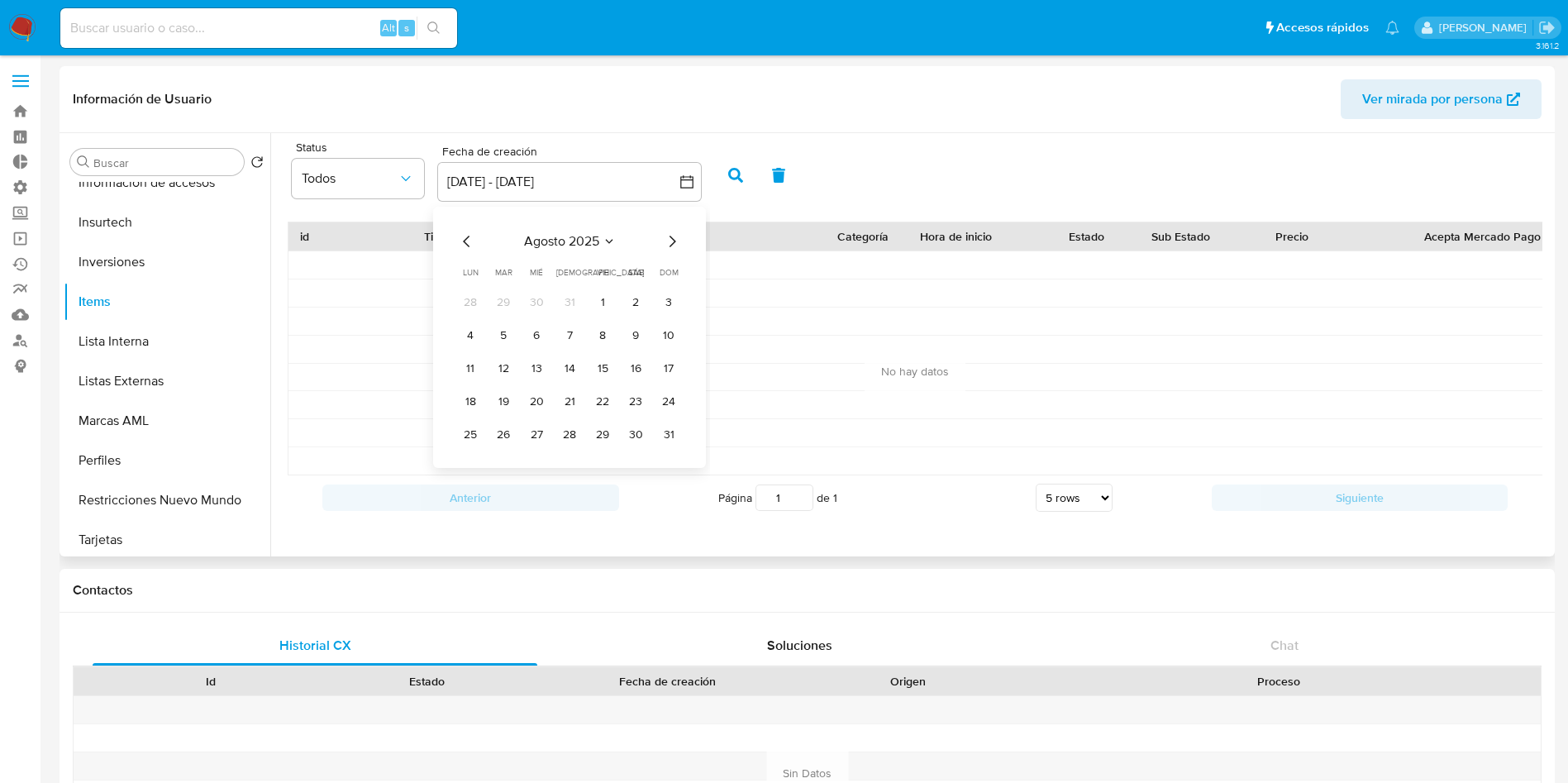
click at [462, 240] on icon "Mes anterior" at bounding box center [467, 241] width 20 height 20
click at [525, 339] on button "4" at bounding box center [536, 335] width 26 height 26
click at [680, 238] on icon "Mes siguiente" at bounding box center [672, 241] width 20 height 20
click at [679, 238] on icon "Mes siguiente" at bounding box center [672, 241] width 20 height 20
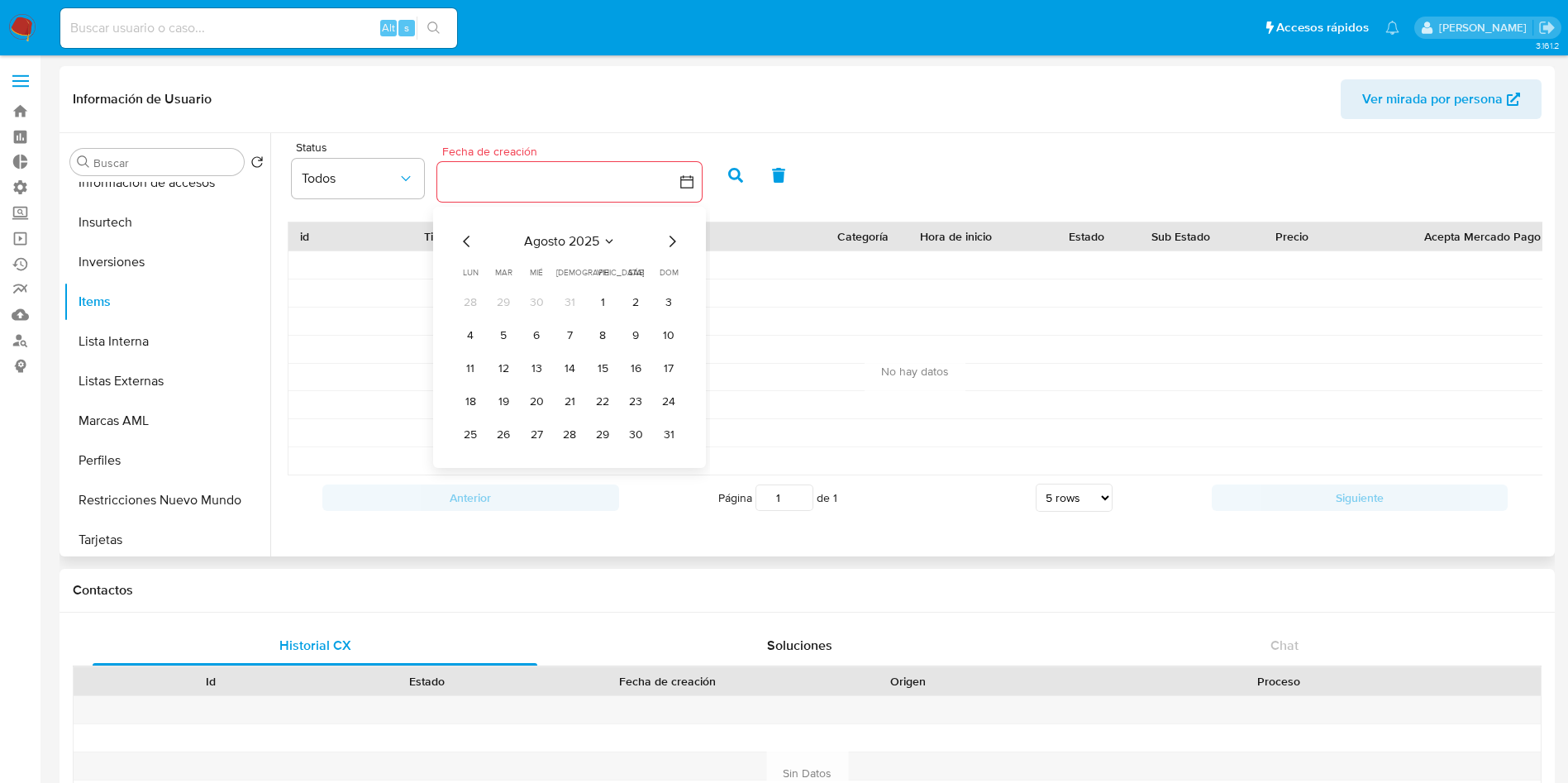
click at [679, 238] on icon "Mes siguiente" at bounding box center [672, 241] width 20 height 20
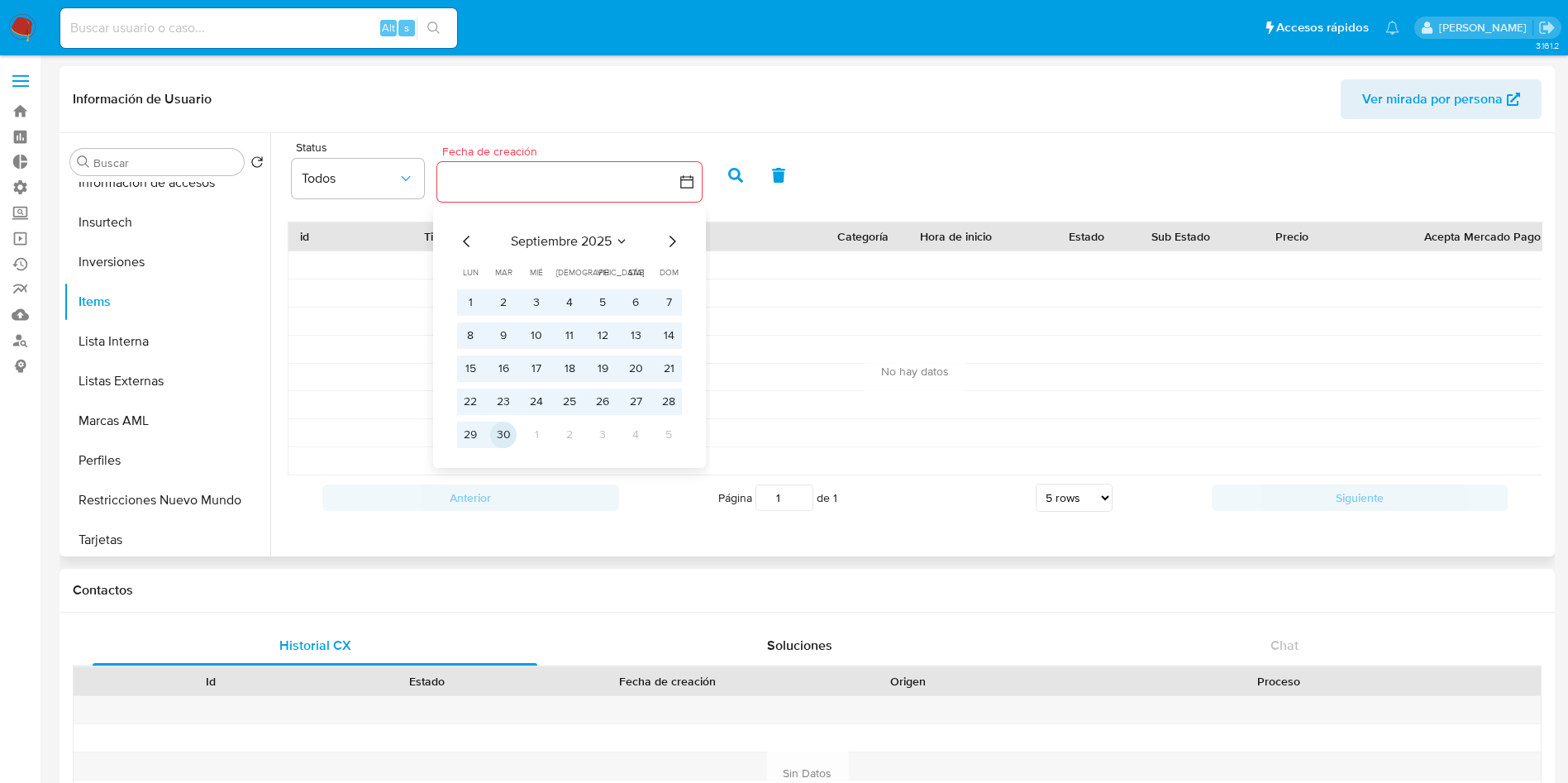
click at [502, 444] on button "30" at bounding box center [503, 434] width 26 height 26
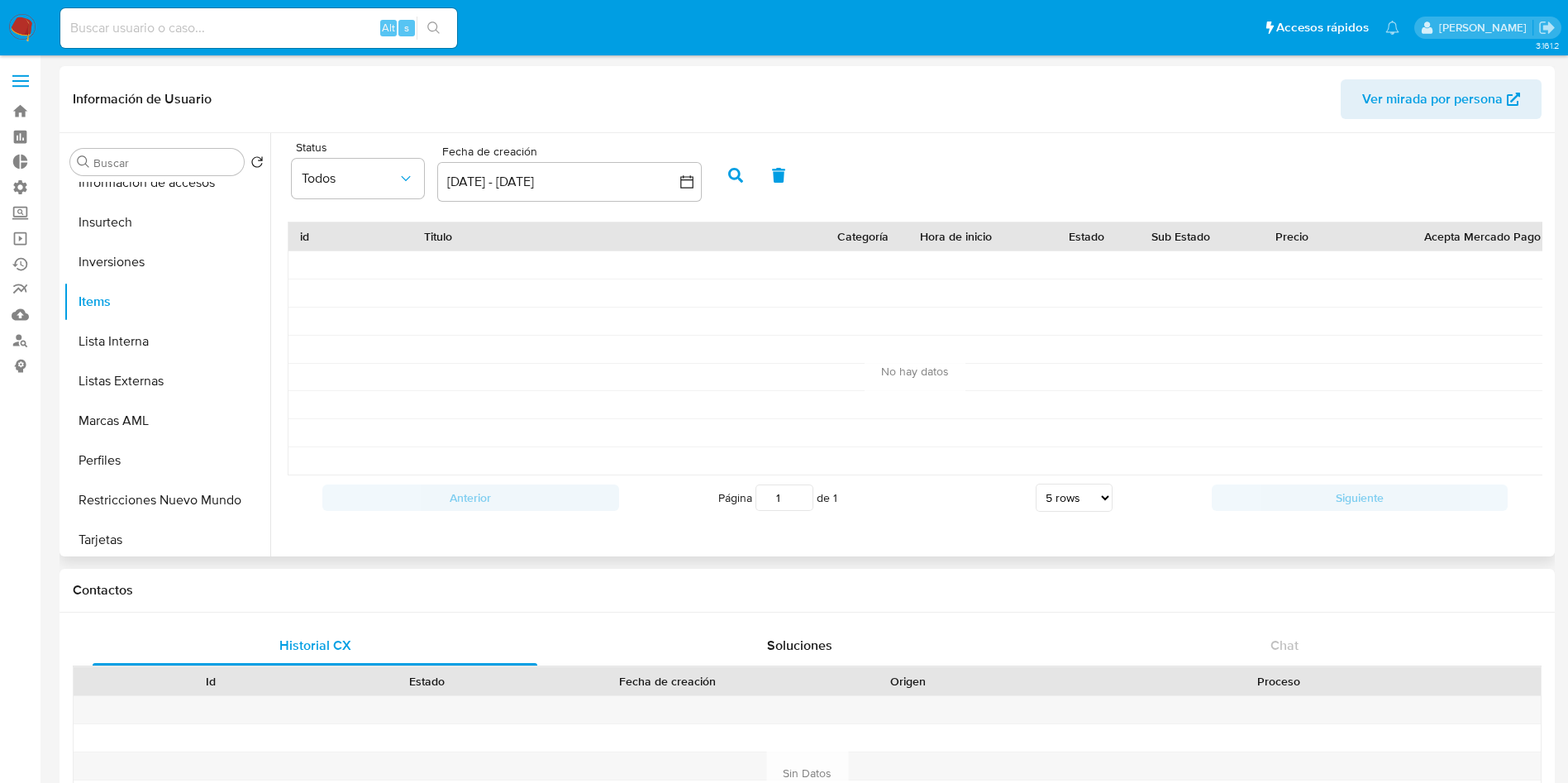
click at [735, 185] on button "button" at bounding box center [735, 176] width 43 height 40
click at [509, 183] on button "4 jun 2025 - 30 sep 2025" at bounding box center [570, 182] width 265 height 40
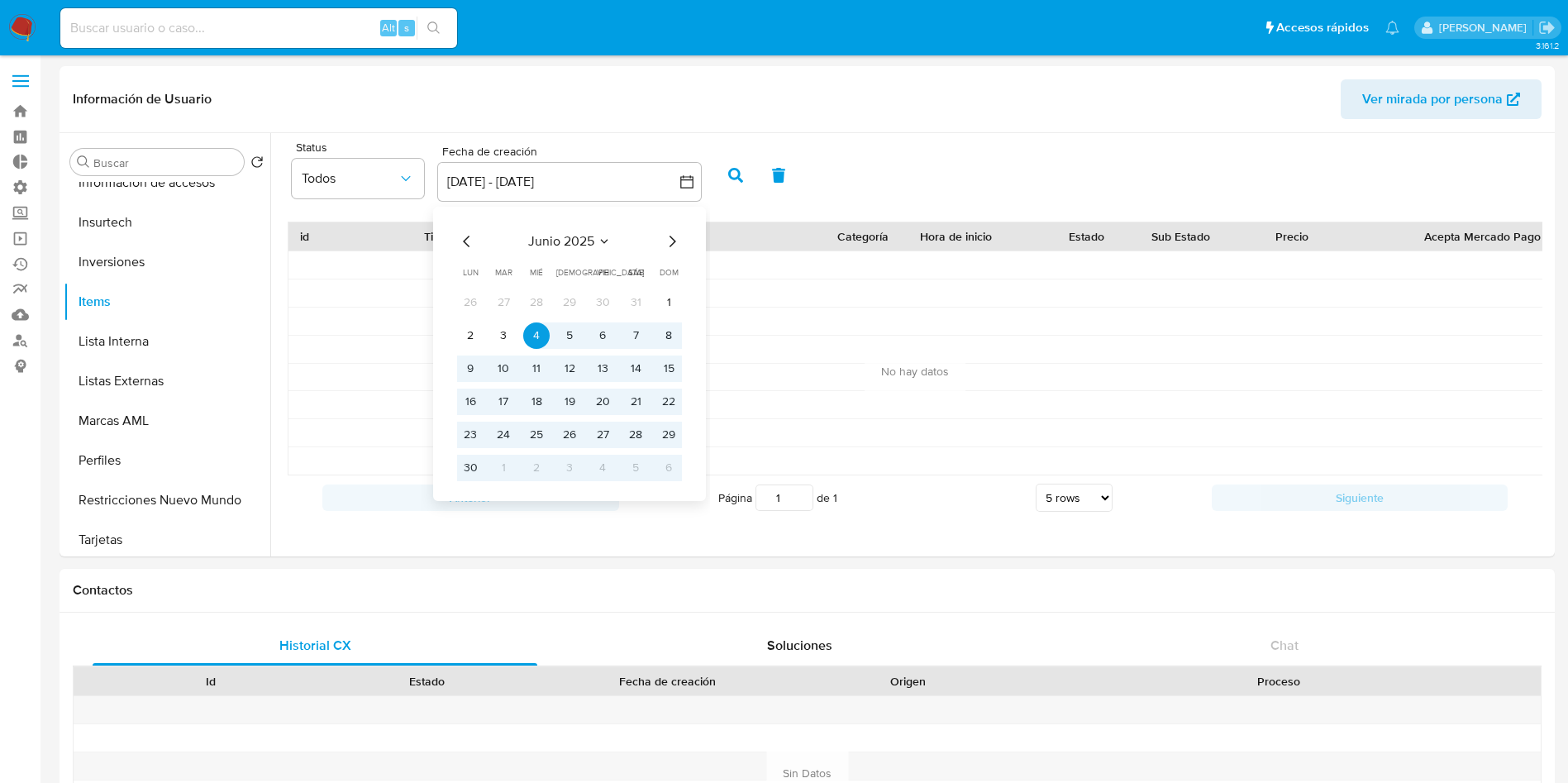
click at [467, 244] on icon "Mes anterior" at bounding box center [465, 241] width 6 height 12
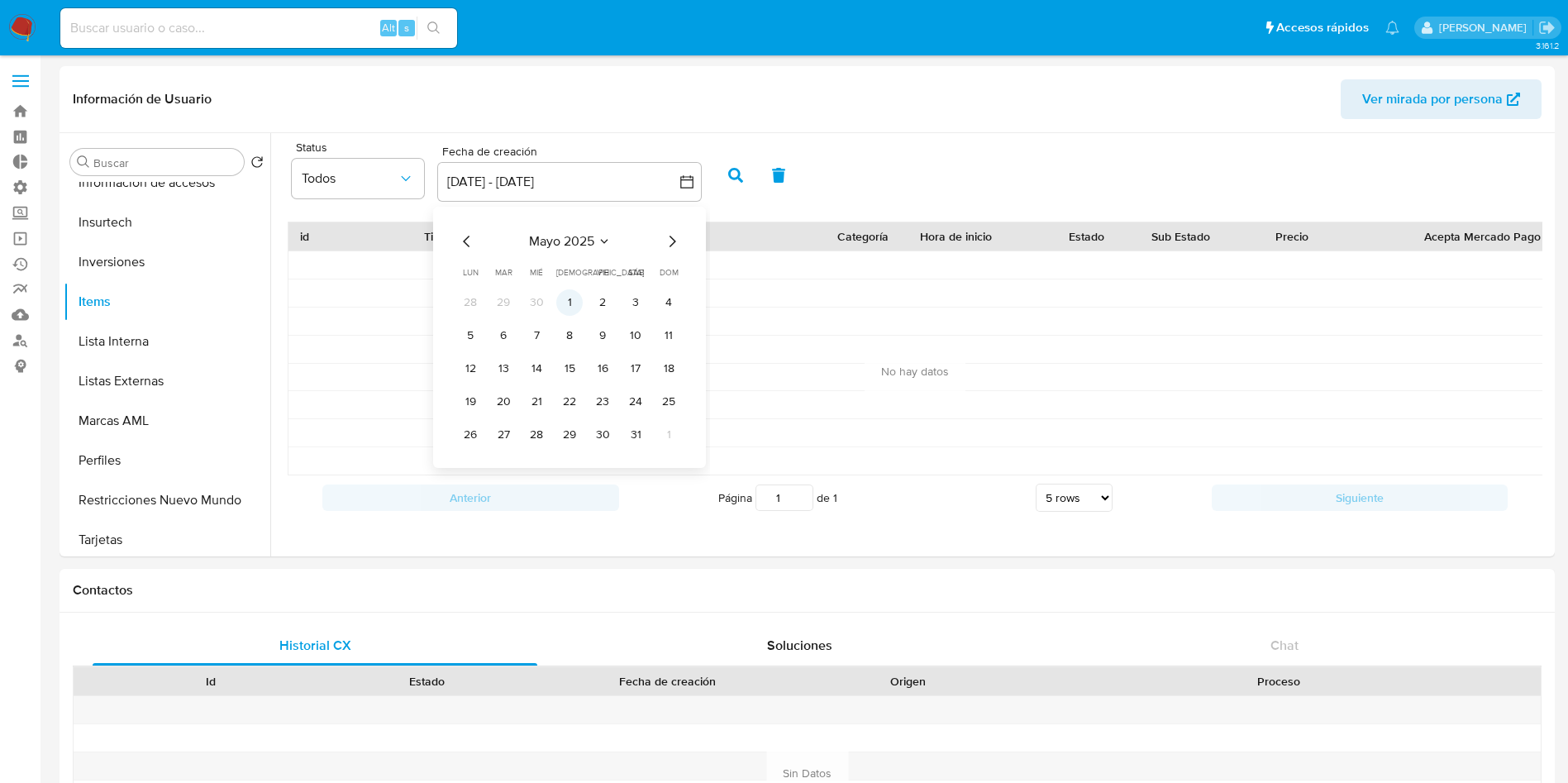
click at [566, 300] on button "1" at bounding box center [569, 302] width 26 height 26
click at [667, 248] on icon "Mes siguiente" at bounding box center [672, 241] width 20 height 20
click at [616, 344] on tr "4 5 6 7 8 9 10" at bounding box center [570, 335] width 225 height 26
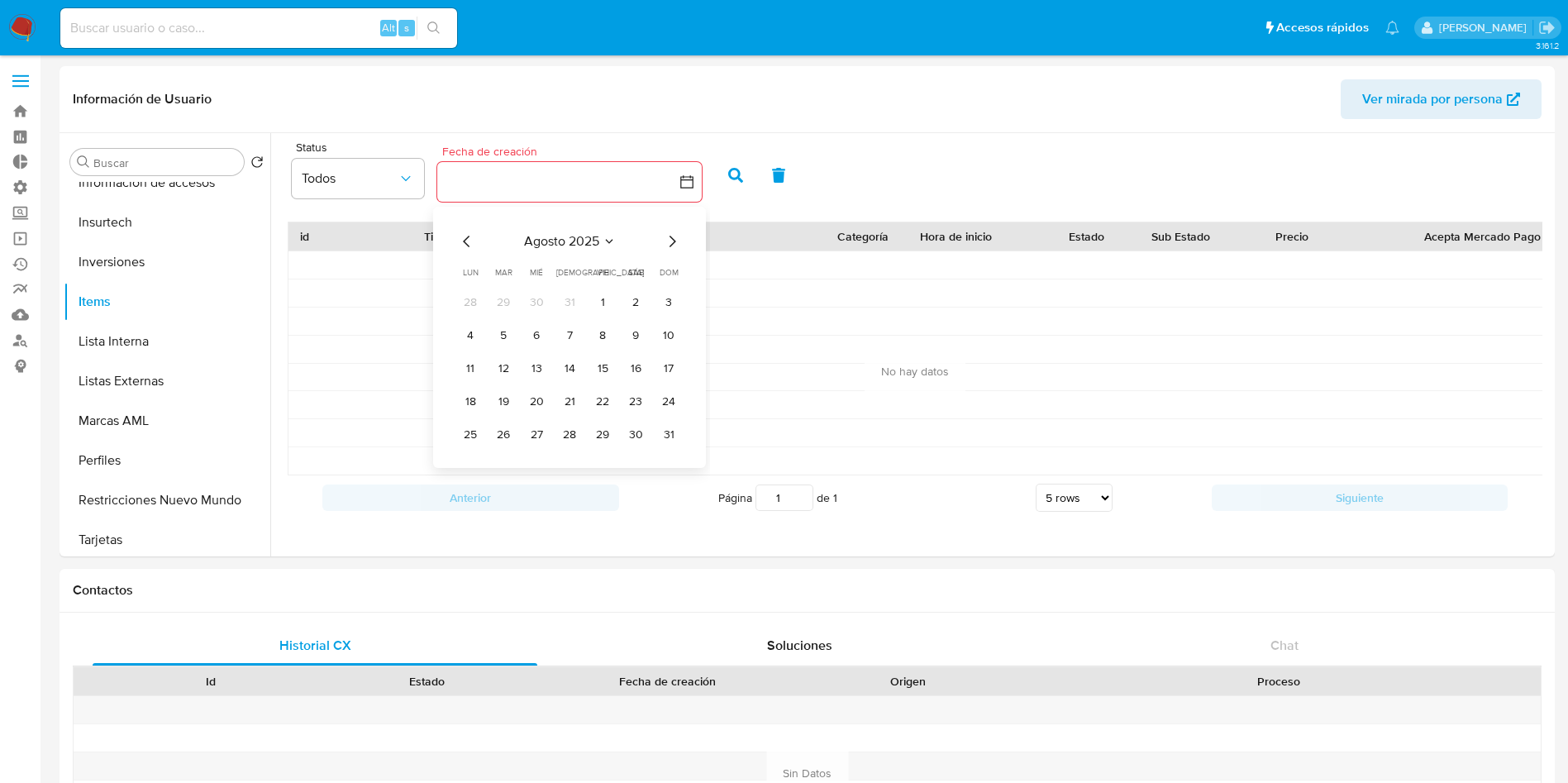
click at [618, 379] on tr "11 12 13 14 15 16 17" at bounding box center [570, 368] width 225 height 26
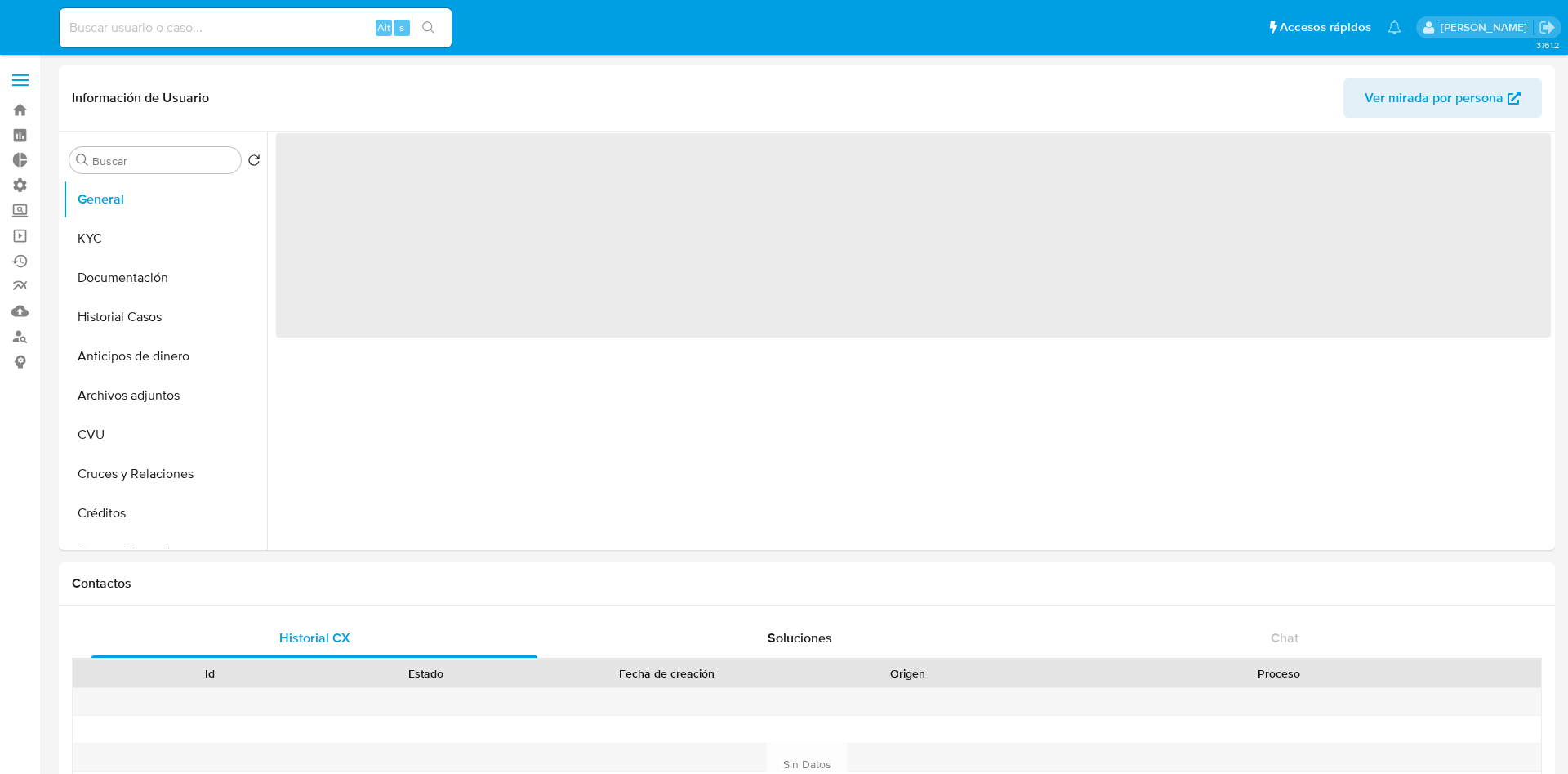
select select "10"
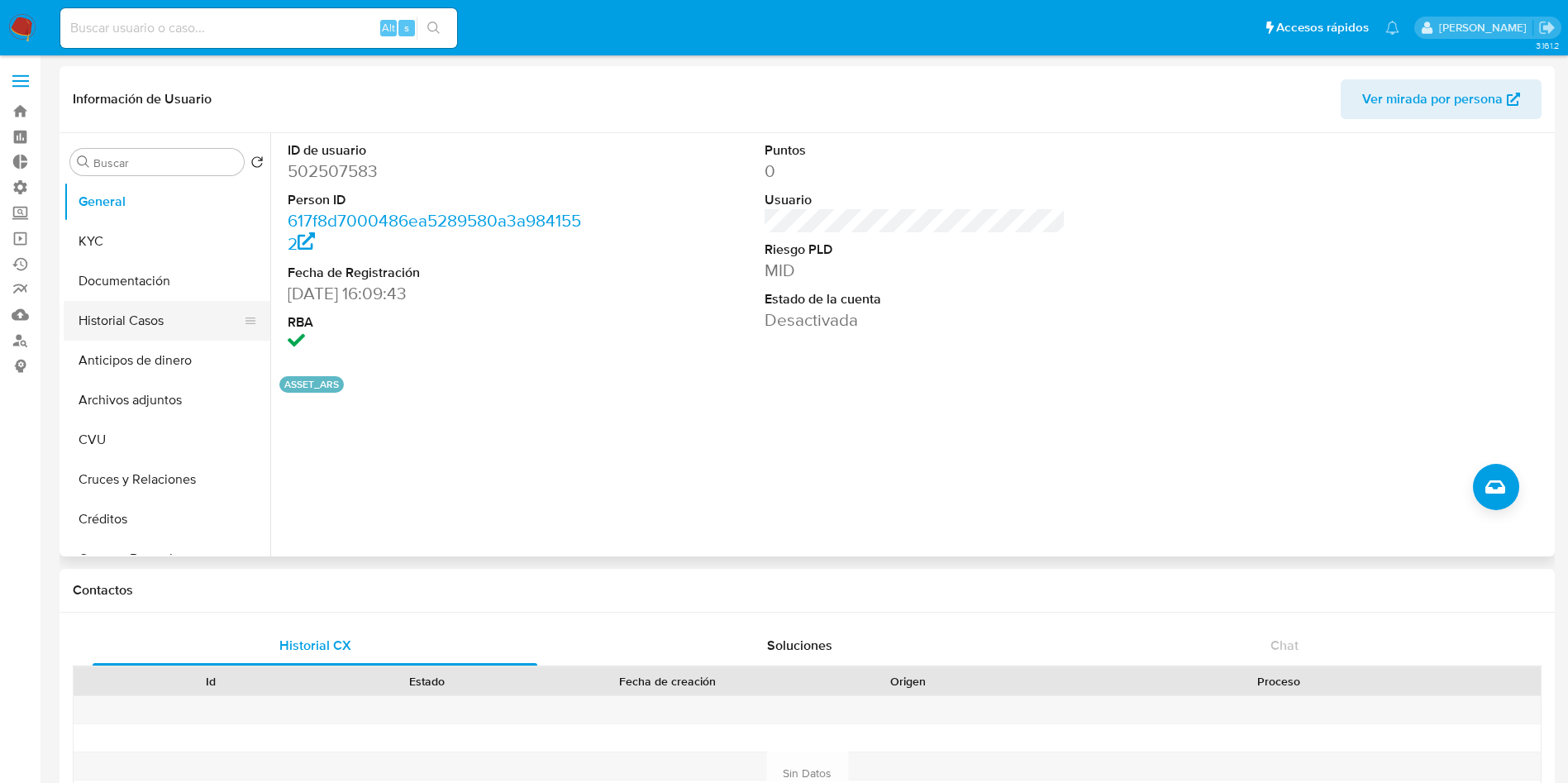
click at [131, 325] on button "Historial Casos" at bounding box center [160, 320] width 194 height 40
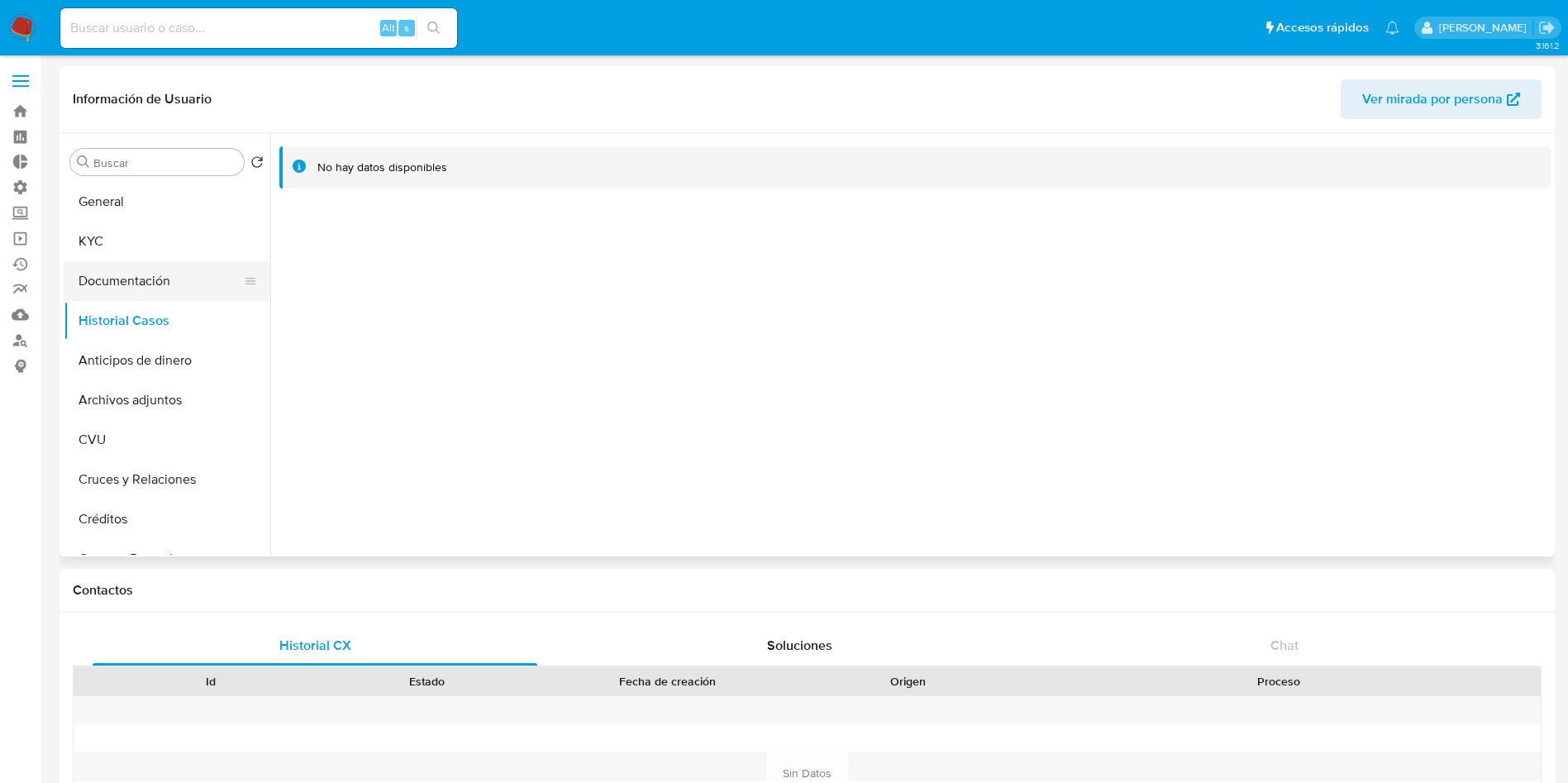
drag, startPoint x: 152, startPoint y: 255, endPoint x: 196, endPoint y: 273, distance: 47.5
click at [152, 254] on button "KYC" at bounding box center [167, 241] width 207 height 40
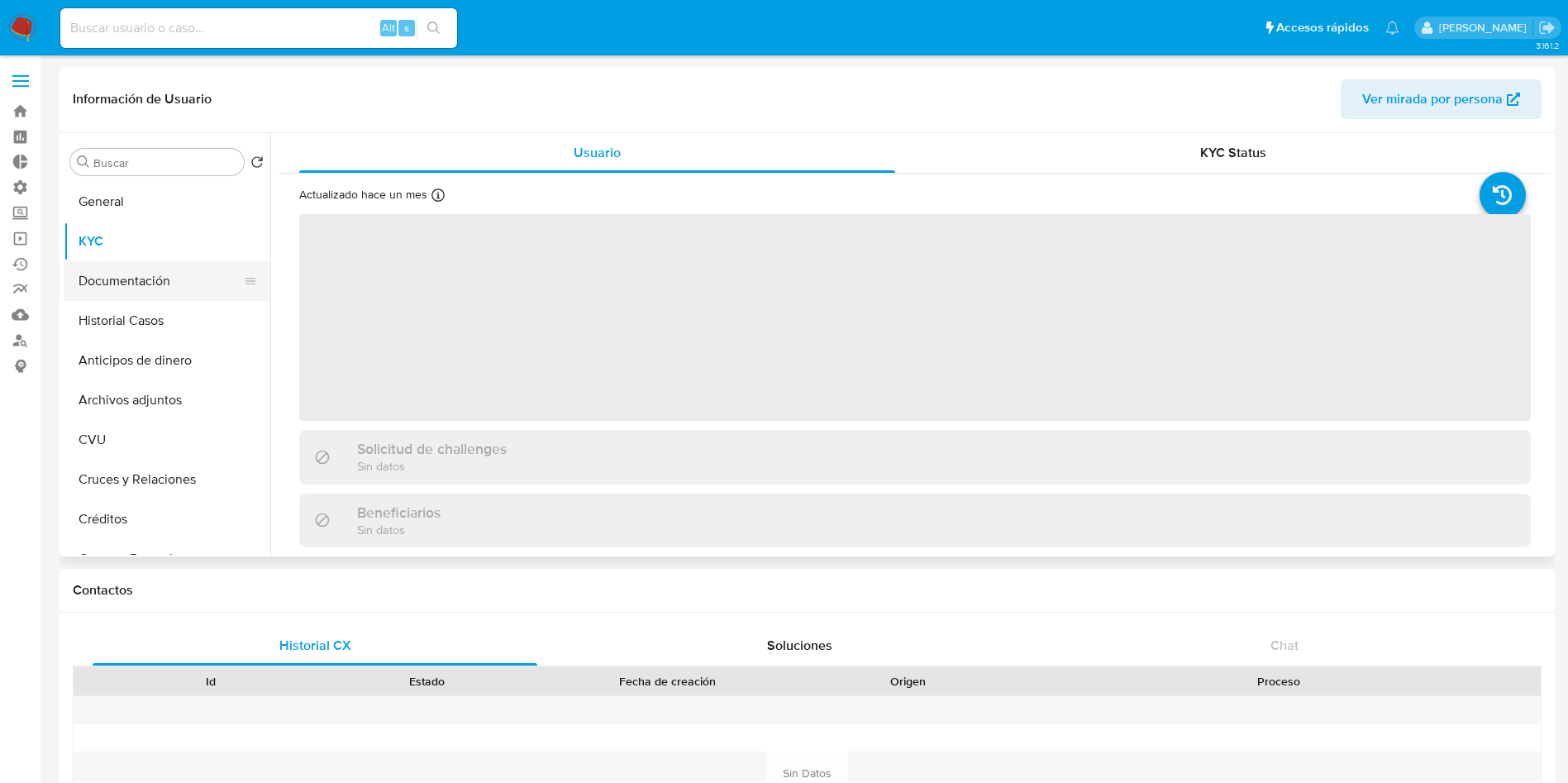
click at [202, 284] on button "Documentación" at bounding box center [160, 281] width 194 height 40
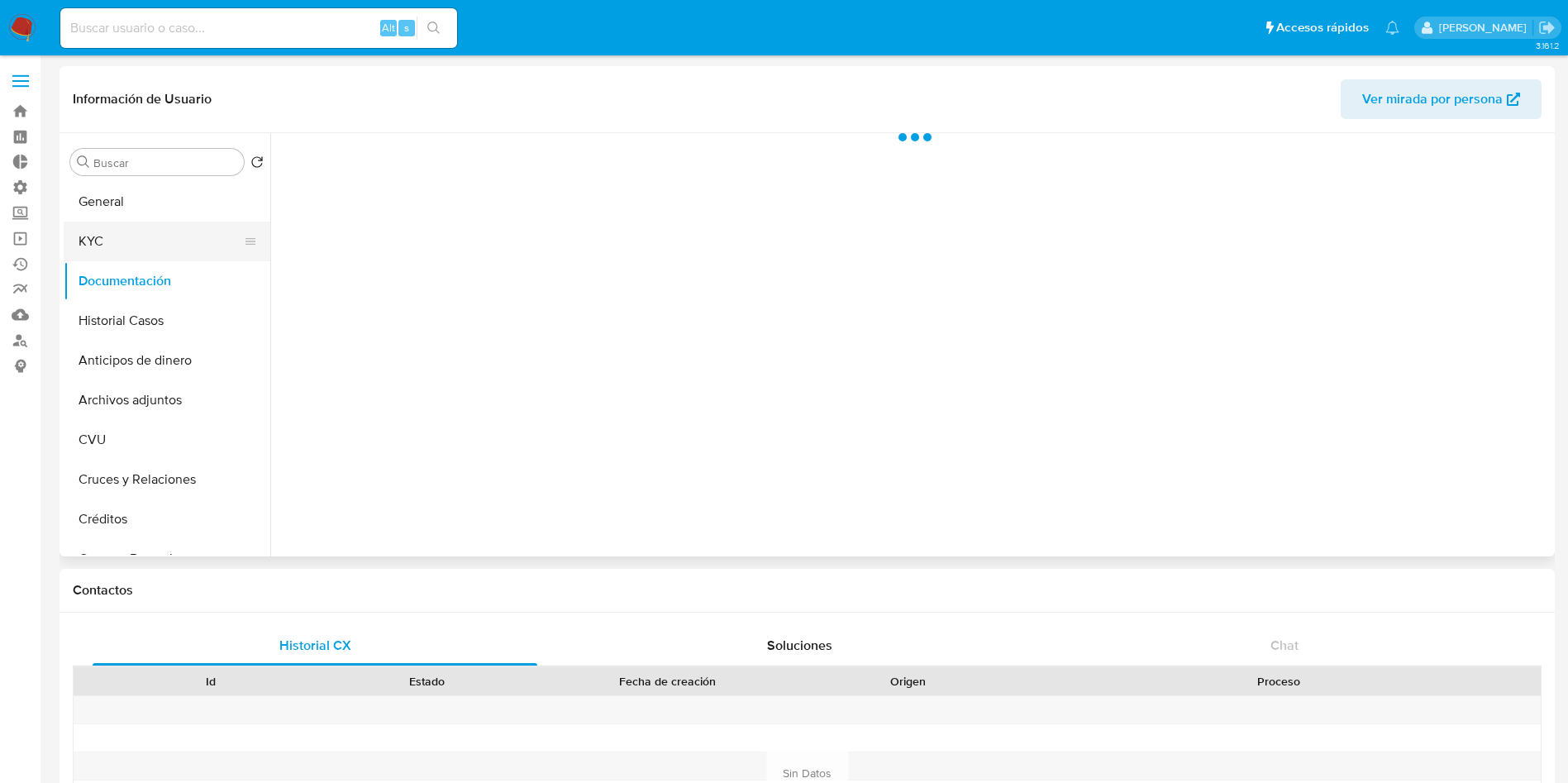
click at [84, 240] on button "KYC" at bounding box center [160, 241] width 194 height 40
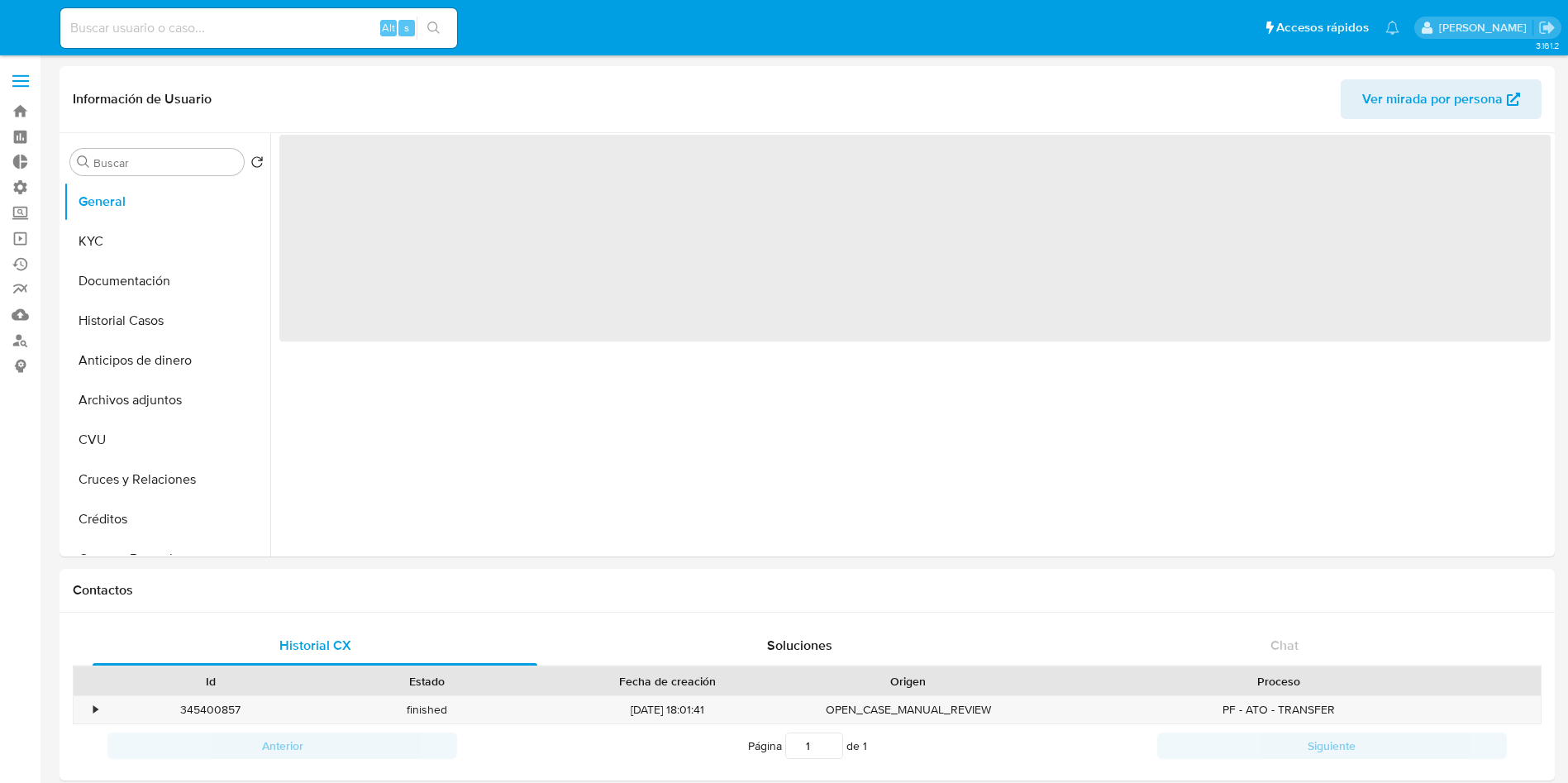
select select "10"
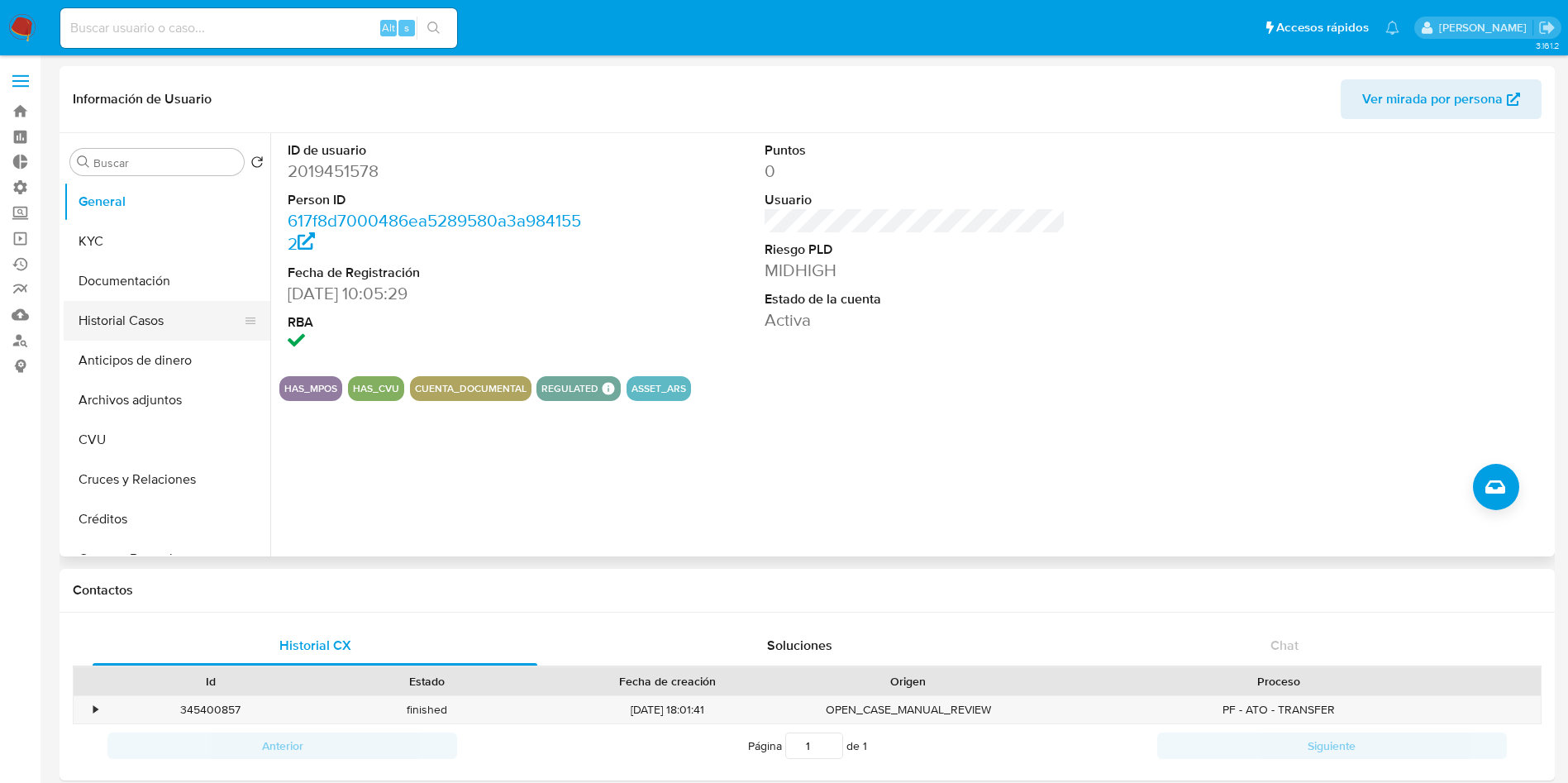
click at [126, 325] on button "Historial Casos" at bounding box center [160, 320] width 194 height 40
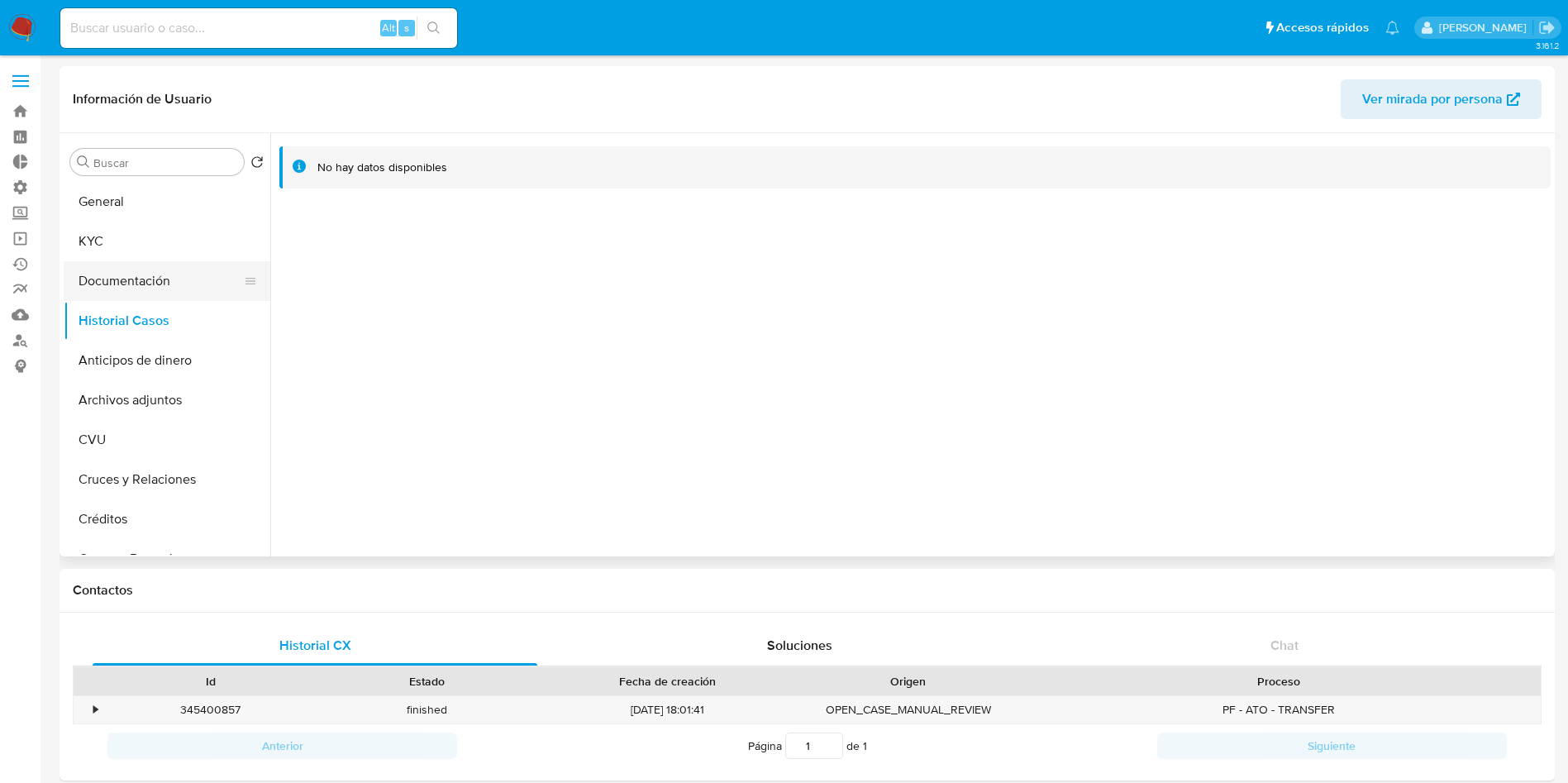
click at [188, 296] on button "Documentación" at bounding box center [160, 281] width 194 height 40
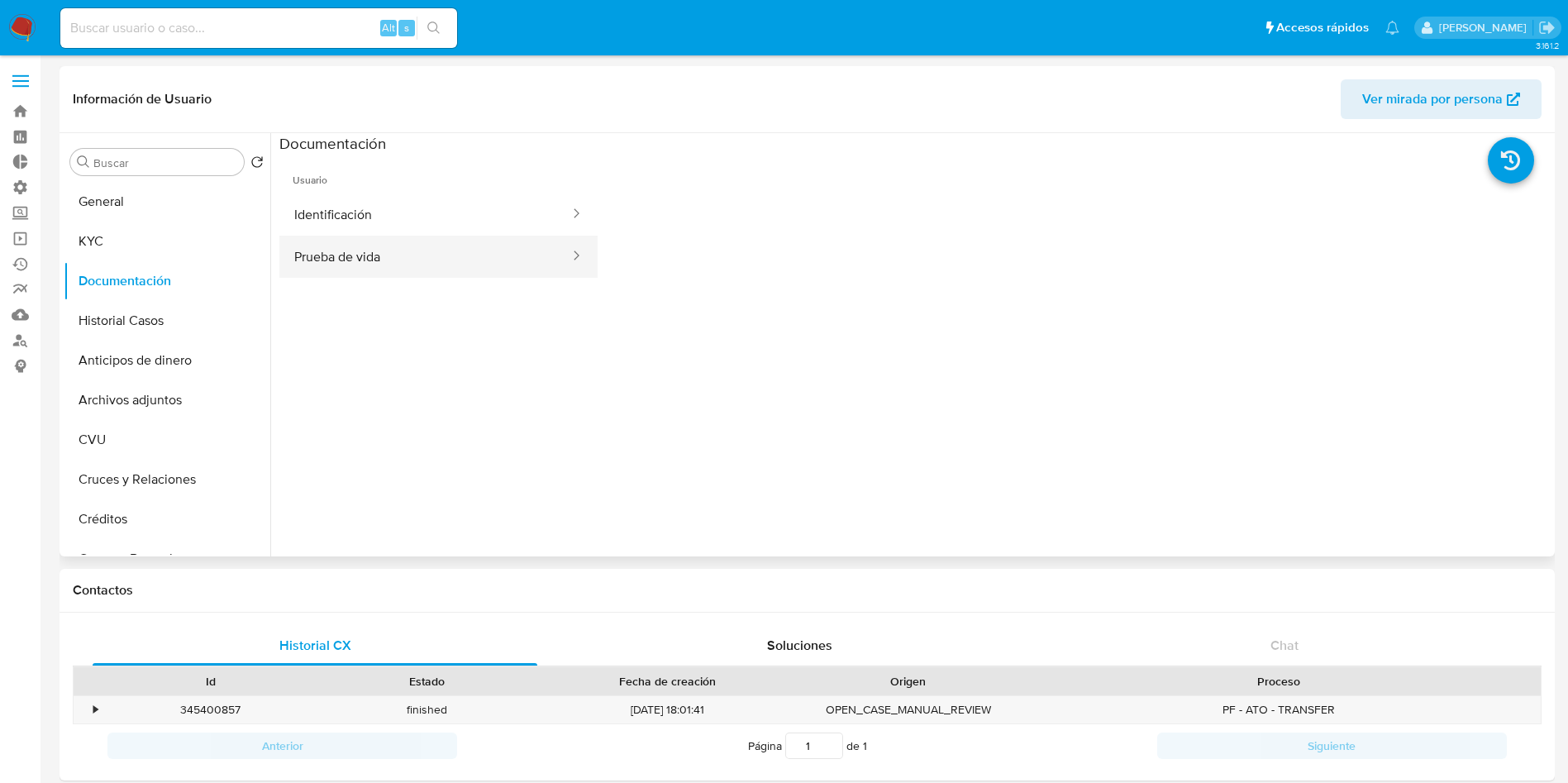
click at [409, 246] on button "Prueba de vida" at bounding box center [425, 256] width 292 height 42
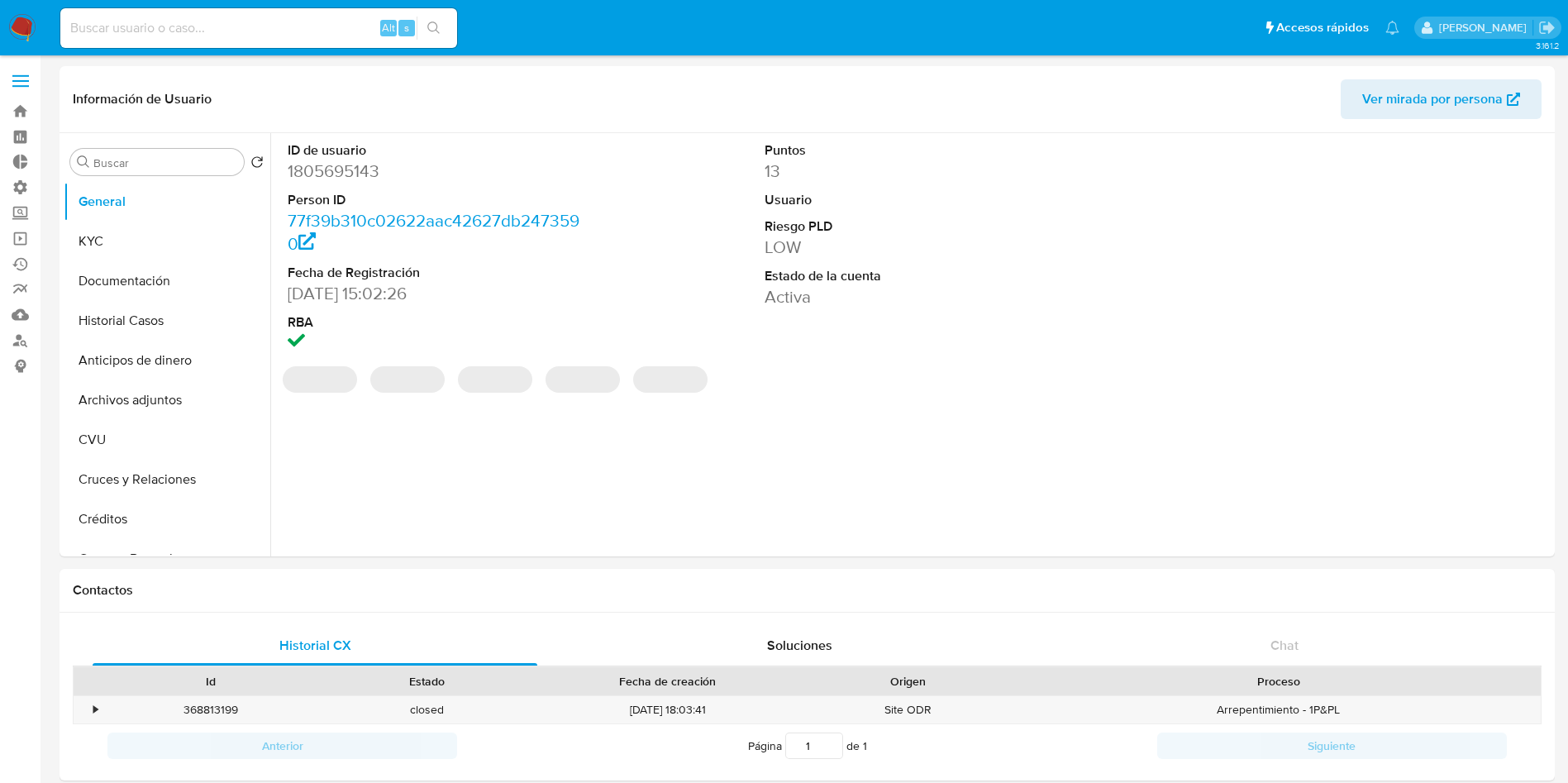
select select "10"
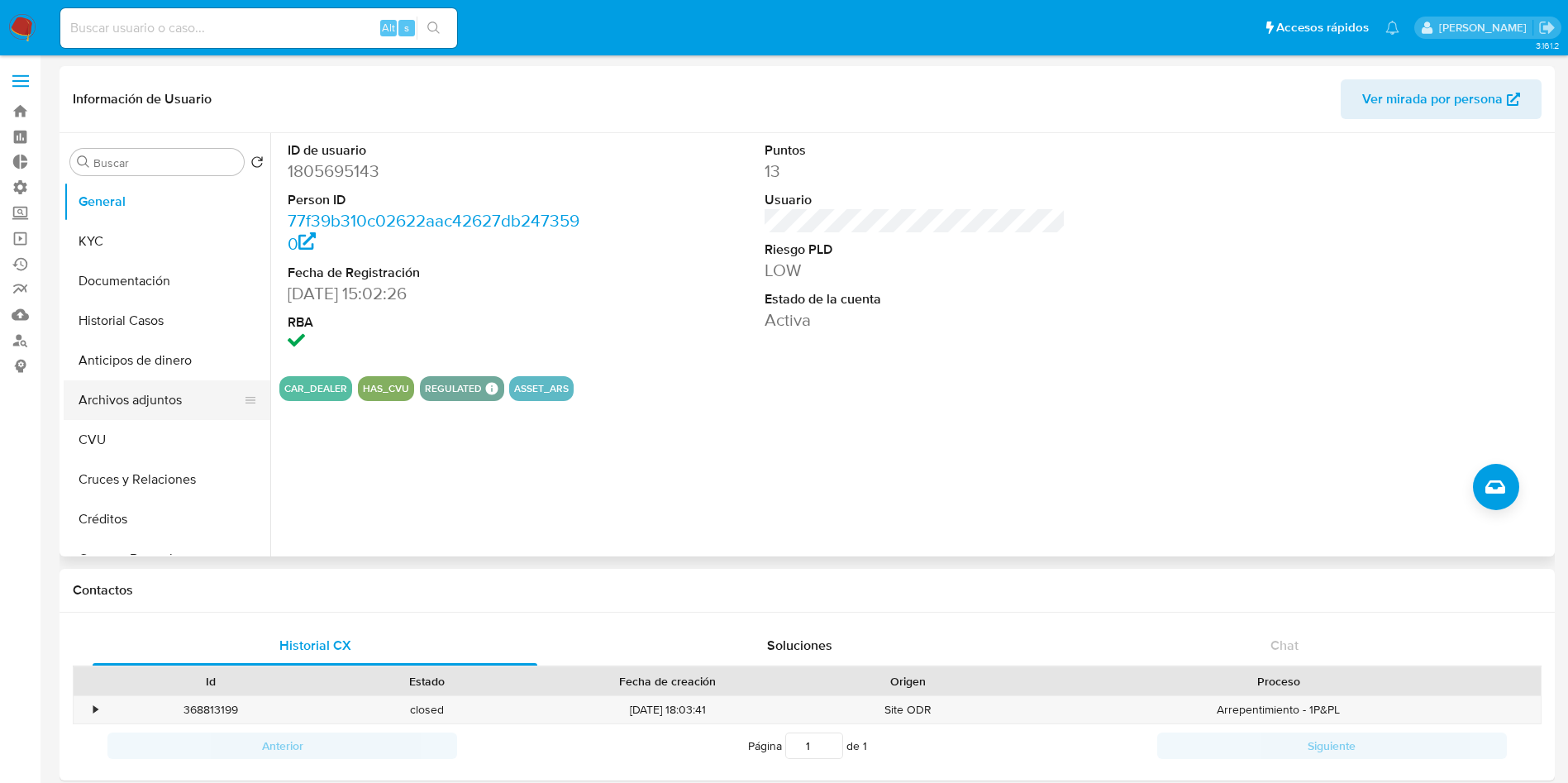
click at [148, 410] on button "Archivos adjuntos" at bounding box center [160, 400] width 194 height 40
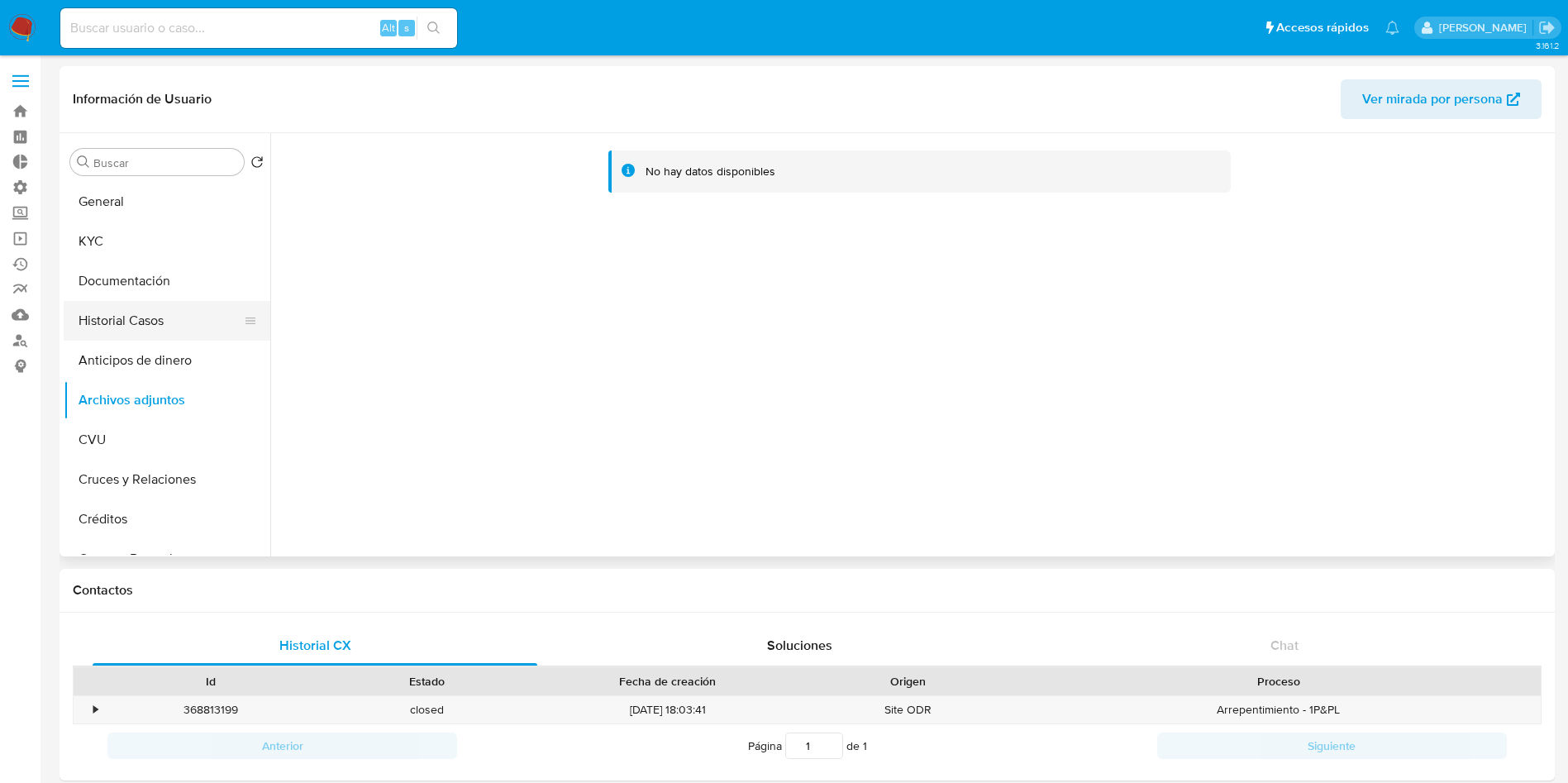
click at [111, 321] on button "Historial Casos" at bounding box center [160, 320] width 194 height 40
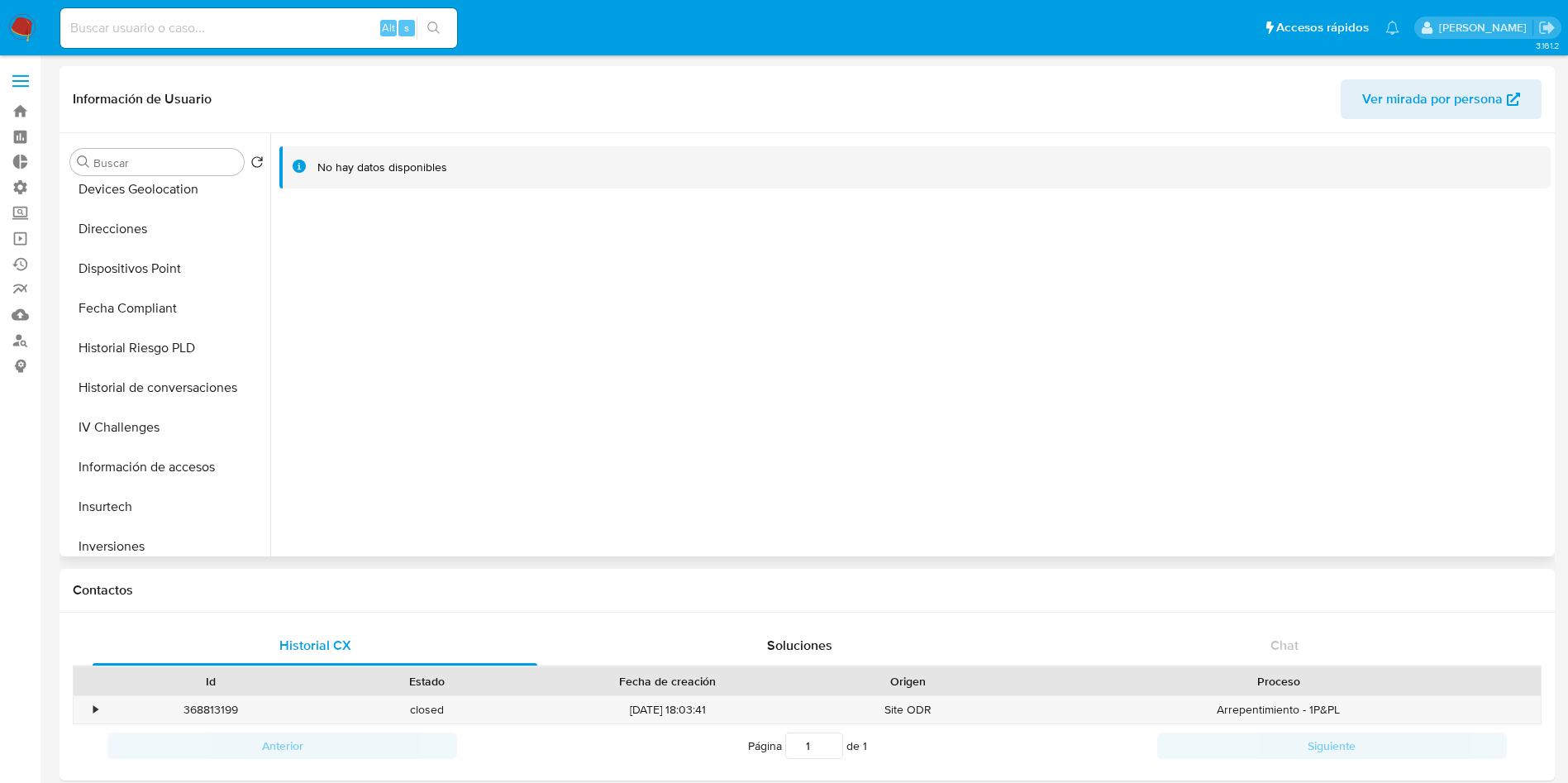
scroll to position [857, 0]
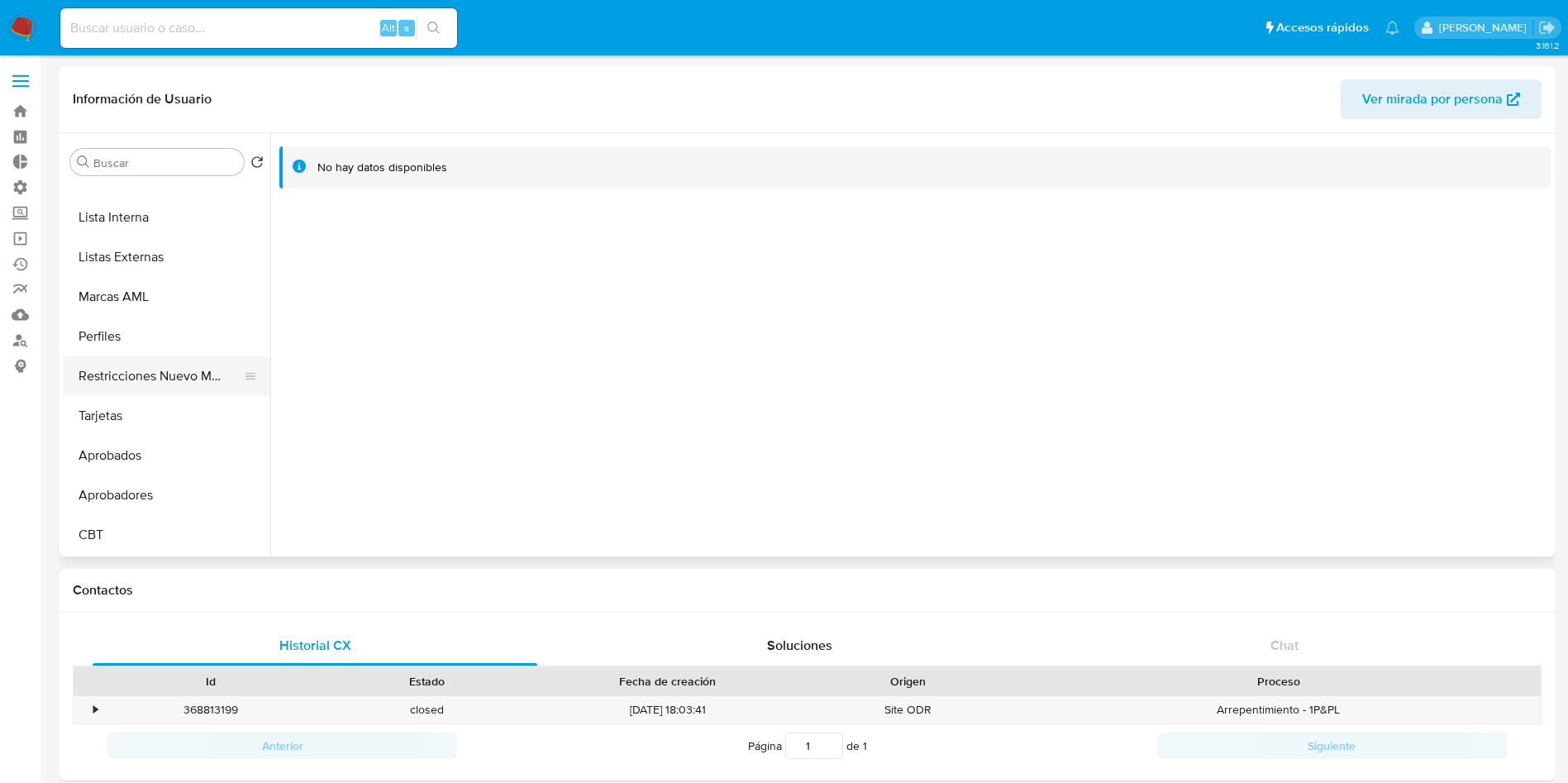
click at [139, 380] on button "Restricciones Nuevo Mundo" at bounding box center [160, 376] width 194 height 40
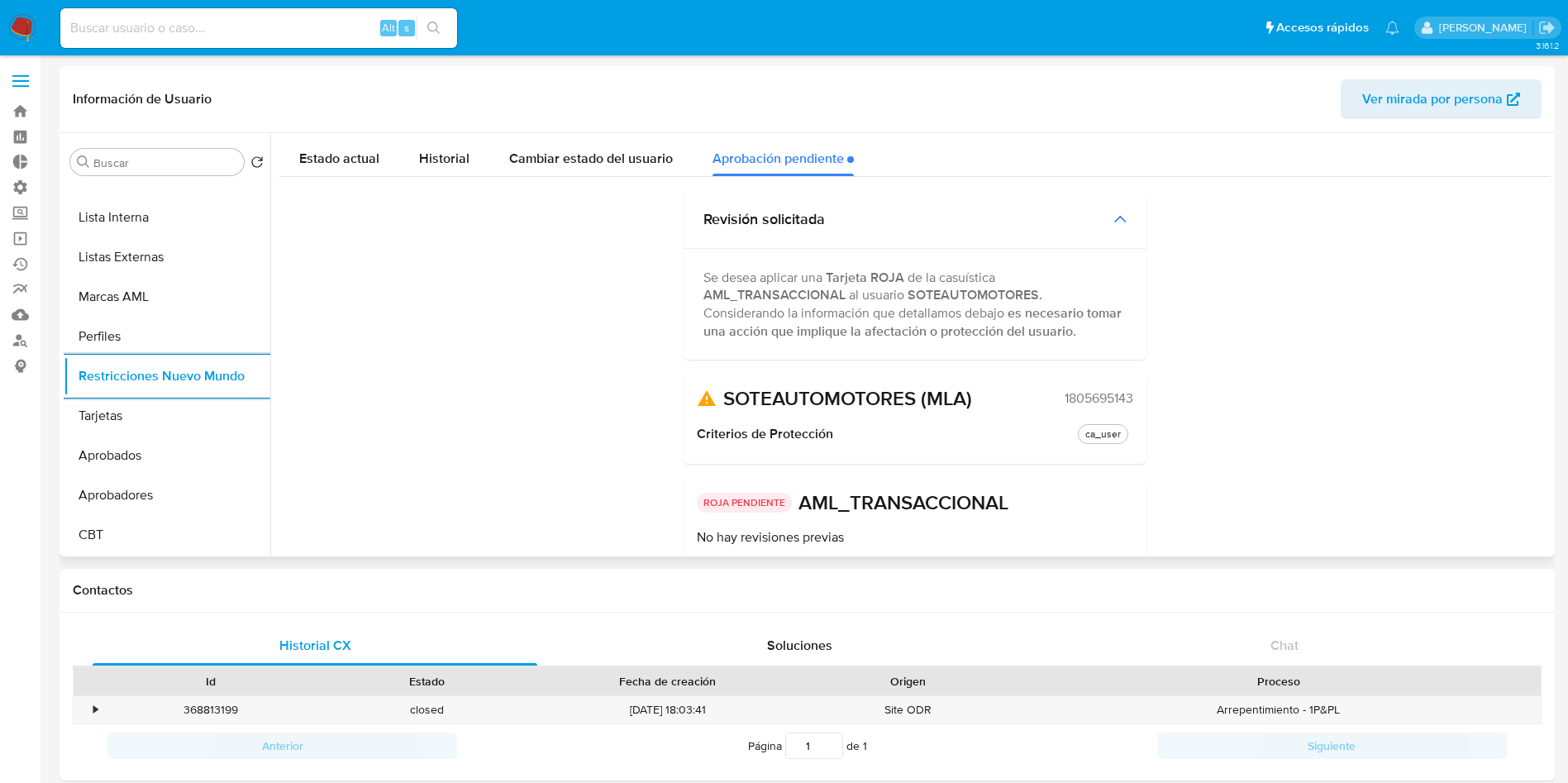
scroll to position [0, 0]
click at [450, 162] on span "Historial" at bounding box center [445, 158] width 50 height 19
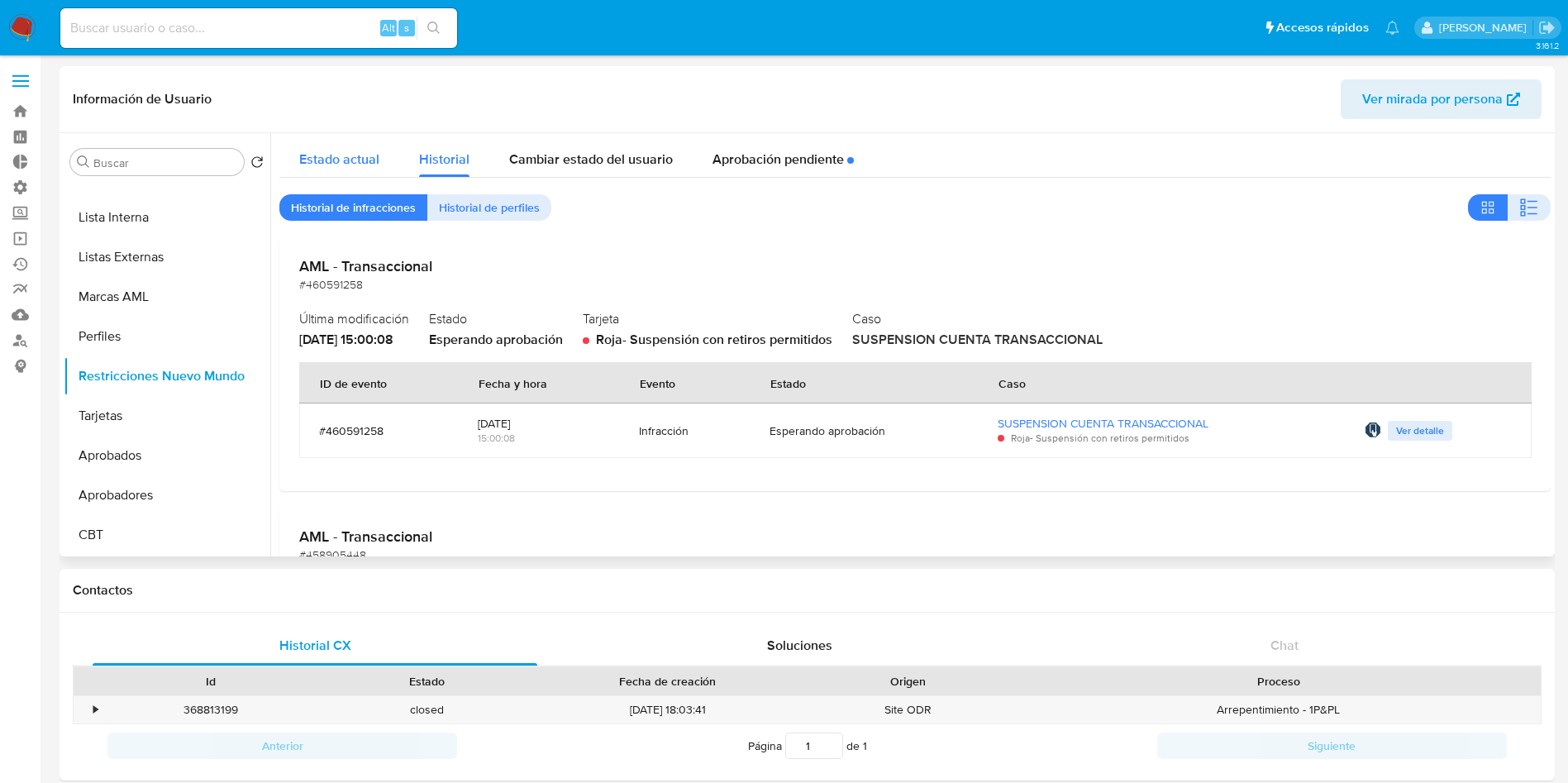
click at [390, 164] on button "Estado actual" at bounding box center [338, 155] width 120 height 44
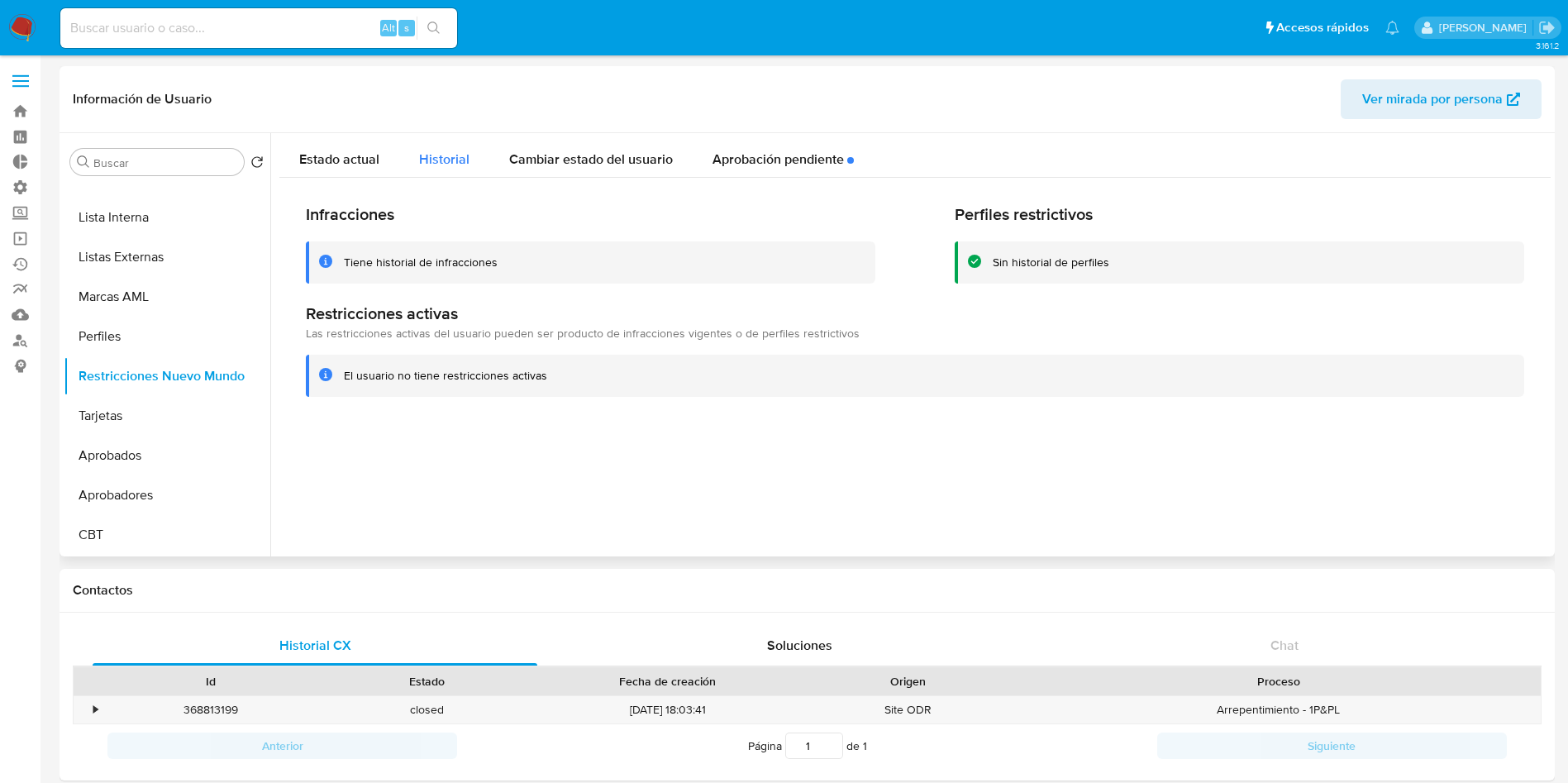
click at [444, 150] on span "Historial" at bounding box center [445, 158] width 50 height 19
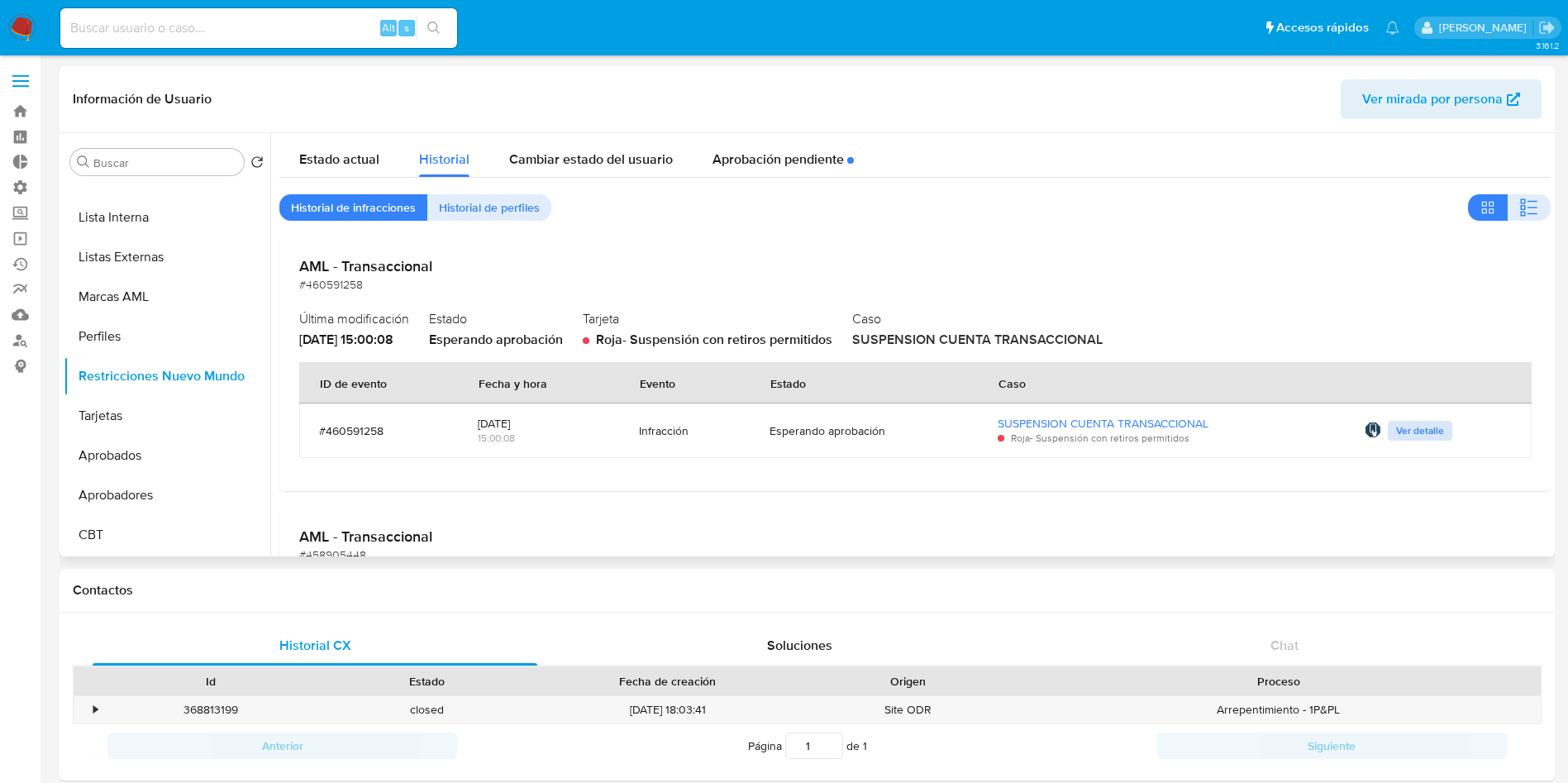
click at [1404, 436] on span "Ver detalle" at bounding box center [1419, 430] width 48 height 16
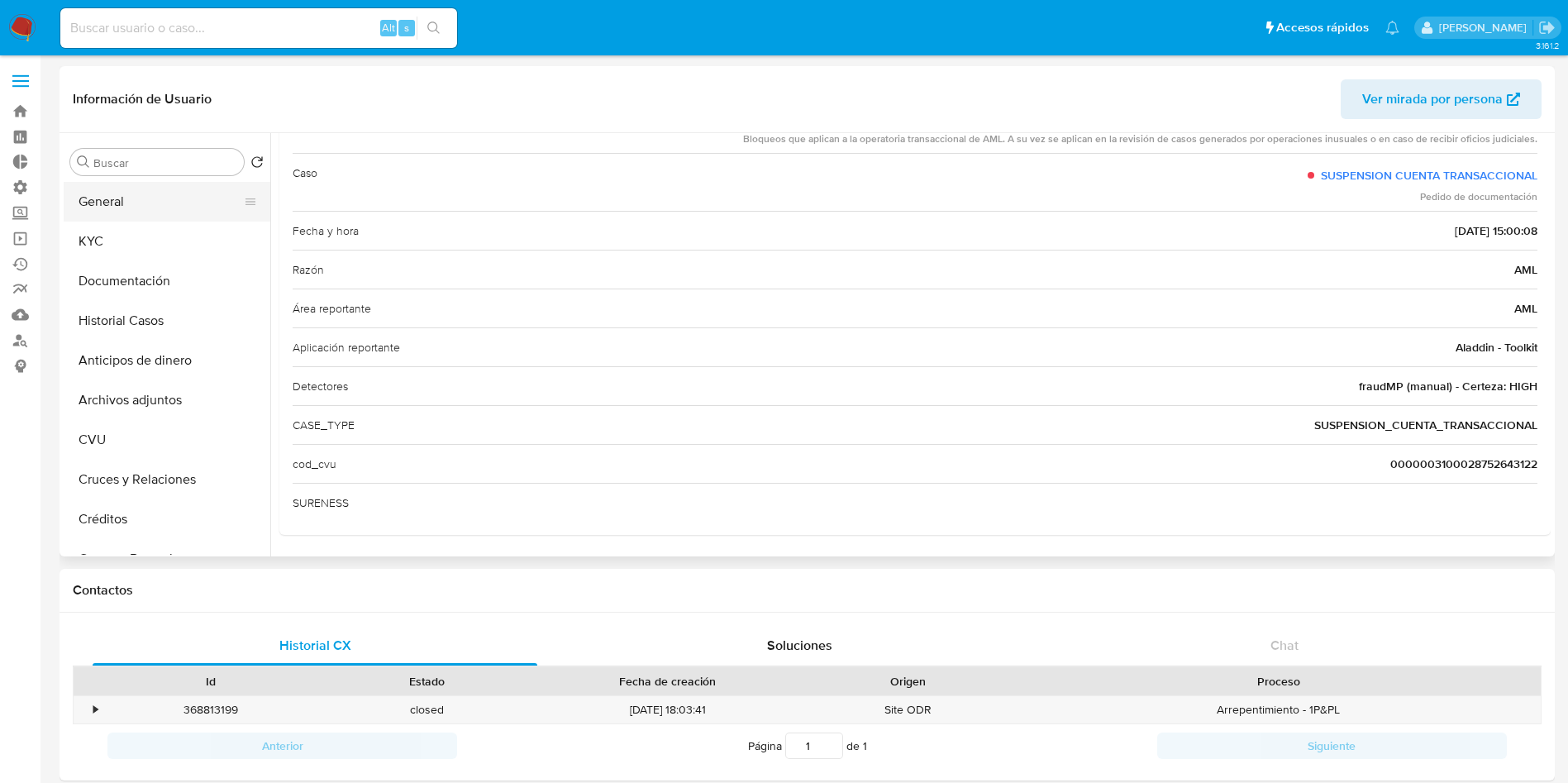
click at [115, 194] on button "General" at bounding box center [160, 202] width 194 height 40
